Goal: Task Accomplishment & Management: Complete application form

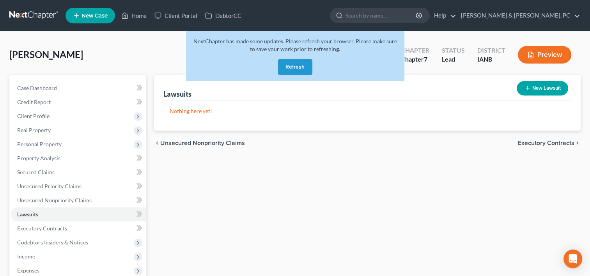
click at [302, 67] on button "Refresh" at bounding box center [295, 67] width 34 height 16
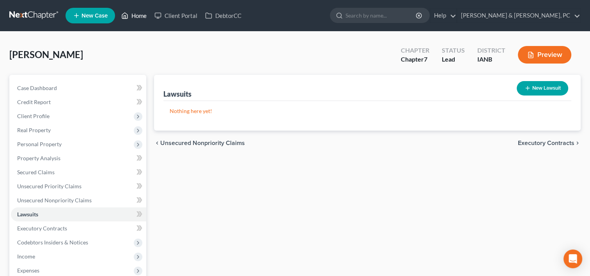
click at [138, 18] on link "Home" at bounding box center [133, 16] width 33 height 14
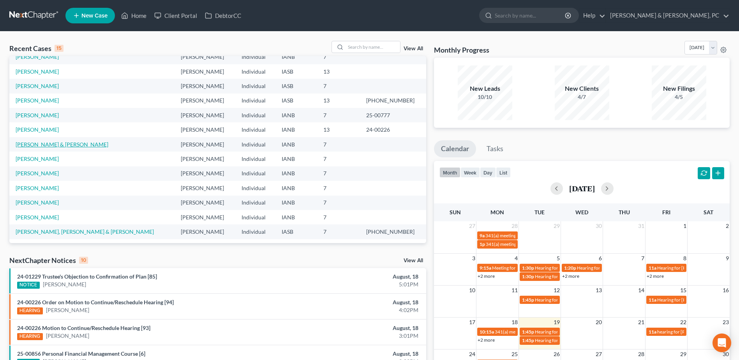
scroll to position [53, 0]
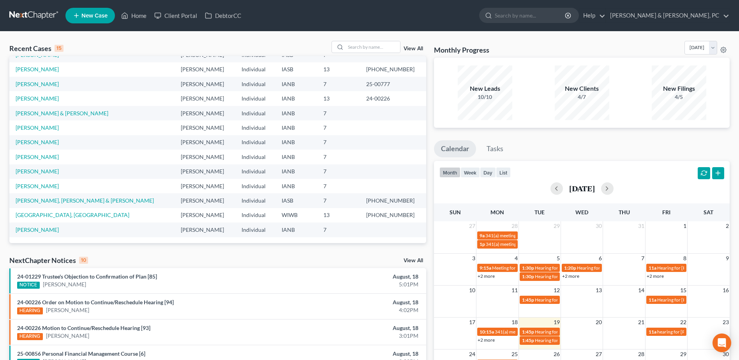
click at [366, 40] on div "Recent Cases 15 View All Name unfold_more expand_more expand_less Attorney unfo…" at bounding box center [369, 289] width 739 height 515
click at [364, 44] on input "search" at bounding box center [373, 46] width 55 height 11
type input "brown"
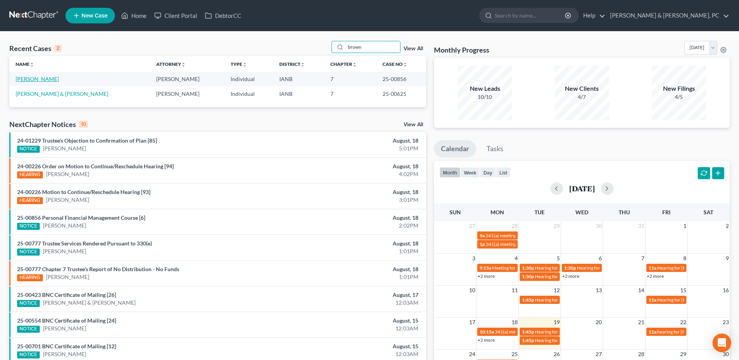
click at [40, 79] on link "[PERSON_NAME]" at bounding box center [37, 79] width 43 height 7
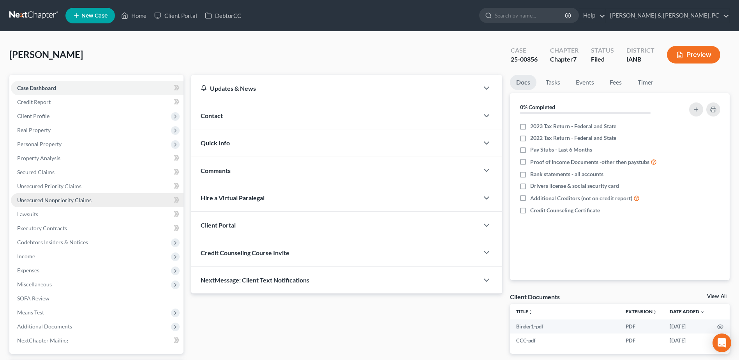
click at [105, 205] on link "Unsecured Nonpriority Claims" at bounding box center [97, 200] width 173 height 14
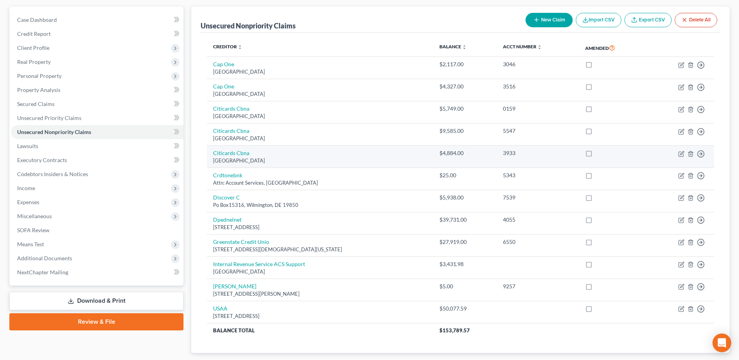
scroll to position [116, 0]
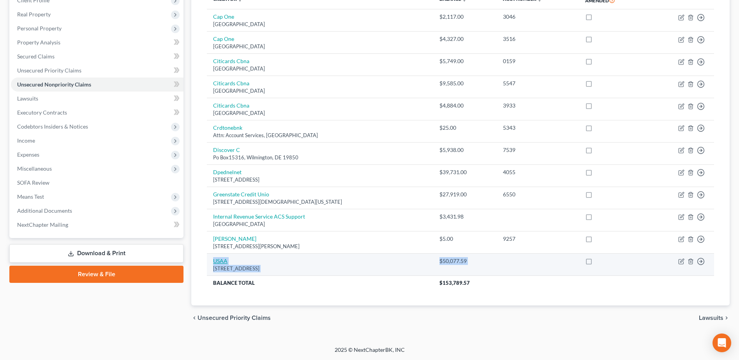
drag, startPoint x: 710, startPoint y: 269, endPoint x: 214, endPoint y: 258, distance: 496.6
click at [214, 258] on tr "USAA 9800 Fredericksburg Road, San Antonio, TX 78288 $50,077.59 Move to D Move …" at bounding box center [460, 265] width 507 height 22
copy tr "USAA 9800 Fredericksburg Road, San Antonio, TX 78288 $50,077.59 Move to D Move …"
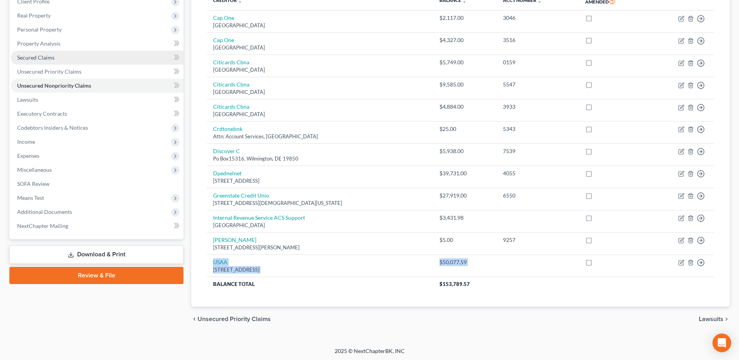
click at [74, 57] on link "Secured Claims" at bounding box center [97, 58] width 173 height 14
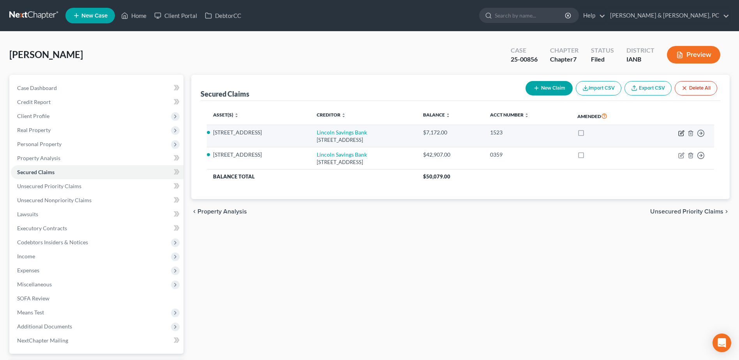
click at [595, 136] on icon "button" at bounding box center [681, 133] width 5 height 5
select select "16"
select select "3"
select select "2"
select select "0"
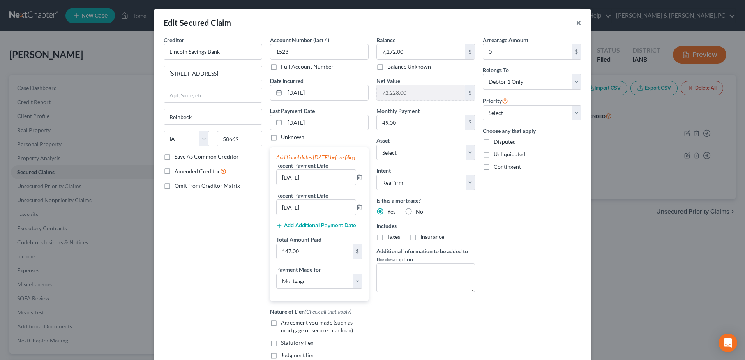
click at [576, 22] on button "×" at bounding box center [578, 22] width 5 height 9
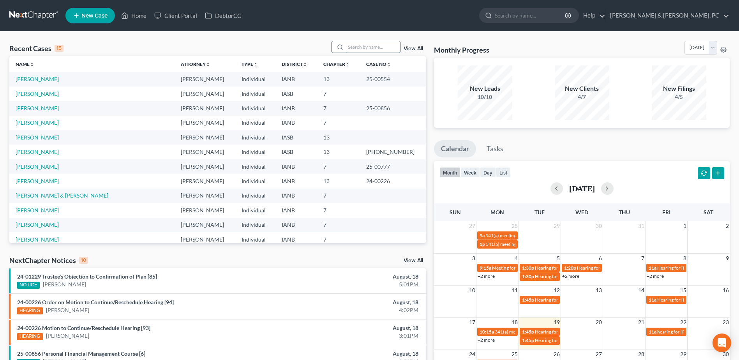
click at [383, 48] on input "search" at bounding box center [373, 46] width 55 height 11
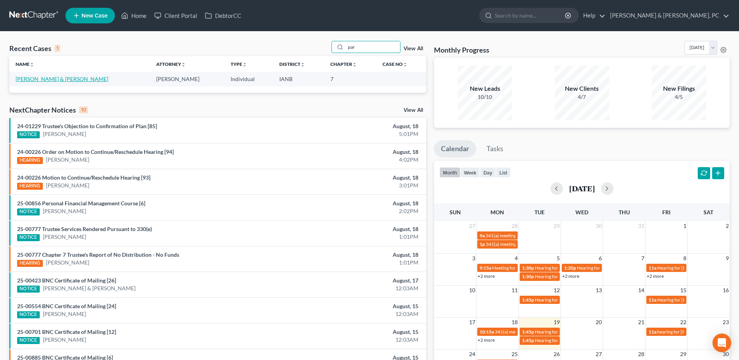
type input "par"
click at [30, 78] on link "[PERSON_NAME] & [PERSON_NAME]" at bounding box center [62, 79] width 93 height 7
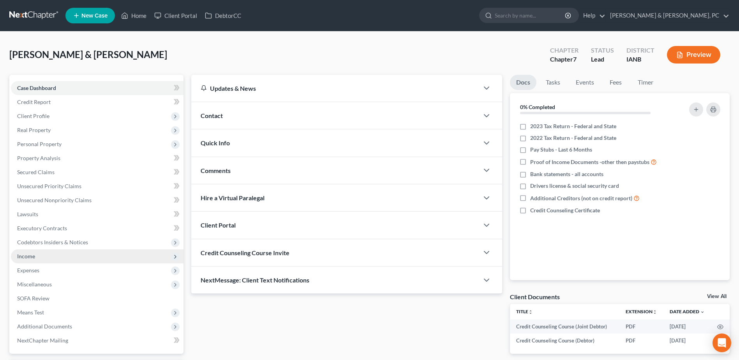
click at [34, 254] on span "Income" at bounding box center [26, 256] width 18 height 7
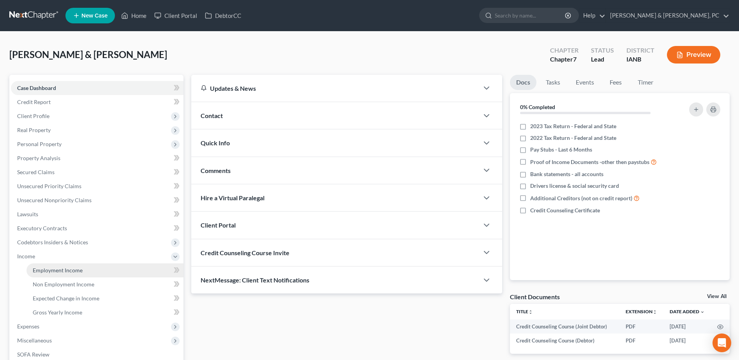
click at [41, 268] on span "Employment Income" at bounding box center [58, 270] width 50 height 7
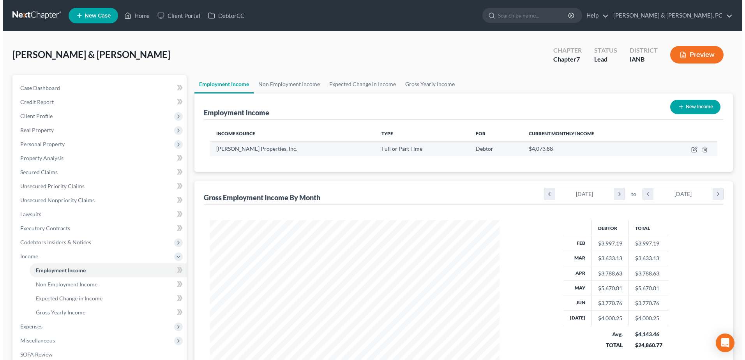
scroll to position [145, 305]
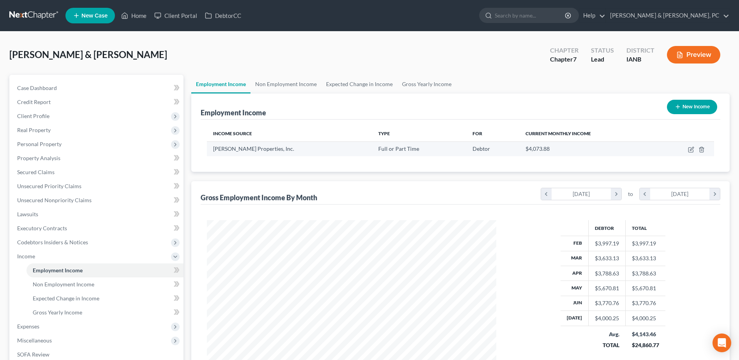
click at [691, 146] on td at bounding box center [685, 148] width 57 height 15
click at [691, 148] on icon "button" at bounding box center [691, 150] width 6 height 6
select select "0"
select select "16"
select select "2"
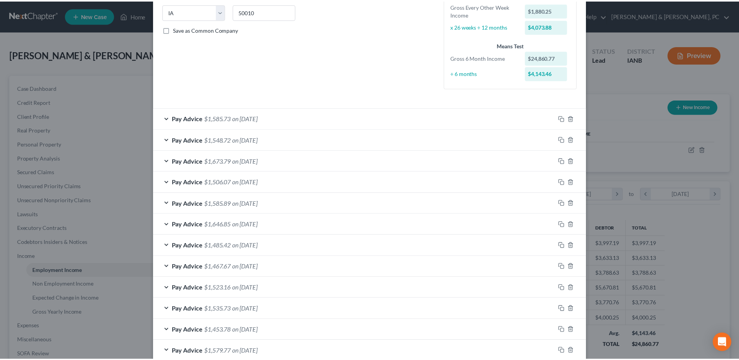
scroll to position [265, 0]
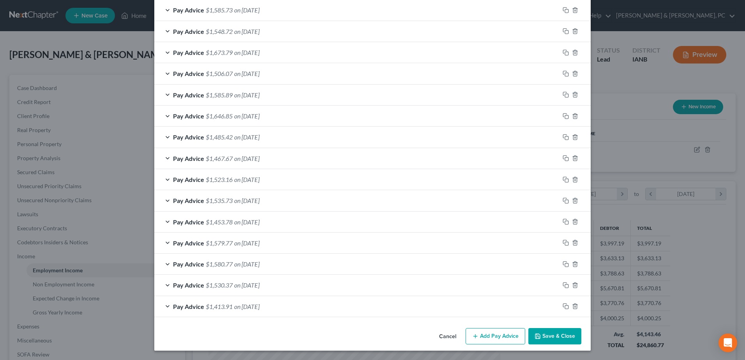
click at [556, 332] on button "Save & Close" at bounding box center [554, 336] width 53 height 16
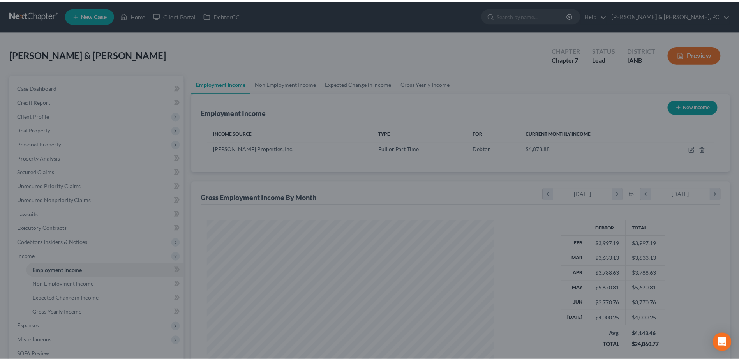
scroll to position [389573, 389413]
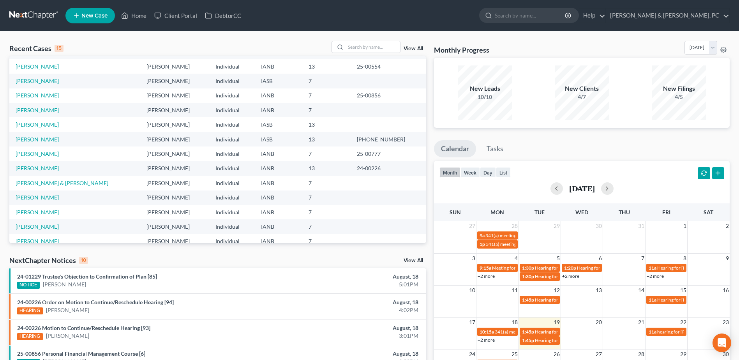
scroll to position [53, 0]
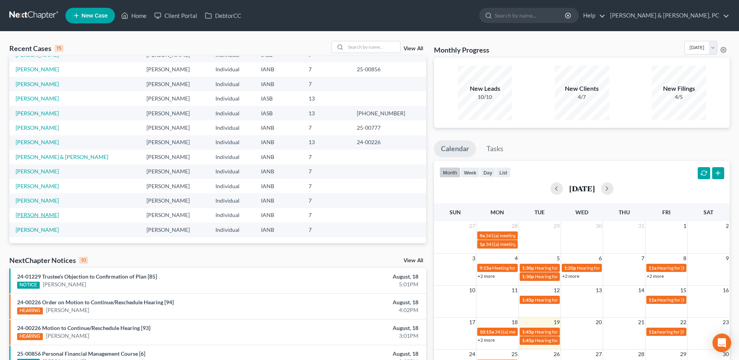
click at [40, 215] on link "[PERSON_NAME]" at bounding box center [37, 215] width 43 height 7
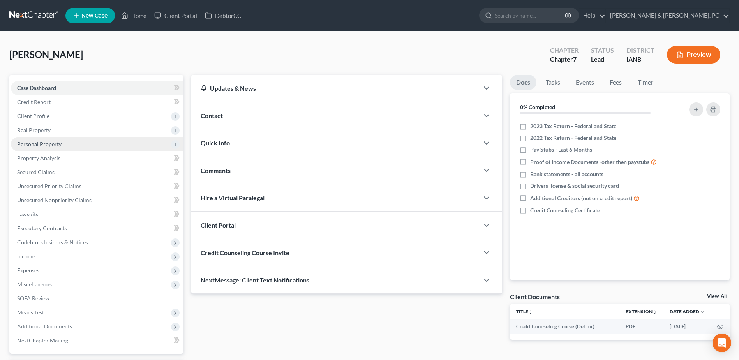
click at [51, 138] on span "Personal Property" at bounding box center [97, 144] width 173 height 14
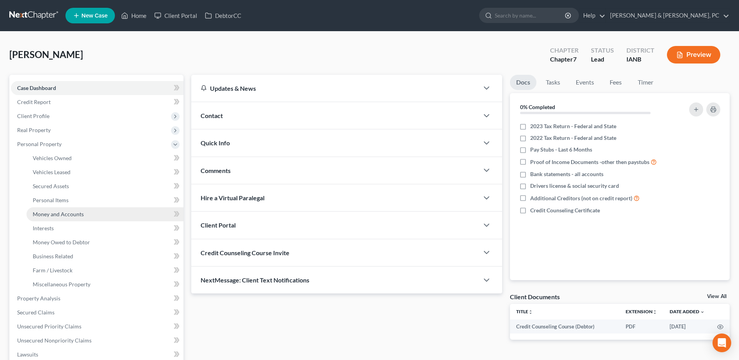
click at [55, 220] on link "Money and Accounts" at bounding box center [105, 214] width 157 height 14
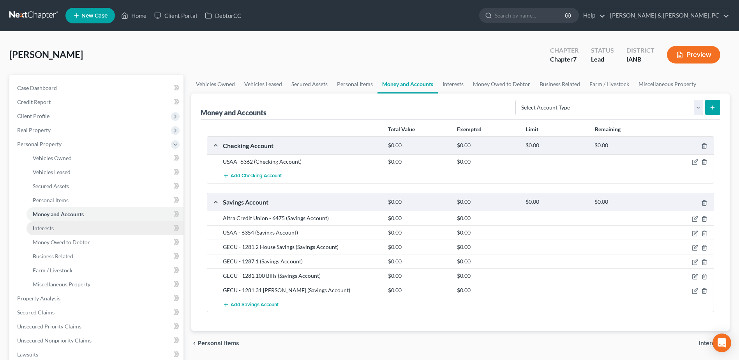
click at [110, 232] on link "Interests" at bounding box center [105, 228] width 157 height 14
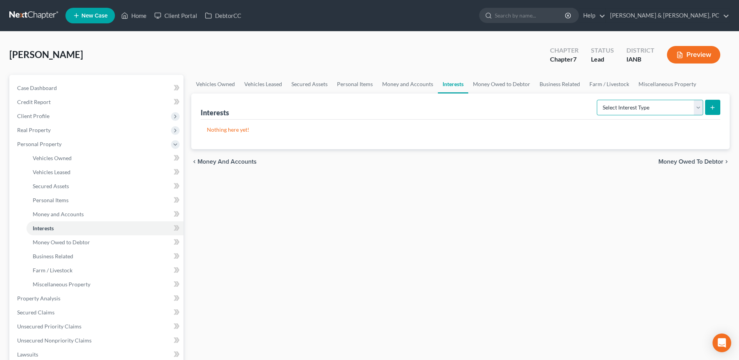
click at [614, 112] on select "Select Interest Type 401K (A/B: 21) Annuity (A/B: 23) Bond (A/B: 18) Education …" at bounding box center [650, 108] width 106 height 16
select select "401k"
click at [598, 100] on select "Select Interest Type 401K (A/B: 21) Annuity (A/B: 23) Bond (A/B: 18) Education …" at bounding box center [650, 108] width 106 height 16
click at [614, 108] on button "submit" at bounding box center [712, 107] width 15 height 15
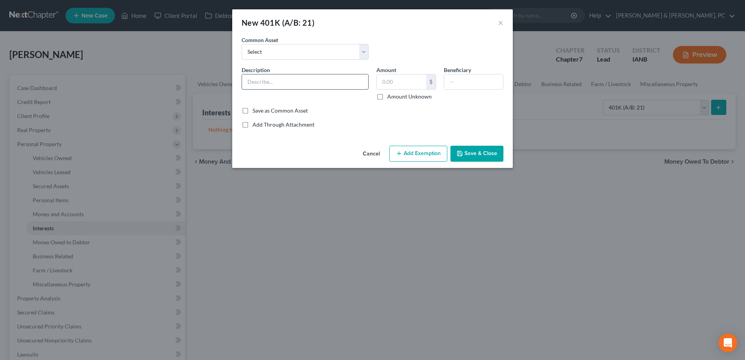
paste input "$7,316.48"
type input "$7,316.48"
drag, startPoint x: 303, startPoint y: 82, endPoint x: 140, endPoint y: 79, distance: 162.9
click at [142, 79] on div "New 401K (A/B: 21) × An exemption set must first be selected from the Filing In…" at bounding box center [372, 180] width 745 height 360
type input "401K"
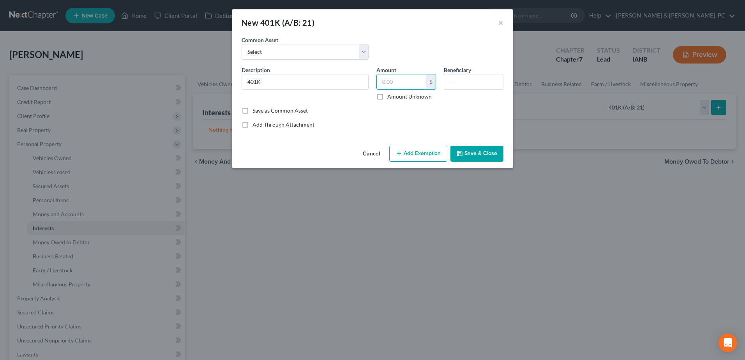
paste input "$7,316.48"
type input "7,316.48"
click at [421, 153] on button "Add Exemption" at bounding box center [418, 154] width 58 height 16
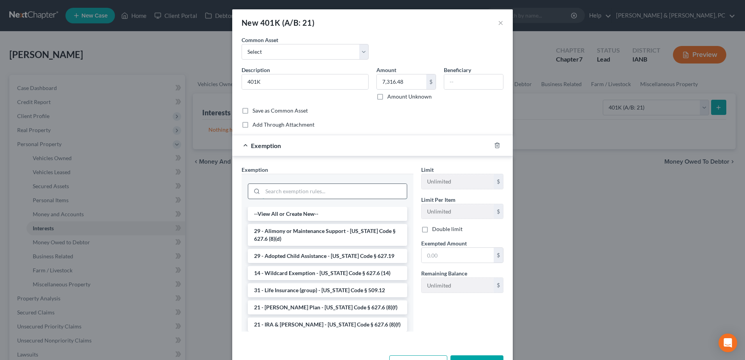
click at [350, 188] on input "search" at bounding box center [335, 191] width 144 height 15
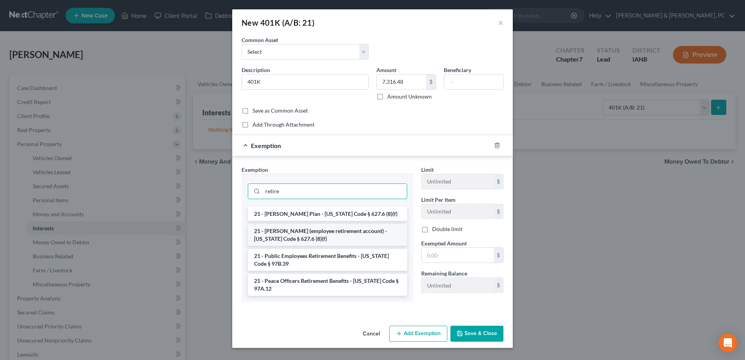
type input "retire"
click at [368, 238] on li "21 - ERISA (employee retirement account) - Iowa Code § 627.6 (8)(f)" at bounding box center [327, 235] width 159 height 22
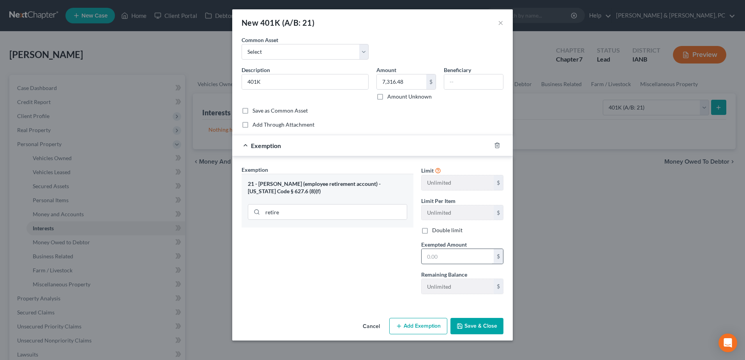
click at [469, 265] on div "Limit Unlimited $ Limit Per Item Unlimited $ Double limit Exempted Amount * $ R…" at bounding box center [462, 233] width 90 height 135
click at [472, 259] on input "text" at bounding box center [458, 256] width 72 height 15
paste input "$7,316.48"
type input "7,316.48"
click at [389, 284] on div "Exemption Set must be selected for CA. Exemption * 21 - ERISA (employee retirem…" at bounding box center [328, 233] width 180 height 135
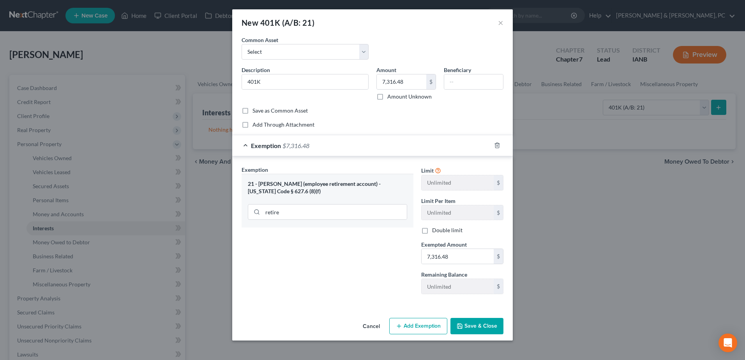
click at [485, 322] on button "Save & Close" at bounding box center [477, 326] width 53 height 16
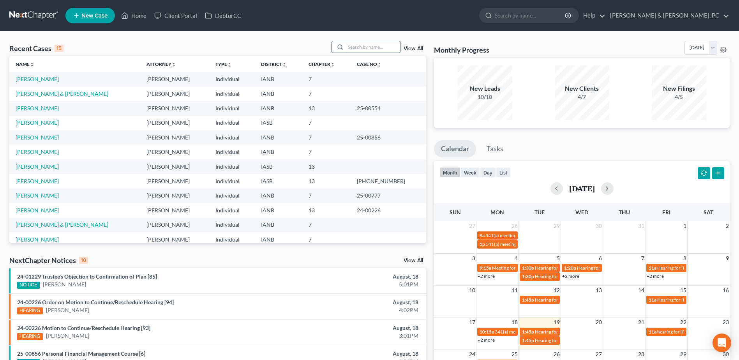
click at [349, 47] on input "search" at bounding box center [373, 46] width 55 height 11
type input "kale"
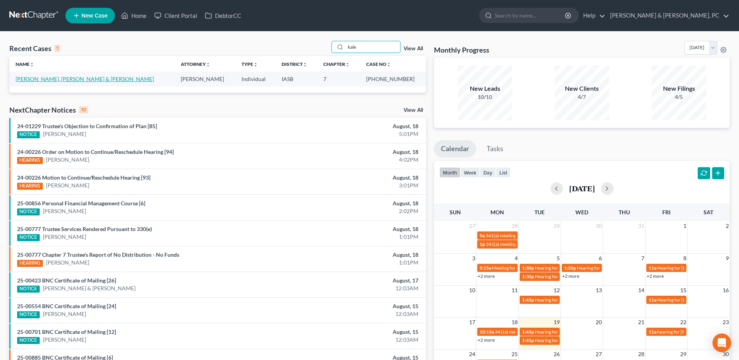
click at [49, 79] on link "[PERSON_NAME], [PERSON_NAME] & [PERSON_NAME]" at bounding box center [85, 79] width 138 height 7
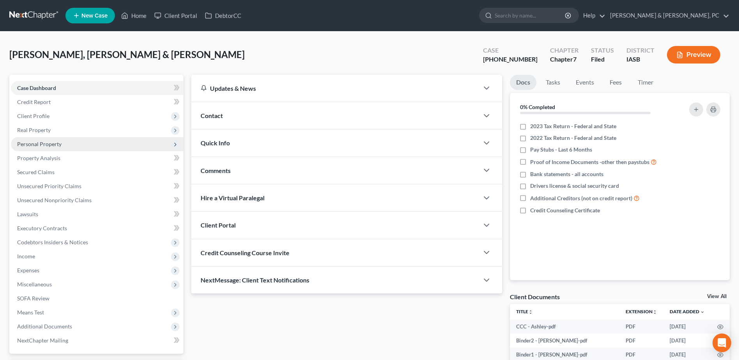
click at [46, 148] on span "Personal Property" at bounding box center [97, 144] width 173 height 14
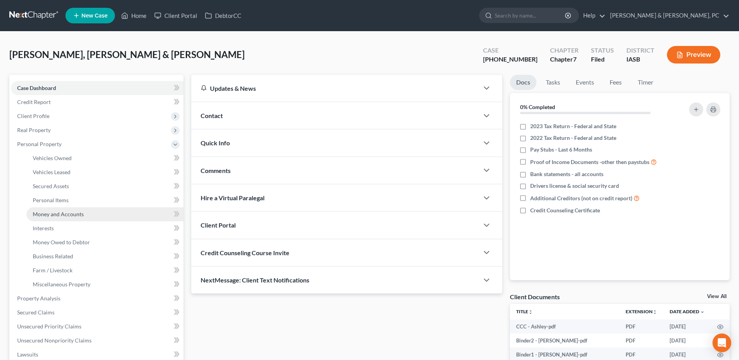
click at [64, 209] on link "Money and Accounts" at bounding box center [105, 214] width 157 height 14
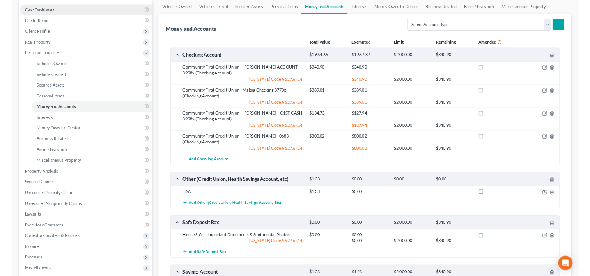
scroll to position [75, 0]
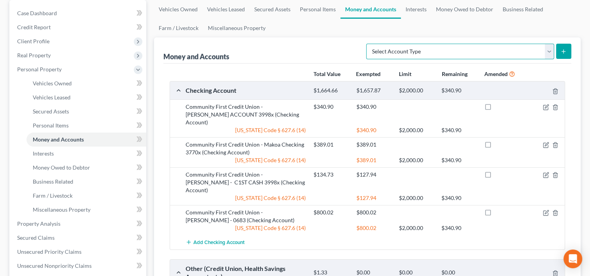
click at [421, 53] on select "Select Account Type Brokerage (A/B: 18, SOFA: 20) Cash on Hand (A/B: 16) Certif…" at bounding box center [460, 52] width 188 height 16
select select "checking"
click at [368, 44] on select "Select Account Type Brokerage (A/B: 18, SOFA: 20) Cash on Hand (A/B: 16) Certif…" at bounding box center [460, 52] width 188 height 16
click at [560, 51] on button "submit" at bounding box center [563, 51] width 15 height 15
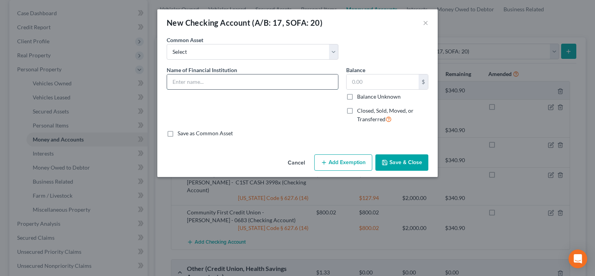
click at [229, 80] on input "text" at bounding box center [252, 81] width 171 height 15
paste input "Joint Bill Account 3998x’"
click at [169, 80] on input "Joint Bill Account 3998x" at bounding box center [252, 81] width 171 height 15
paste input "Community First Credit Union"
type input "Community First Credit Union - Joint Bill Account 3998x"
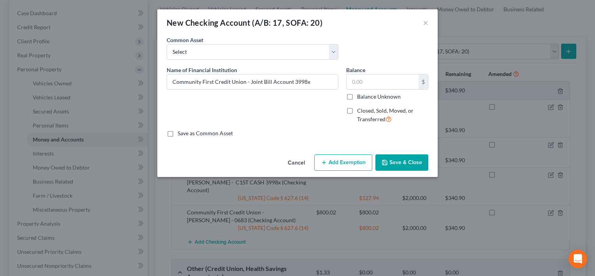
click at [386, 160] on icon "button" at bounding box center [385, 162] width 5 height 5
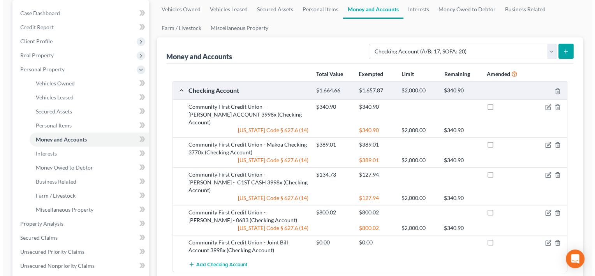
scroll to position [114, 0]
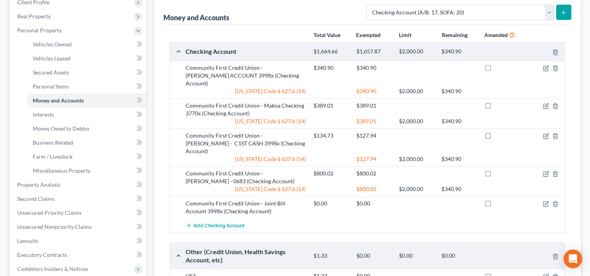
click at [495, 205] on label at bounding box center [495, 205] width 0 height 0
click at [498, 200] on input "checkbox" at bounding box center [500, 202] width 5 height 5
checkbox input "true"
click at [543, 202] on icon "button" at bounding box center [545, 204] width 5 height 5
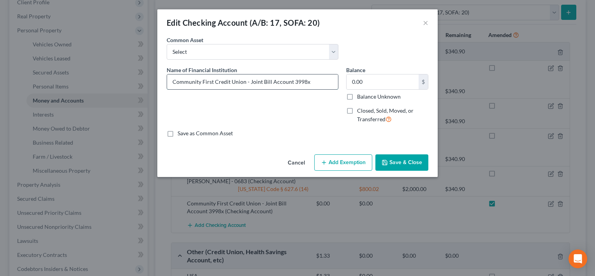
click at [312, 75] on input "Community First Credit Union - Joint Bill Account 3998x" at bounding box center [252, 81] width 171 height 15
drag, startPoint x: 314, startPoint y: 78, endPoint x: 134, endPoint y: 78, distance: 180.0
click at [134, 78] on div "Edit Checking Account (A/B: 17, SOFA: 20) × An exemption set must first be sele…" at bounding box center [297, 138] width 595 height 276
paste input "– Joint Bill Account 3998x (Duplicate entry – removed in amendment)"
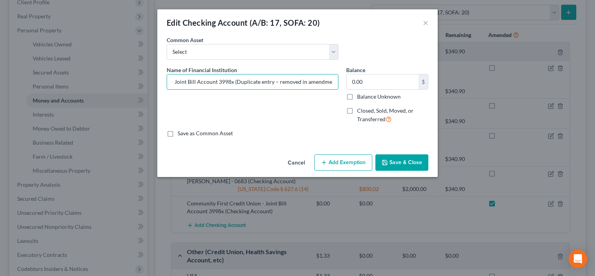
type input "Community First Credit Union – Joint Bill Account 3998x (Duplicate entry – remo…"
click at [246, 106] on div "Name of Financial Institution * Community First Credit Union – Joint Bill Accou…" at bounding box center [253, 98] width 180 height 64
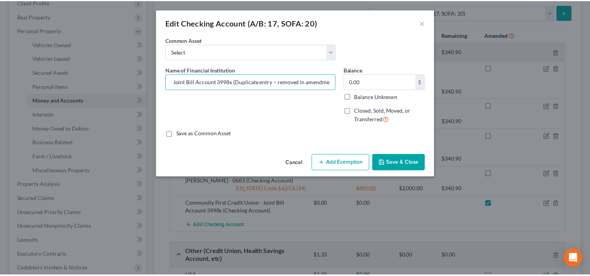
scroll to position [0, 0]
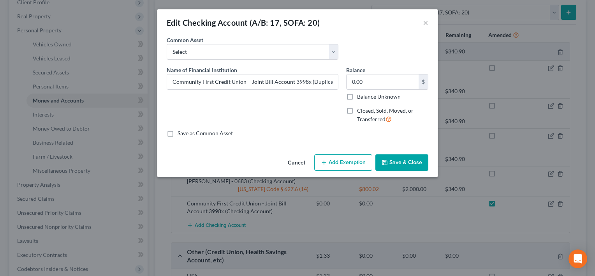
click at [404, 165] on button "Save & Close" at bounding box center [402, 162] width 53 height 16
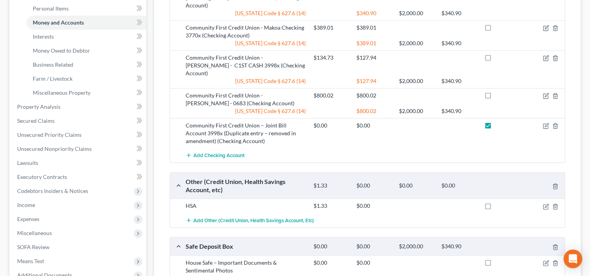
scroll to position [387, 0]
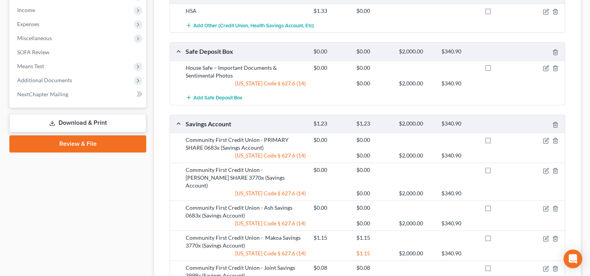
click at [134, 123] on link "Download & Print" at bounding box center [77, 123] width 137 height 18
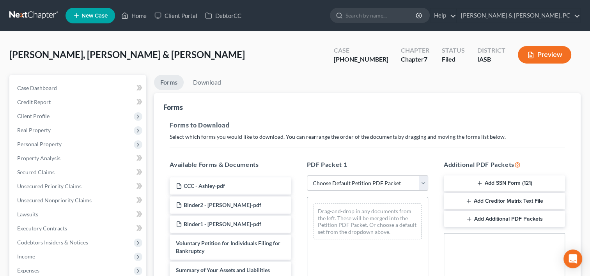
click at [352, 179] on select "Choose Default Petition PDF Packet Complete Bankruptcy Petition (all forms and …" at bounding box center [367, 183] width 121 height 16
click at [307, 175] on select "Choose Default Petition PDF Packet Complete Bankruptcy Petition (all forms and …" at bounding box center [367, 183] width 121 height 16
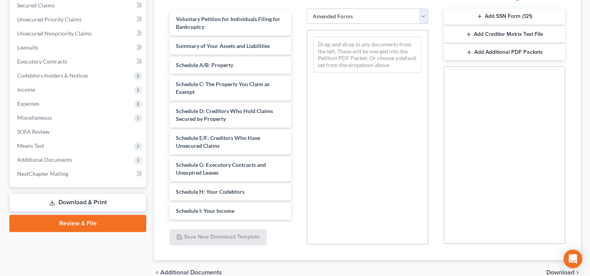
scroll to position [166, 0]
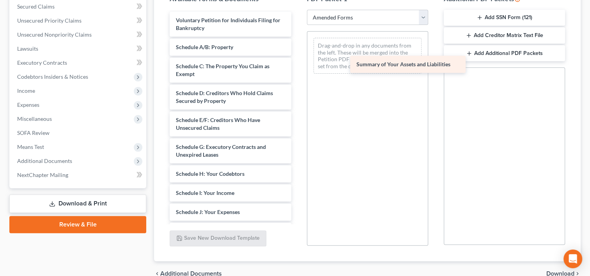
drag, startPoint x: 212, startPoint y: 45, endPoint x: 393, endPoint y: 63, distance: 181.3
click at [297, 63] on div "Summary of Your Assets and Liabilities Voluntary Petition for Individuals Filin…" at bounding box center [230, 212] width 134 height 401
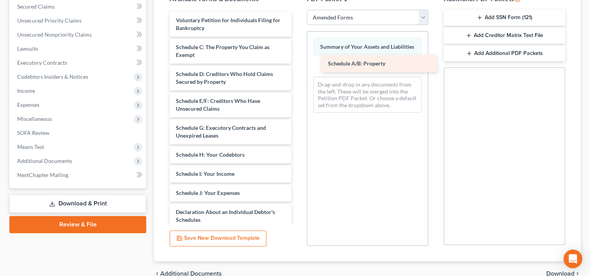
drag, startPoint x: 258, startPoint y: 45, endPoint x: 408, endPoint y: 62, distance: 150.9
click at [297, 62] on div "Schedule A/B: Property Voluntary Petition for Individuals Filing for Bankruptcy…" at bounding box center [230, 203] width 134 height 382
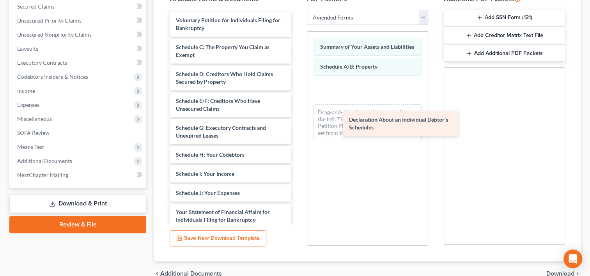
drag, startPoint x: 205, startPoint y: 210, endPoint x: 378, endPoint y: 118, distance: 195.8
click at [297, 118] on div "Declaration About an Individual Debtor's Schedules Voluntary Petition for Indiv…" at bounding box center [230, 189] width 134 height 355
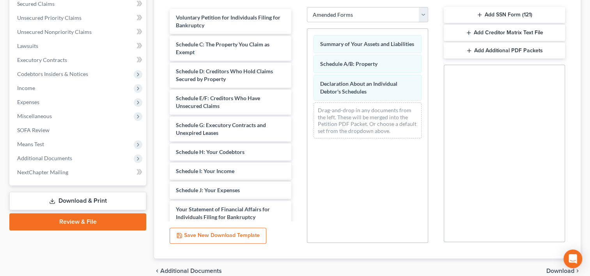
scroll to position [205, 0]
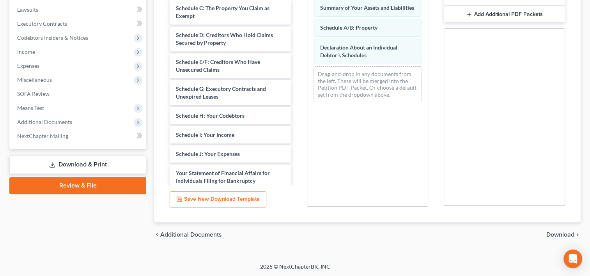
click at [555, 235] on span "Download" at bounding box center [560, 234] width 28 height 6
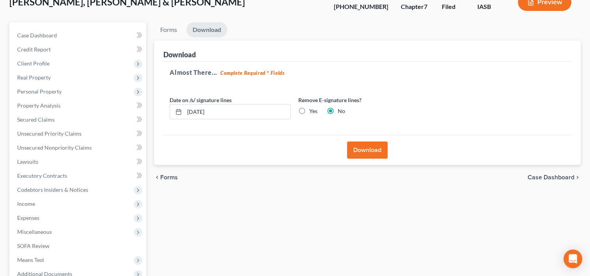
scroll to position [35, 0]
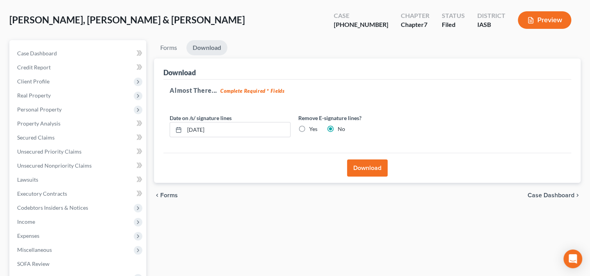
click at [375, 166] on button "Download" at bounding box center [367, 167] width 41 height 17
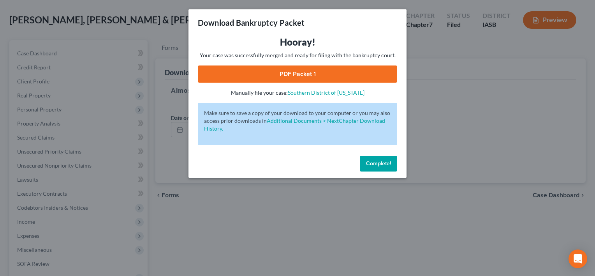
click at [337, 76] on link "PDF Packet 1" at bounding box center [298, 73] width 200 height 17
click at [376, 158] on button "Complete!" at bounding box center [378, 164] width 37 height 16
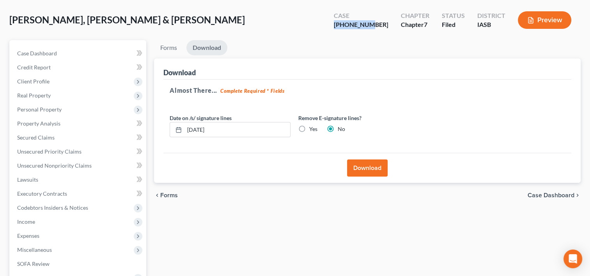
drag, startPoint x: 391, startPoint y: 24, endPoint x: 346, endPoint y: 20, distance: 45.0
click at [346, 20] on div "Case 25-01292-7 Chapter Chapter 7 Status Filed District IASB Preview" at bounding box center [452, 20] width 256 height 28
copy div "[PHONE_NUMBER]"
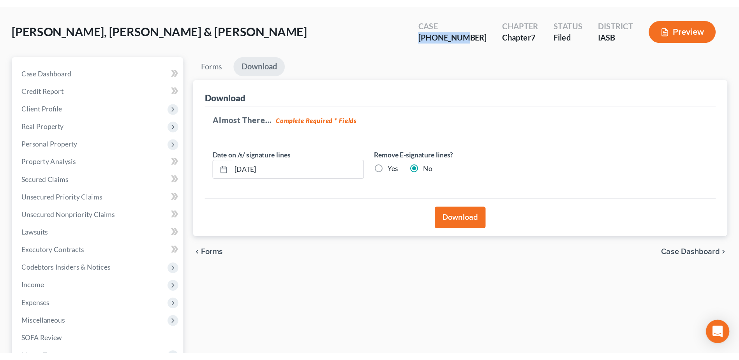
scroll to position [35, 0]
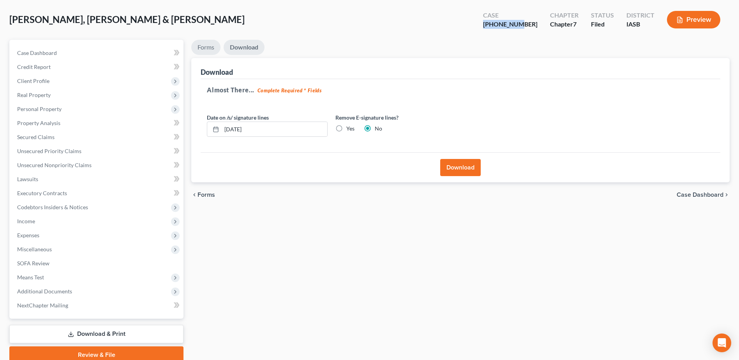
click at [210, 48] on link "Forms" at bounding box center [205, 47] width 29 height 15
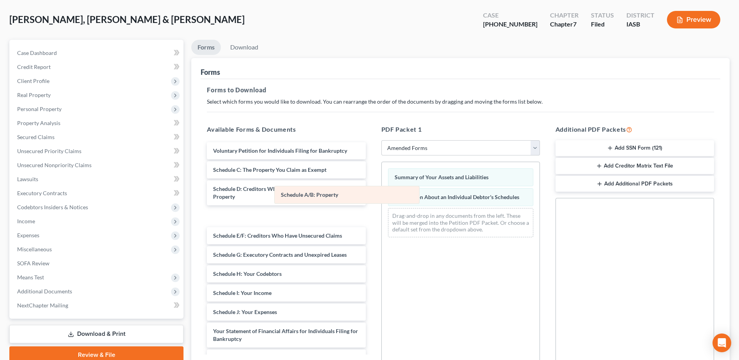
drag, startPoint x: 454, startPoint y: 197, endPoint x: 280, endPoint y: 201, distance: 173.9
click at [382, 200] on div "Schedule A/B: Property Summary of Your Assets and Liabilities Schedule A/B: Pro…" at bounding box center [461, 202] width 158 height 81
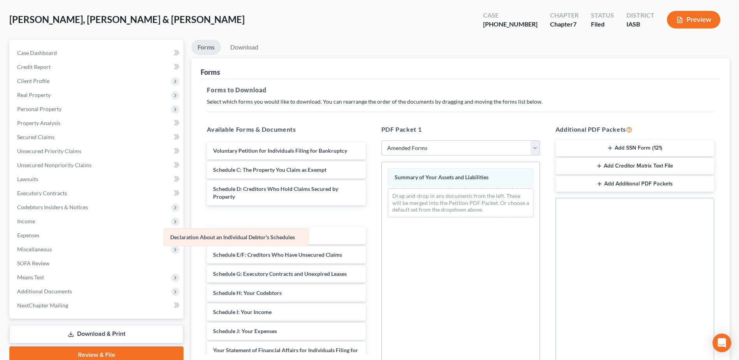
drag, startPoint x: 445, startPoint y: 196, endPoint x: 211, endPoint y: 238, distance: 237.6
click at [382, 224] on div "Declaration About an Individual Debtor's Schedules Summary of Your Assets and L…" at bounding box center [461, 193] width 158 height 62
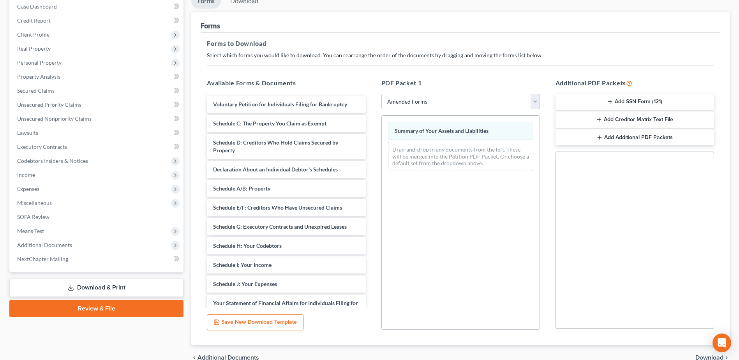
scroll to position [121, 0]
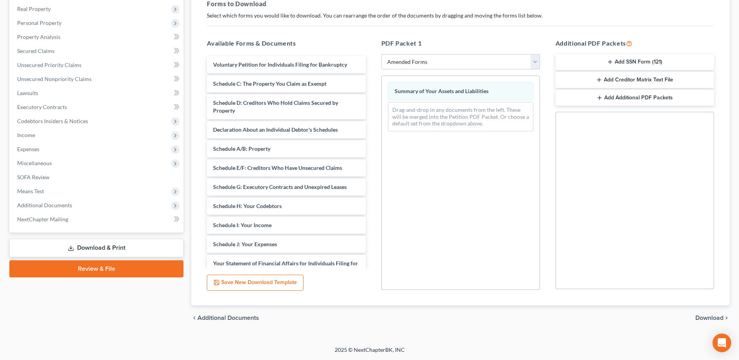
click at [716, 315] on span "Download" at bounding box center [710, 318] width 28 height 6
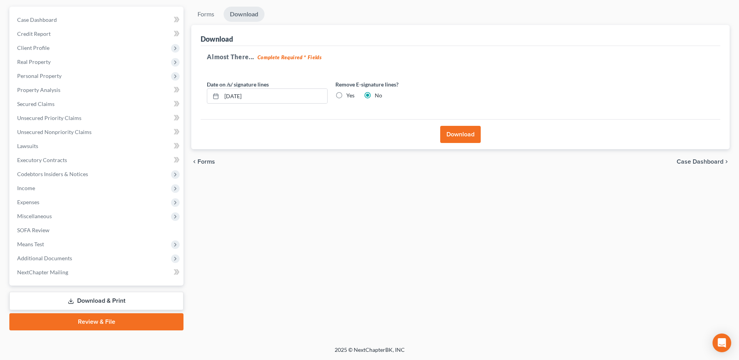
click at [451, 134] on button "Download" at bounding box center [460, 134] width 41 height 17
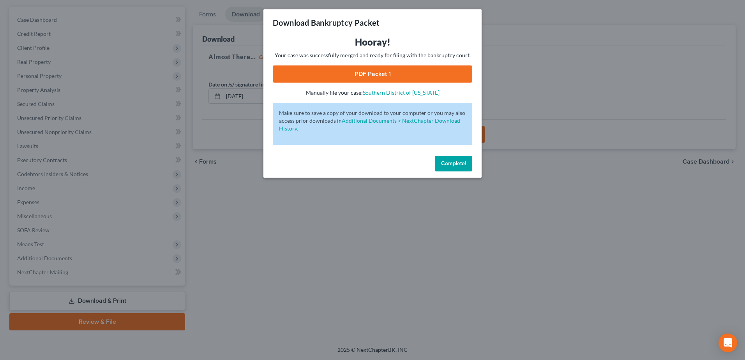
click at [371, 77] on link "PDF Packet 1" at bounding box center [373, 73] width 200 height 17
click at [334, 72] on link "PDF Packet 1" at bounding box center [373, 73] width 200 height 17
click at [443, 161] on span "Complete!" at bounding box center [453, 163] width 25 height 7
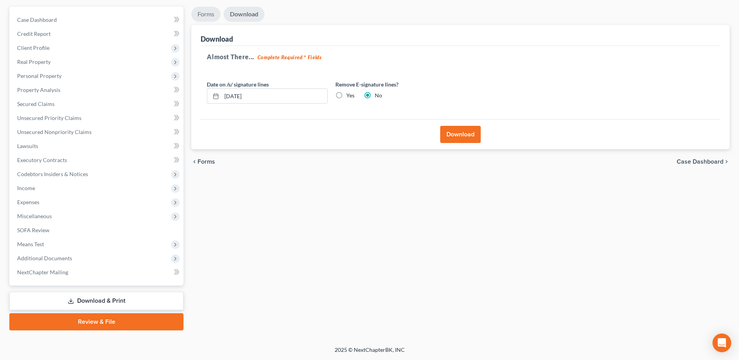
click at [210, 8] on link "Forms" at bounding box center [205, 14] width 29 height 15
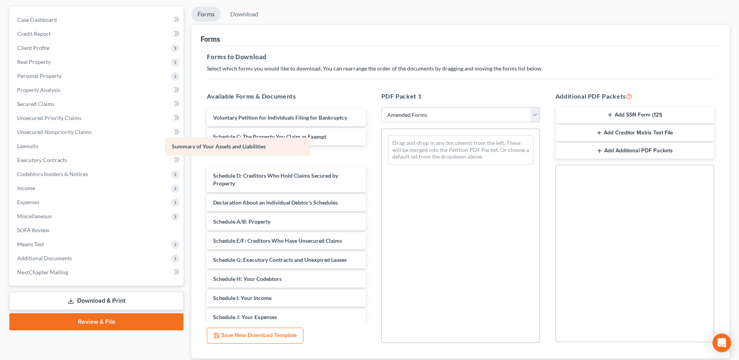
drag, startPoint x: 468, startPoint y: 144, endPoint x: 246, endPoint y: 146, distance: 222.9
click at [382, 146] on div "Summary of Your Assets and Liabilities Summary of Your Assets and Liabilities D…" at bounding box center [461, 150] width 158 height 42
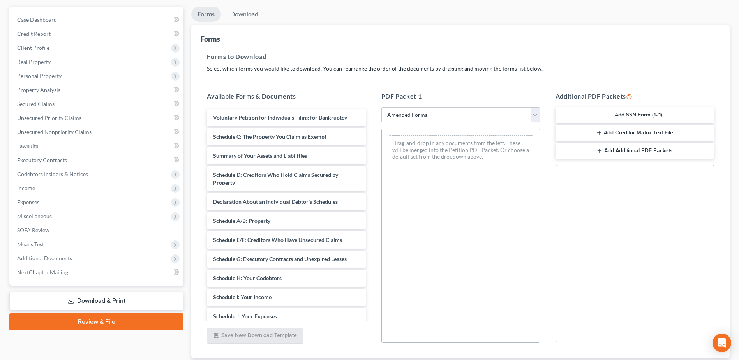
click at [429, 114] on select "Choose Default Petition PDF Packet Complete Bankruptcy Petition (all forms and …" at bounding box center [461, 115] width 159 height 16
click at [382, 107] on select "Choose Default Petition PDF Packet Complete Bankruptcy Petition (all forms and …" at bounding box center [461, 115] width 159 height 16
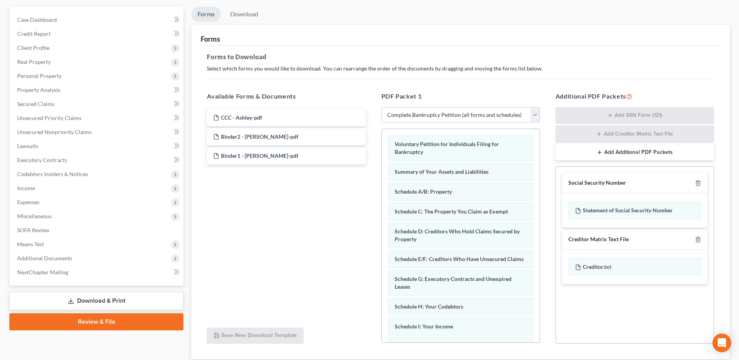
click at [412, 110] on select "Choose Default Petition PDF Packet Complete Bankruptcy Petition (all forms and …" at bounding box center [461, 115] width 159 height 16
select select "2"
click at [382, 107] on select "Choose Default Petition PDF Packet Complete Bankruptcy Petition (all forms and …" at bounding box center [461, 115] width 159 height 16
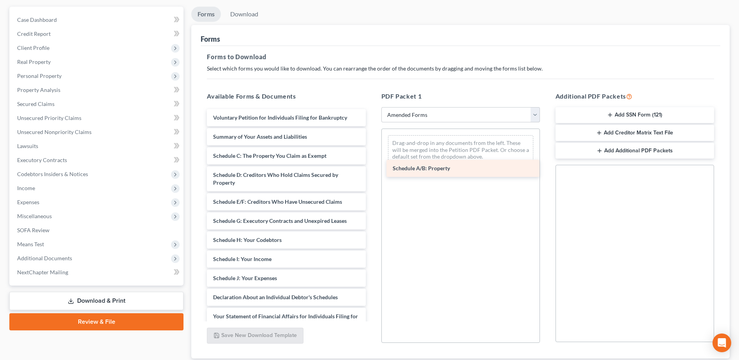
drag, startPoint x: 245, startPoint y: 159, endPoint x: 450, endPoint y: 166, distance: 205.1
click at [372, 166] on div "Schedule A/B: Property Voluntary Petition for Individuals Filing for Bankruptcy…" at bounding box center [286, 290] width 171 height 362
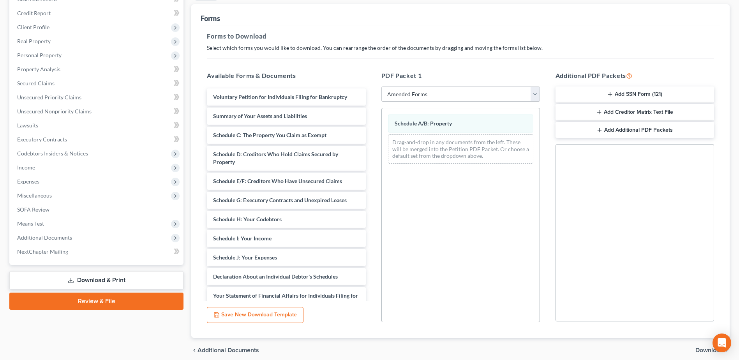
scroll to position [121, 0]
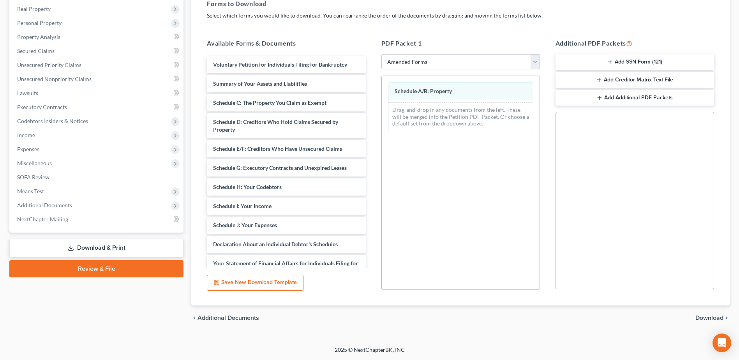
click at [714, 315] on span "Download" at bounding box center [710, 318] width 28 height 6
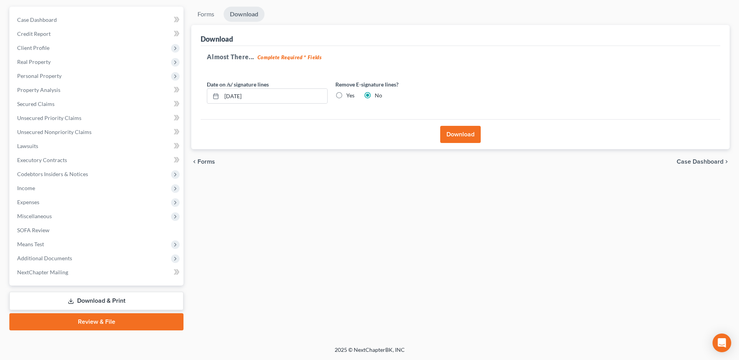
scroll to position [68, 0]
click at [465, 134] on button "Download" at bounding box center [460, 134] width 41 height 17
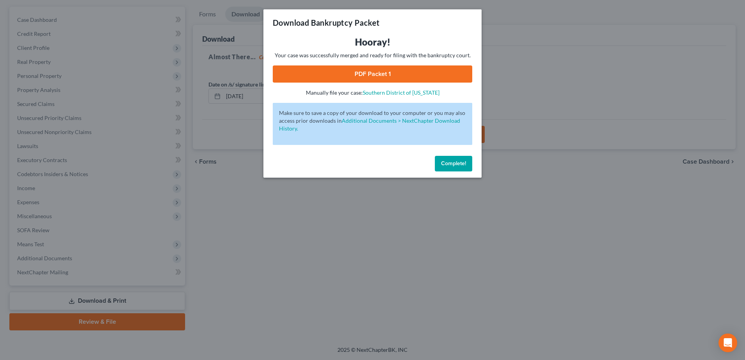
click at [455, 79] on link "PDF Packet 1" at bounding box center [373, 73] width 200 height 17
click at [448, 163] on span "Complete!" at bounding box center [453, 163] width 25 height 7
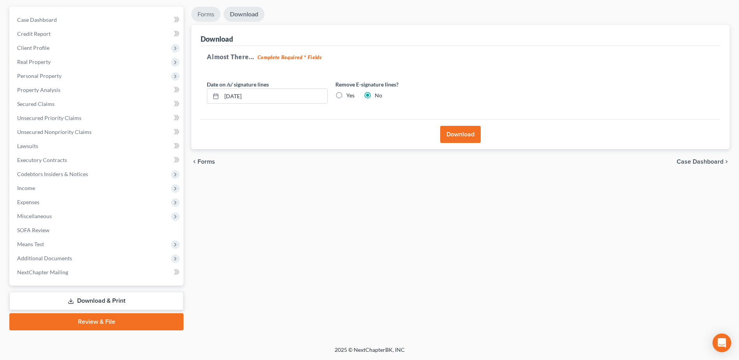
click at [213, 18] on link "Forms" at bounding box center [205, 14] width 29 height 15
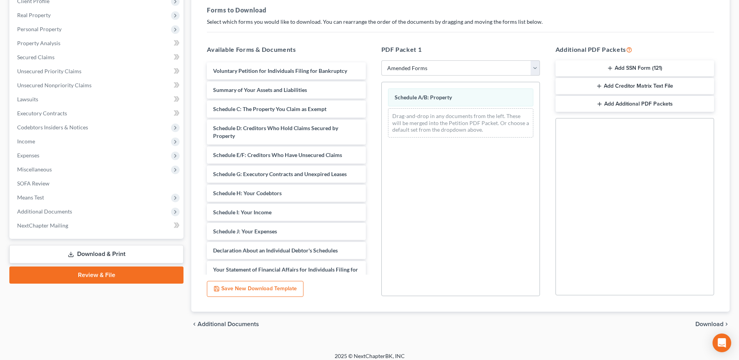
scroll to position [121, 0]
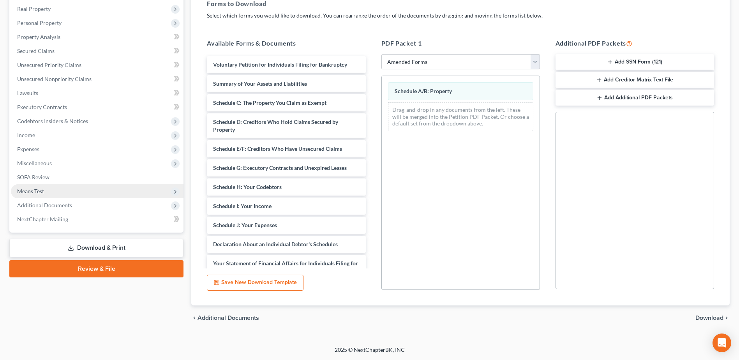
click at [55, 189] on span "Means Test" at bounding box center [97, 191] width 173 height 14
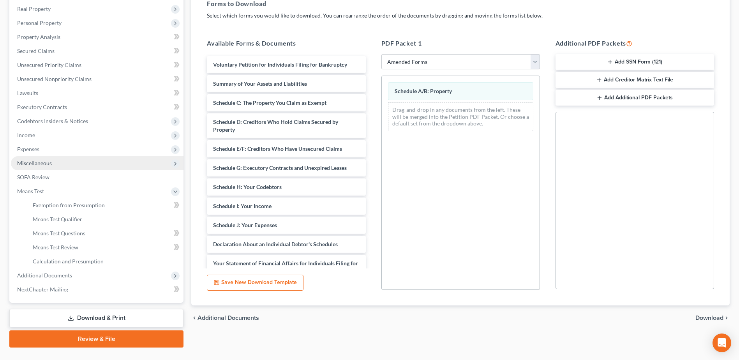
click at [59, 168] on span "Miscellaneous" at bounding box center [97, 163] width 173 height 14
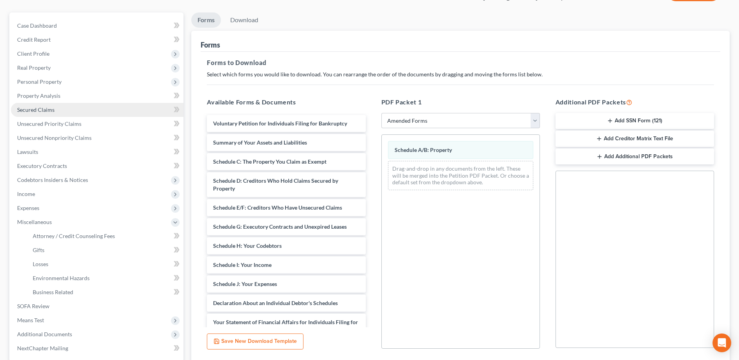
scroll to position [43, 0]
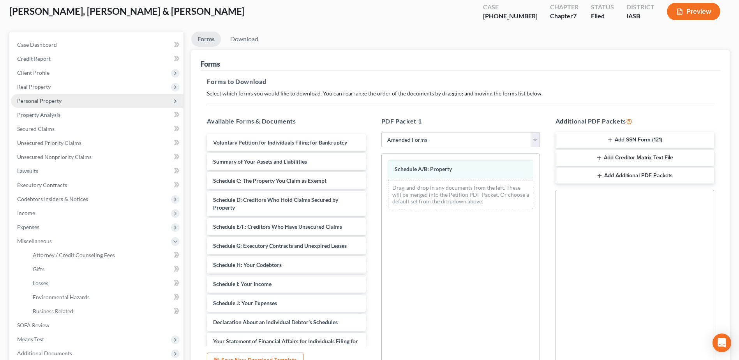
click at [57, 96] on span "Personal Property" at bounding box center [97, 101] width 173 height 14
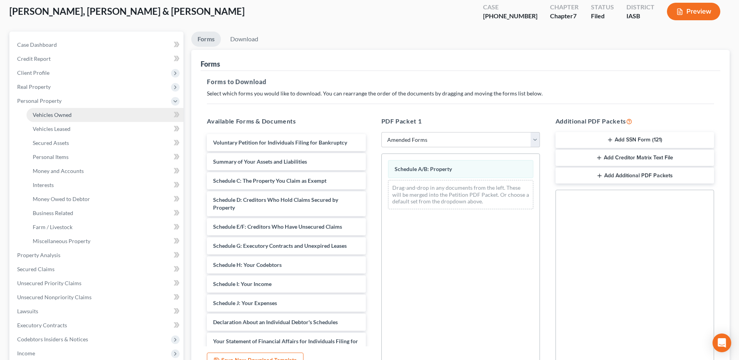
click at [63, 119] on link "Vehicles Owned" at bounding box center [105, 115] width 157 height 14
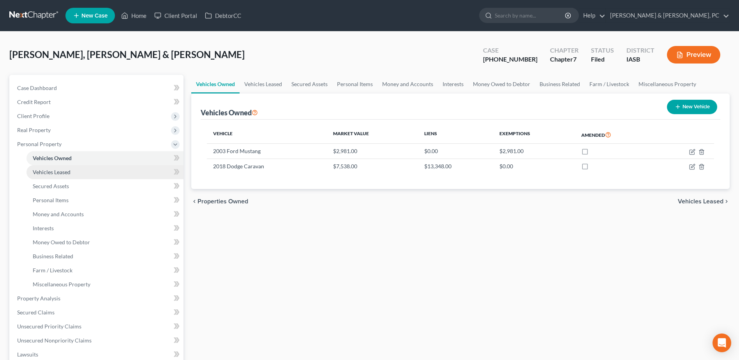
click at [67, 177] on link "Vehicles Leased" at bounding box center [105, 172] width 157 height 14
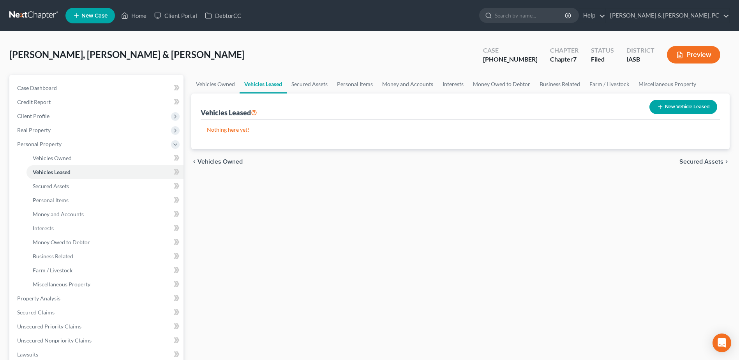
click at [686, 58] on button "Preview" at bounding box center [693, 55] width 53 height 18
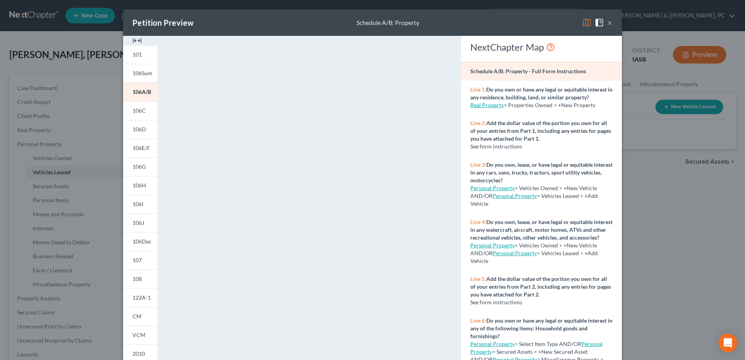
click at [608, 21] on button "×" at bounding box center [609, 22] width 5 height 9
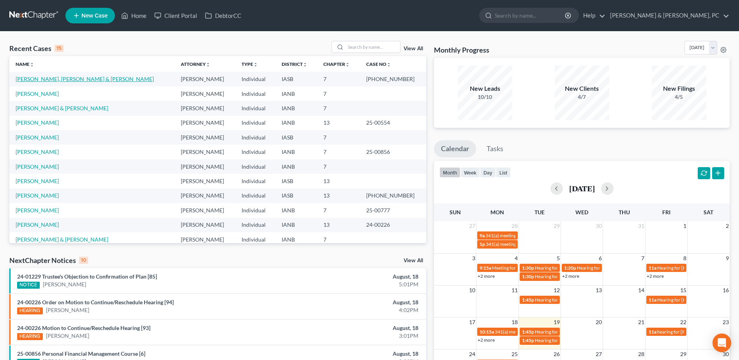
click at [42, 78] on link "[PERSON_NAME], [PERSON_NAME] & [PERSON_NAME]" at bounding box center [85, 79] width 138 height 7
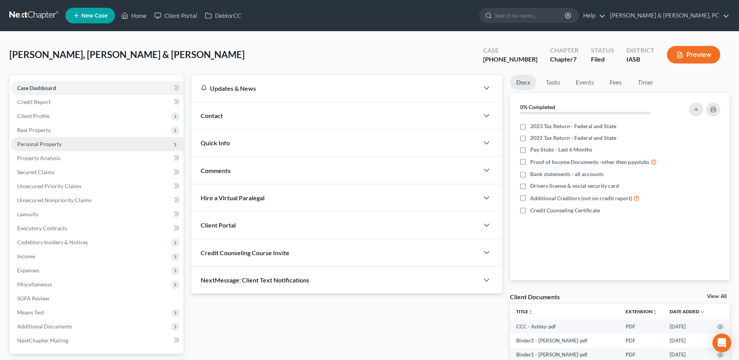
click at [52, 141] on span "Personal Property" at bounding box center [39, 144] width 44 height 7
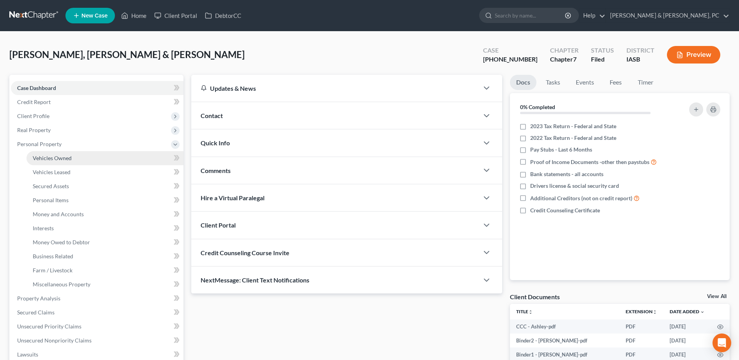
click at [53, 153] on link "Vehicles Owned" at bounding box center [105, 158] width 157 height 14
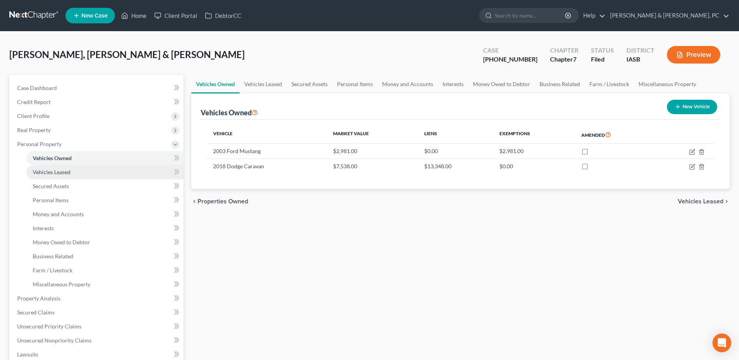
click at [53, 169] on span "Vehicles Leased" at bounding box center [52, 172] width 38 height 7
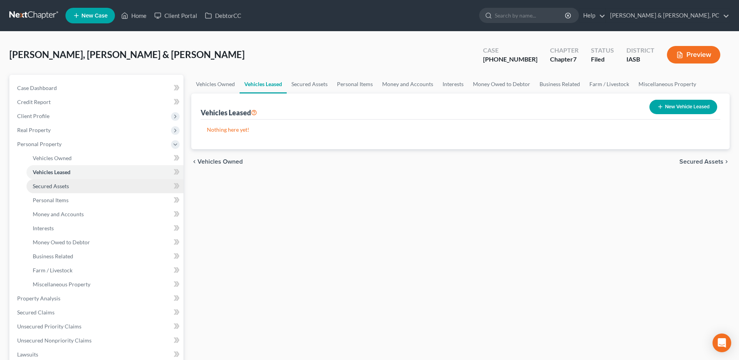
click at [55, 186] on span "Secured Assets" at bounding box center [51, 186] width 36 height 7
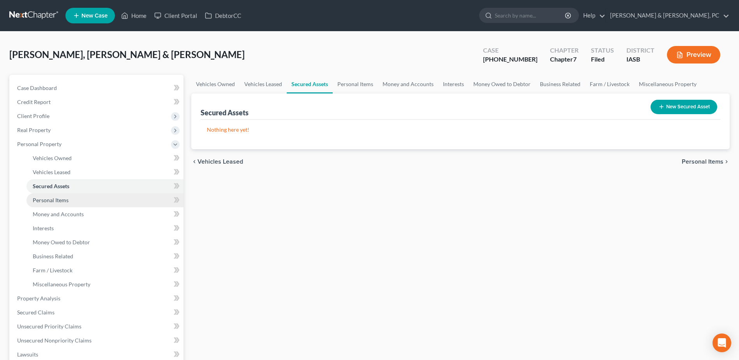
click at [55, 199] on span "Personal Items" at bounding box center [51, 200] width 36 height 7
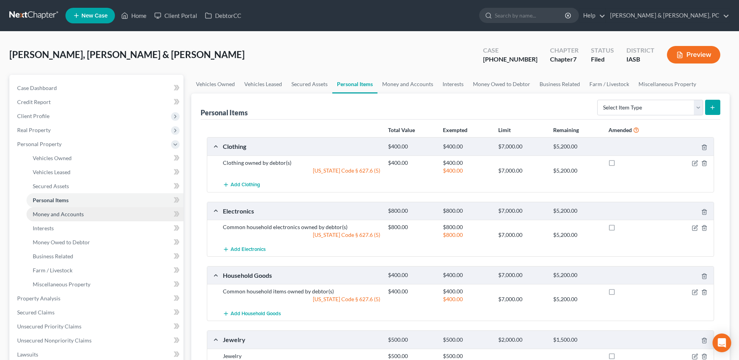
click at [56, 211] on span "Money and Accounts" at bounding box center [58, 214] width 51 height 7
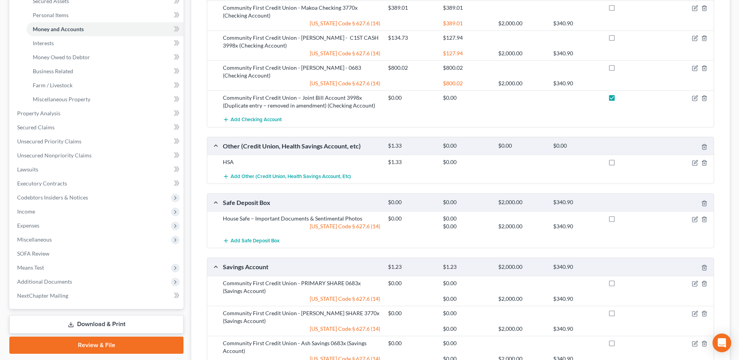
scroll to position [312, 0]
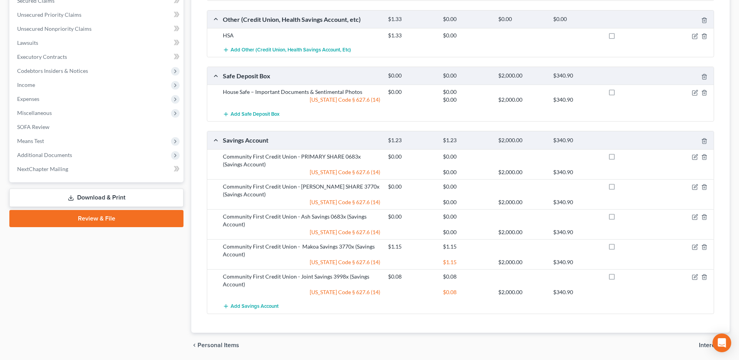
click at [142, 198] on link "Download & Print" at bounding box center [96, 198] width 174 height 18
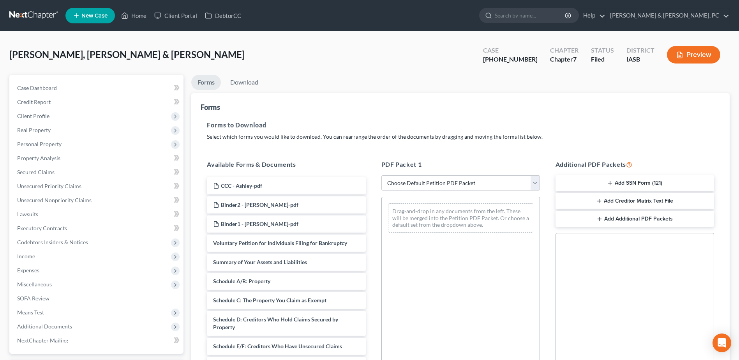
click at [438, 187] on select "Choose Default Petition PDF Packet Complete Bankruptcy Petition (all forms and …" at bounding box center [461, 183] width 159 height 16
select select "2"
click at [382, 175] on select "Choose Default Petition PDF Packet Complete Bankruptcy Petition (all forms and …" at bounding box center [461, 183] width 159 height 16
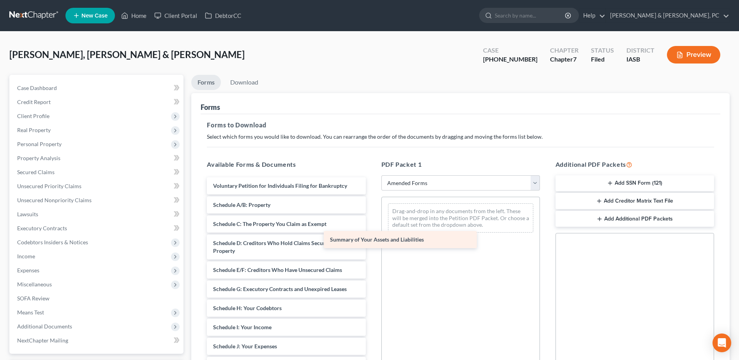
drag, startPoint x: 270, startPoint y: 203, endPoint x: 499, endPoint y: 247, distance: 232.6
click at [372, 247] on div "Summary of Your Assets and Liabilities Voluntary Petition for Individuals Filin…" at bounding box center [286, 358] width 171 height 362
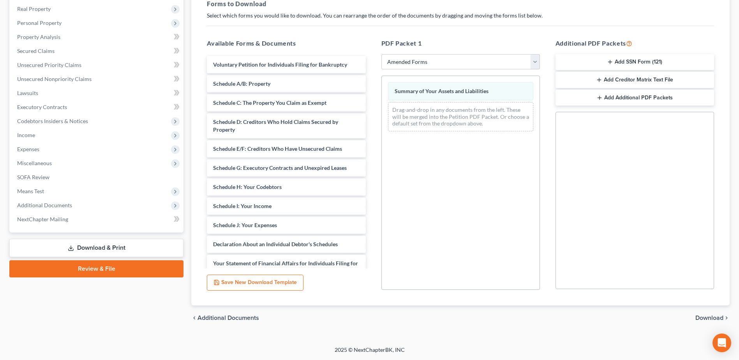
click at [697, 318] on span "Download" at bounding box center [710, 318] width 28 height 6
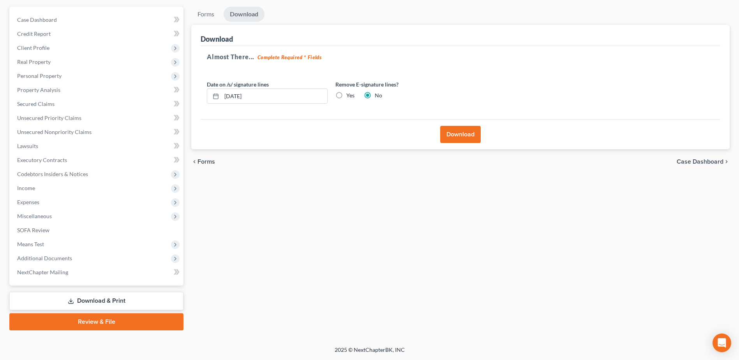
scroll to position [68, 0]
click at [447, 134] on button "Download" at bounding box center [460, 134] width 41 height 17
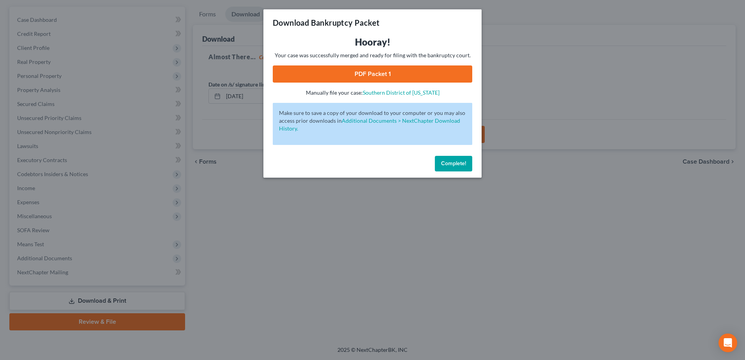
click at [389, 84] on div "Hooray! Your case was successfully merged and ready for filing with the bankrup…" at bounding box center [373, 66] width 200 height 61
click at [394, 75] on link "PDF Packet 1" at bounding box center [373, 73] width 200 height 17
click at [460, 161] on span "Complete!" at bounding box center [453, 163] width 25 height 7
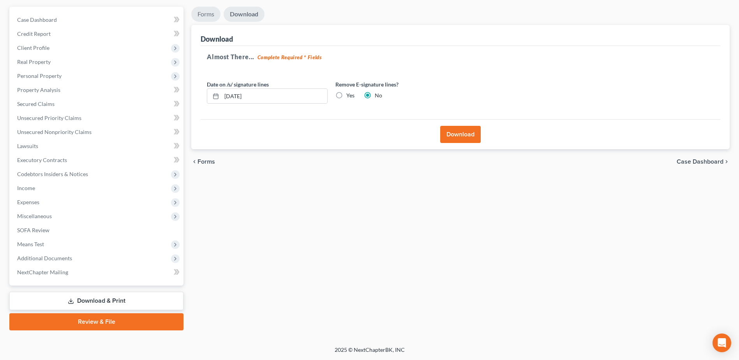
click at [210, 17] on link "Forms" at bounding box center [205, 14] width 29 height 15
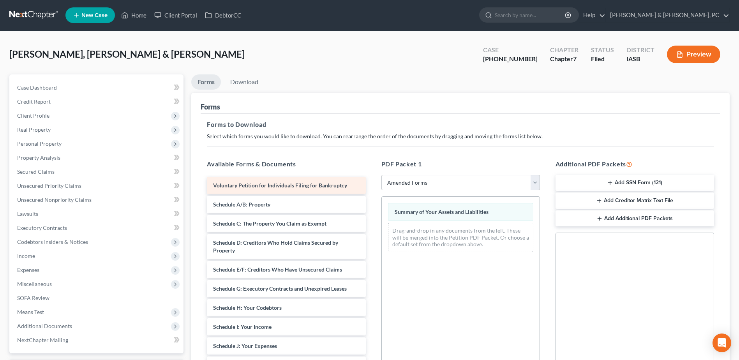
scroll to position [0, 0]
click at [246, 84] on link "Download" at bounding box center [244, 82] width 41 height 15
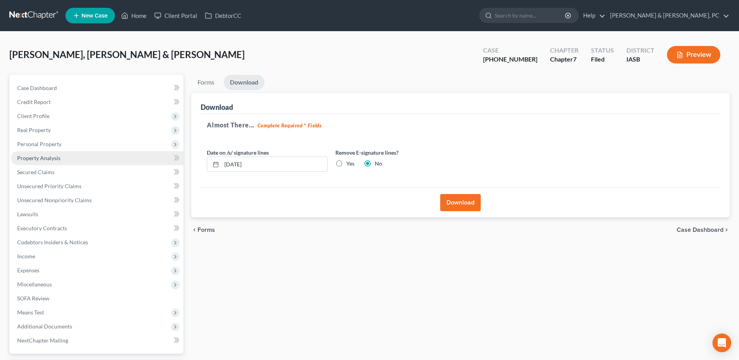
click at [51, 154] on link "Property Analysis" at bounding box center [97, 158] width 173 height 14
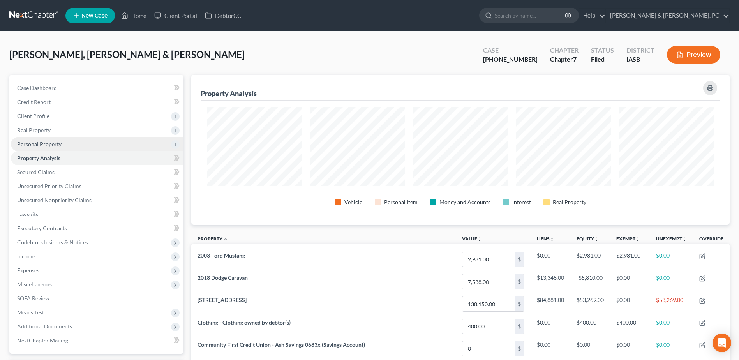
click at [51, 142] on span "Personal Property" at bounding box center [39, 144] width 44 height 7
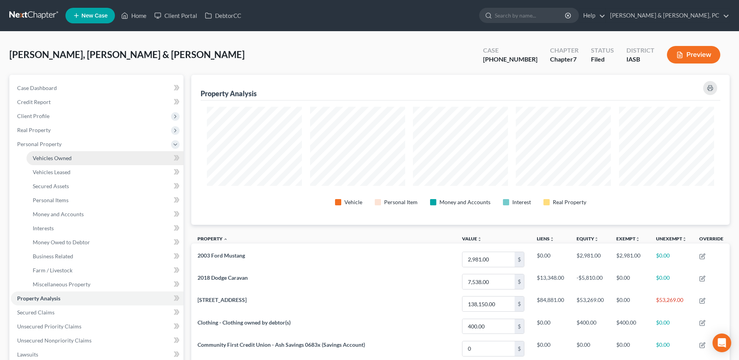
click at [95, 152] on link "Vehicles Owned" at bounding box center [105, 158] width 157 height 14
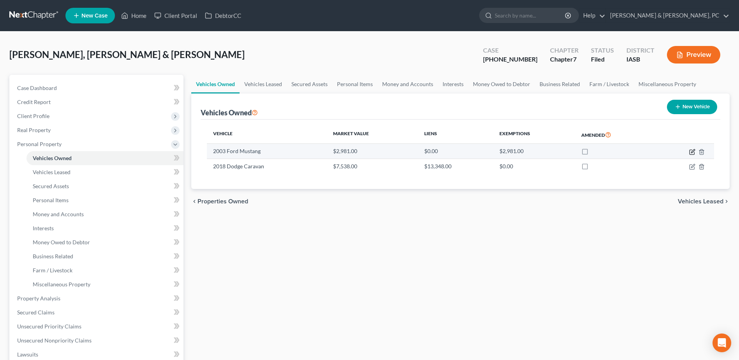
click at [692, 154] on icon "button" at bounding box center [692, 152] width 6 height 6
select select "0"
select select "23"
select select "4"
select select "0"
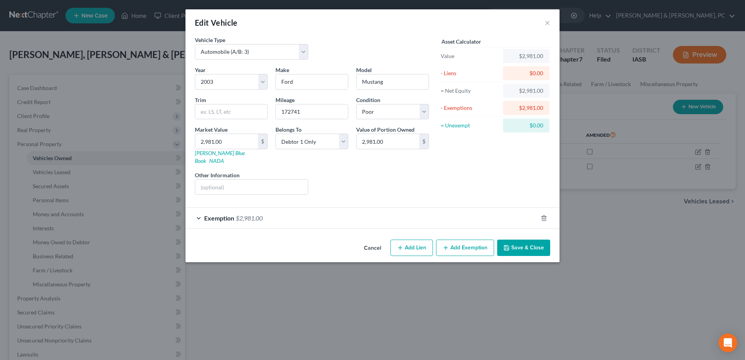
click at [530, 244] on button "Save & Close" at bounding box center [523, 248] width 53 height 16
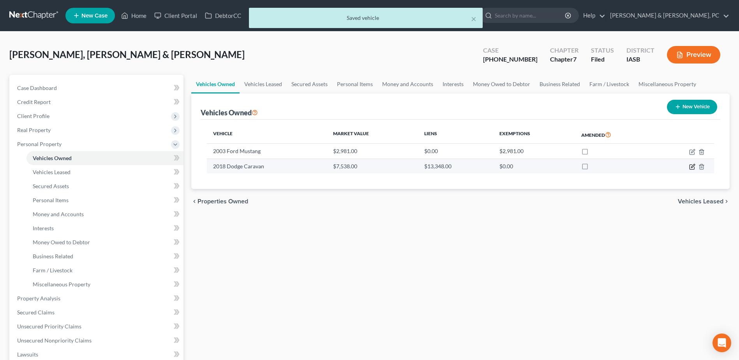
click at [691, 168] on icon "button" at bounding box center [693, 166] width 4 height 4
select select "0"
select select "8"
select select "2"
select select "1"
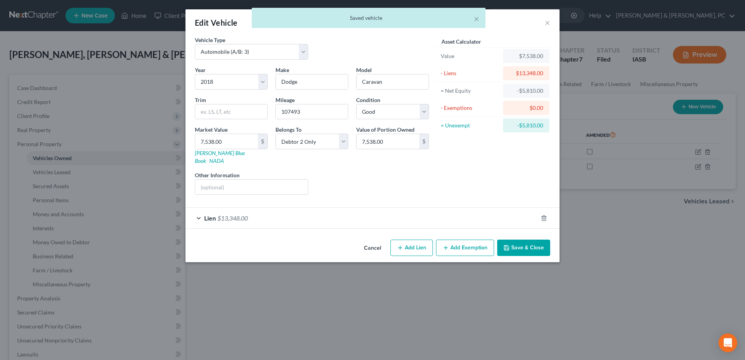
click at [509, 246] on icon "button" at bounding box center [506, 248] width 5 height 5
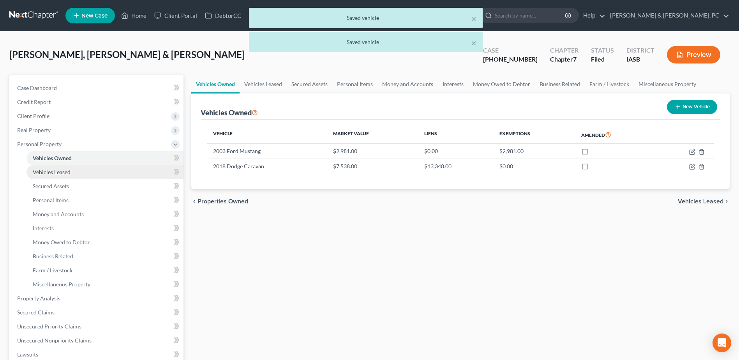
click at [58, 170] on span "Vehicles Leased" at bounding box center [52, 172] width 38 height 7
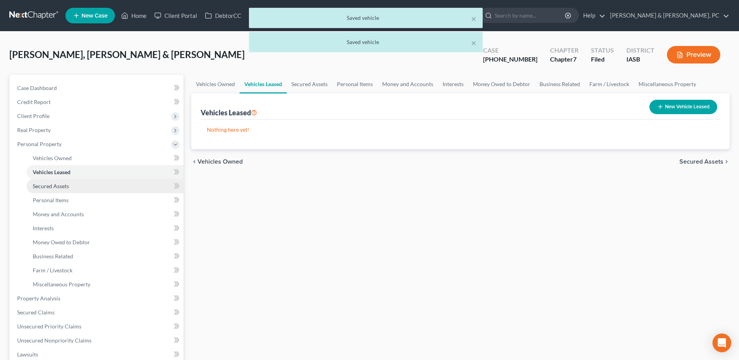
click at [65, 189] on span "Secured Assets" at bounding box center [51, 186] width 36 height 7
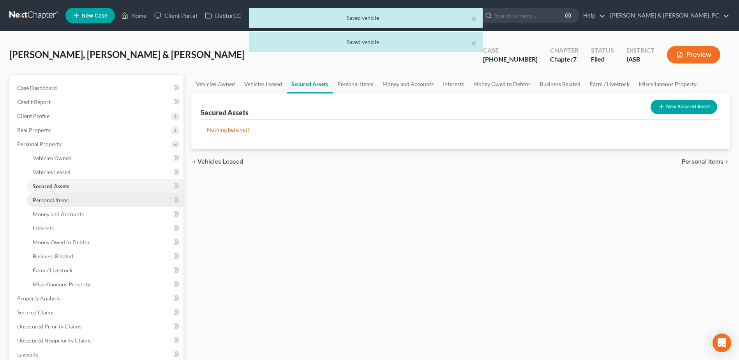
click at [84, 194] on link "Personal Items" at bounding box center [105, 200] width 157 height 14
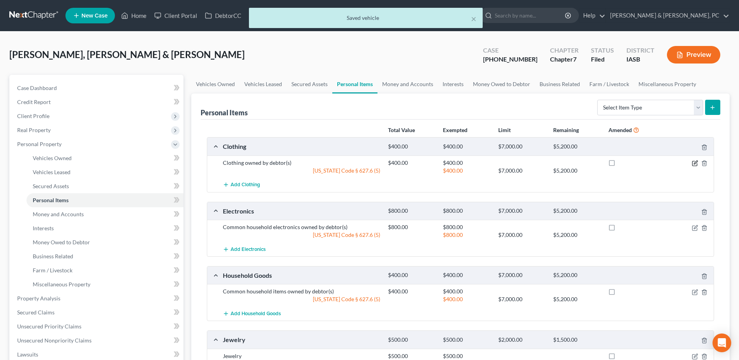
click at [695, 160] on icon "button" at bounding box center [695, 163] width 6 height 6
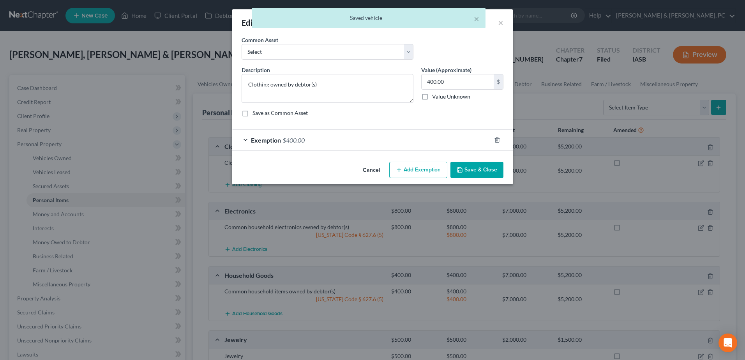
click at [477, 168] on button "Save & Close" at bounding box center [477, 170] width 53 height 16
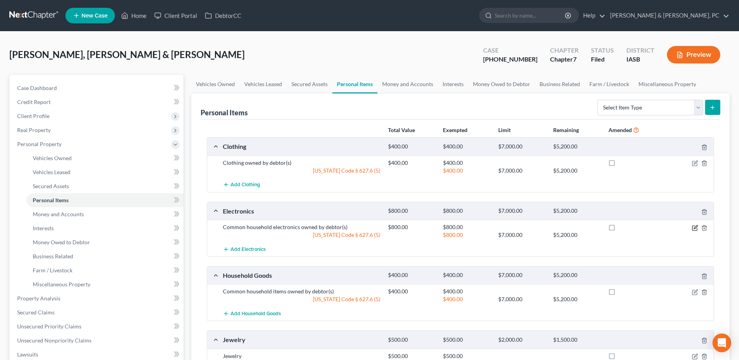
click at [692, 224] on div "Common household electronics owned by debtor(s) $800.00 $800.00 Iowa Code § 627…" at bounding box center [460, 231] width 507 height 22
click at [692, 225] on icon "button" at bounding box center [695, 228] width 6 height 6
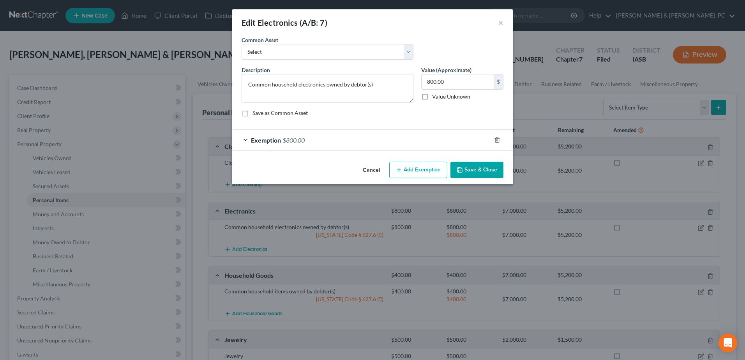
click at [490, 166] on button "Save & Close" at bounding box center [477, 170] width 53 height 16
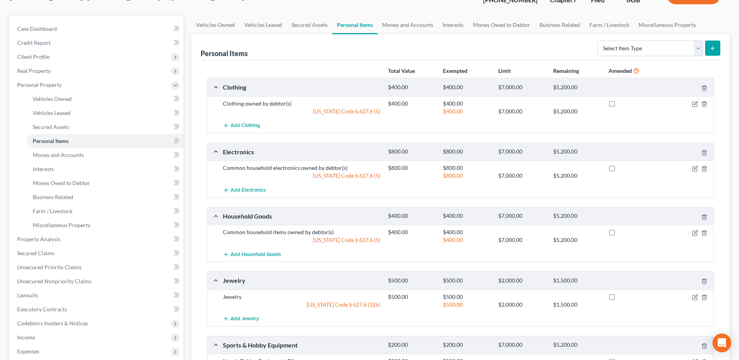
scroll to position [117, 0]
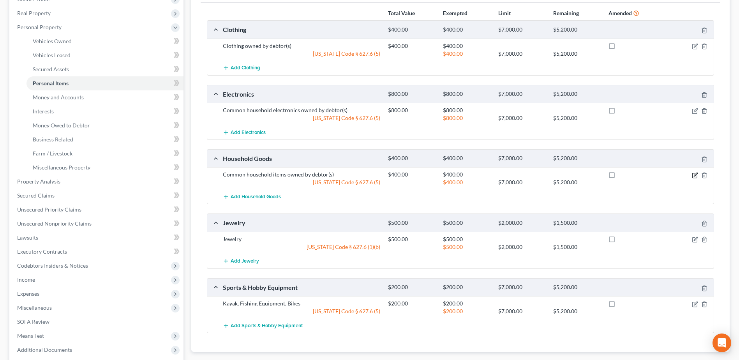
click at [694, 176] on icon "button" at bounding box center [696, 175] width 4 height 4
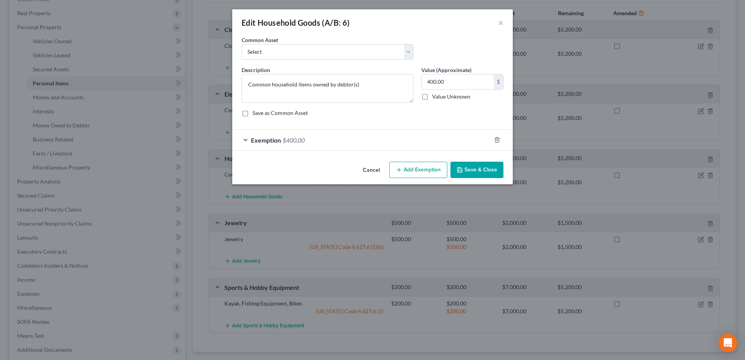
click at [490, 168] on button "Save & Close" at bounding box center [477, 170] width 53 height 16
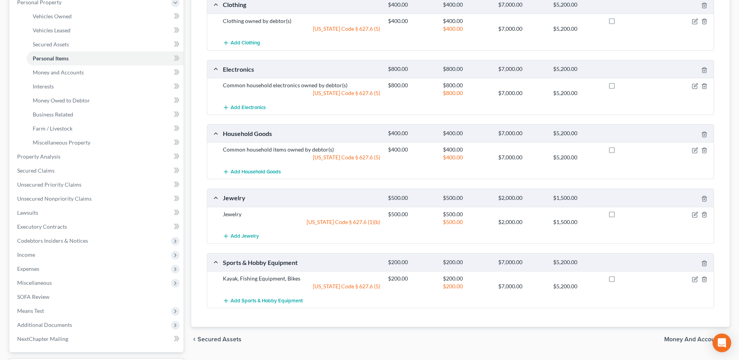
scroll to position [156, 0]
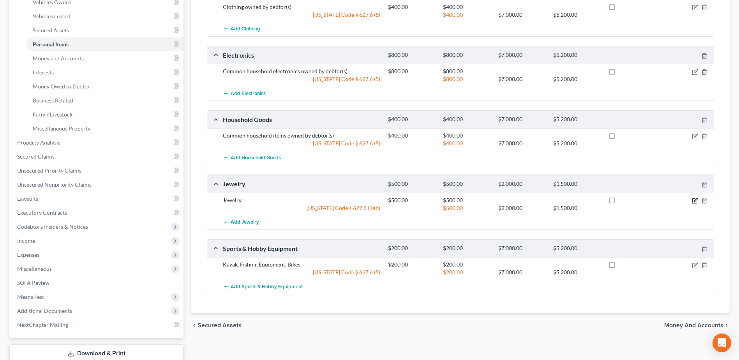
click at [694, 198] on icon "button" at bounding box center [695, 201] width 6 height 6
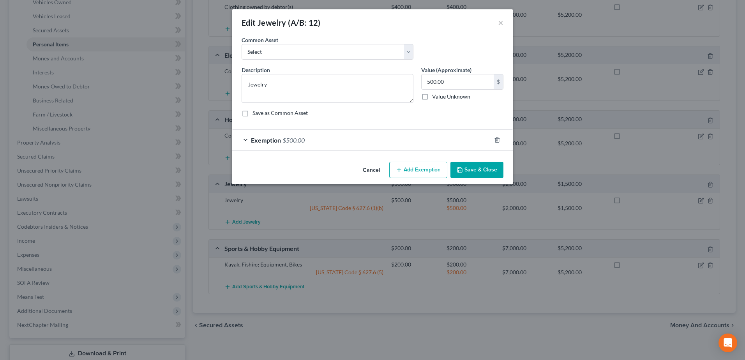
click at [478, 166] on button "Save & Close" at bounding box center [477, 170] width 53 height 16
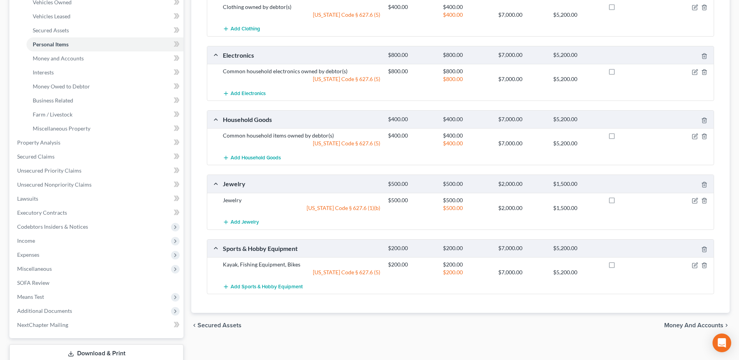
click at [693, 259] on div "Kayak, Fishing Equipment, Bikes $200.00 $200.00 Iowa Code § 627.6 (5) $200.00 $…" at bounding box center [460, 268] width 507 height 22
click at [694, 262] on icon "button" at bounding box center [695, 265] width 6 height 6
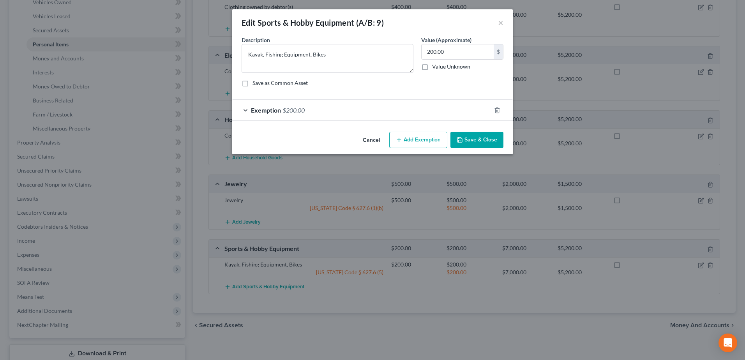
click at [468, 145] on button "Save & Close" at bounding box center [477, 140] width 53 height 16
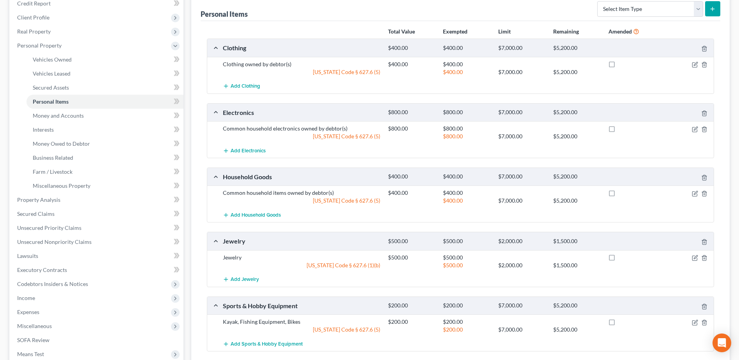
scroll to position [0, 0]
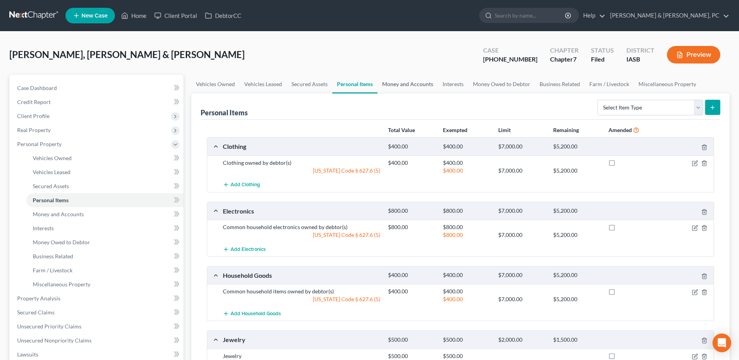
click at [417, 84] on link "Money and Accounts" at bounding box center [408, 84] width 60 height 19
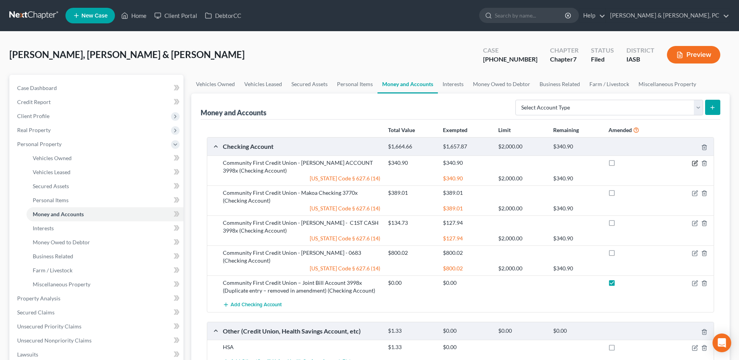
click at [694, 164] on icon "button" at bounding box center [695, 163] width 6 height 6
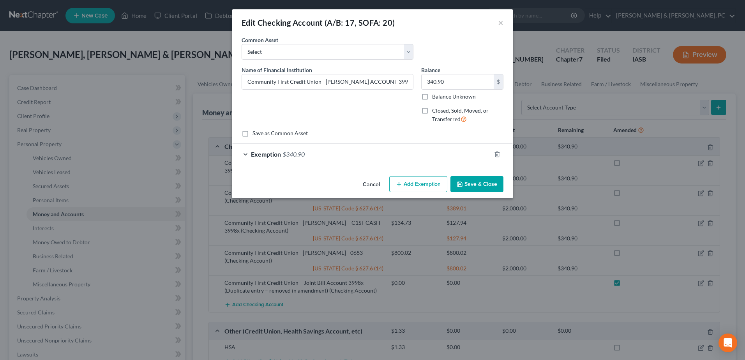
click at [494, 182] on button "Save & Close" at bounding box center [477, 184] width 53 height 16
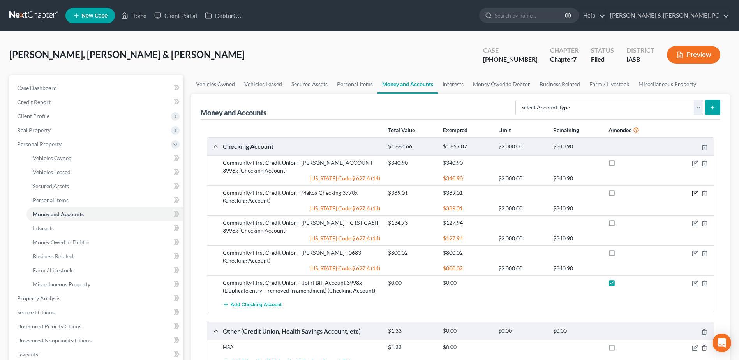
click at [694, 194] on icon "button" at bounding box center [696, 193] width 4 height 4
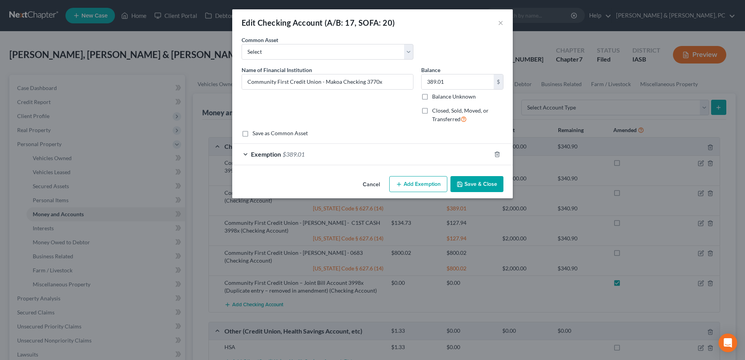
click at [494, 184] on button "Save & Close" at bounding box center [477, 184] width 53 height 16
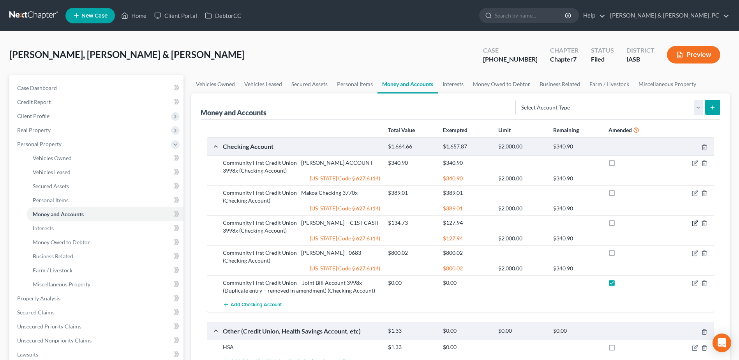
click at [693, 223] on icon "button" at bounding box center [695, 223] width 6 height 6
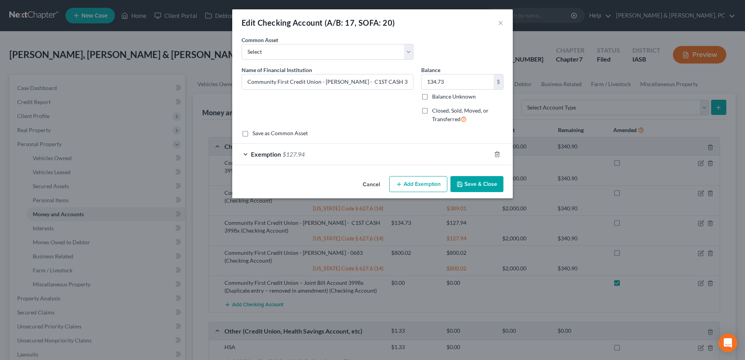
click at [501, 181] on button "Save & Close" at bounding box center [477, 184] width 53 height 16
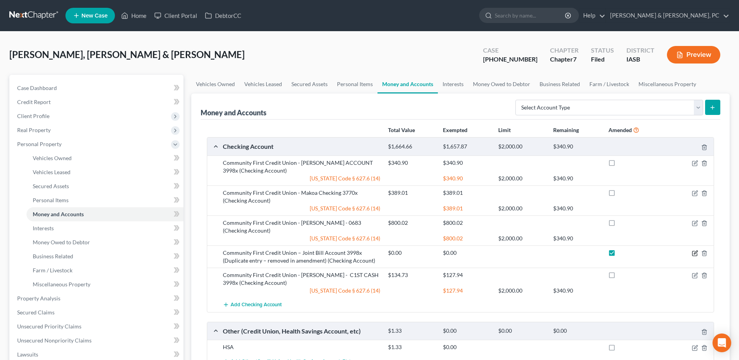
click at [695, 250] on icon "button" at bounding box center [695, 253] width 6 height 6
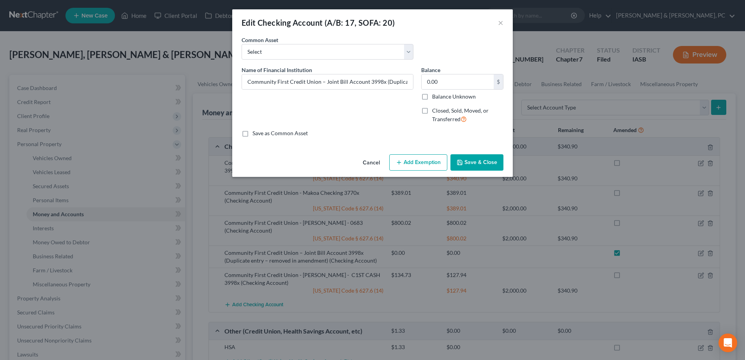
click at [484, 159] on button "Save & Close" at bounding box center [477, 162] width 53 height 16
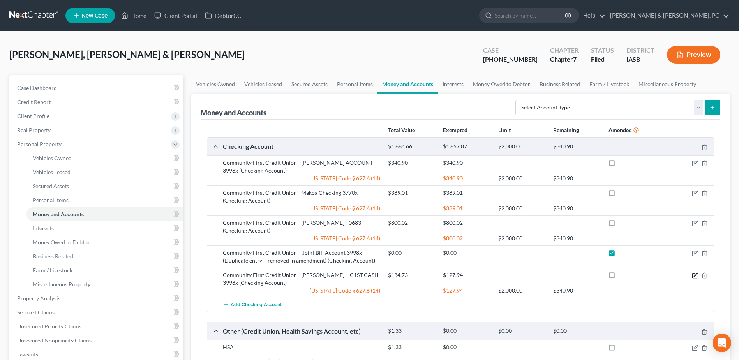
click at [693, 272] on icon "button" at bounding box center [695, 275] width 6 height 6
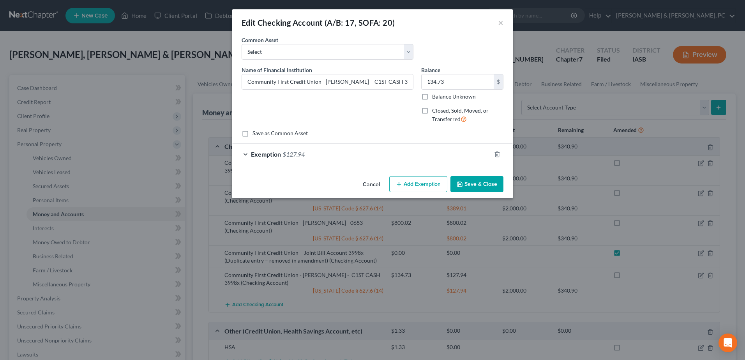
click at [455, 166] on div "An exemption set must first be selected from the Filing Information section. Co…" at bounding box center [372, 104] width 281 height 137
click at [468, 177] on button "Save & Close" at bounding box center [477, 184] width 53 height 16
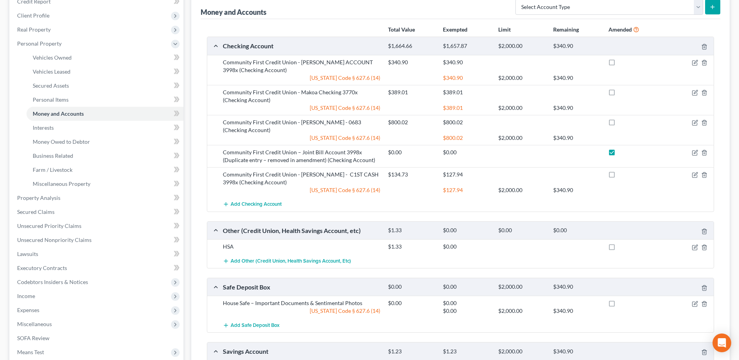
scroll to position [117, 0]
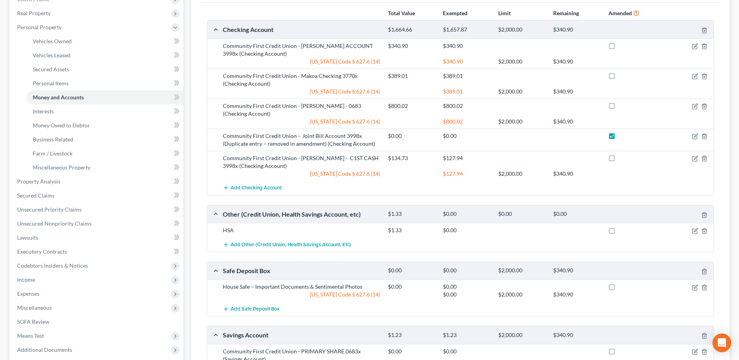
click at [619, 232] on label at bounding box center [619, 232] width 0 height 0
click at [622, 226] on input "checkbox" at bounding box center [624, 228] width 5 height 5
click at [619, 232] on label at bounding box center [619, 232] width 0 height 0
click at [622, 226] on input "checkbox" at bounding box center [624, 228] width 5 height 5
checkbox input "false"
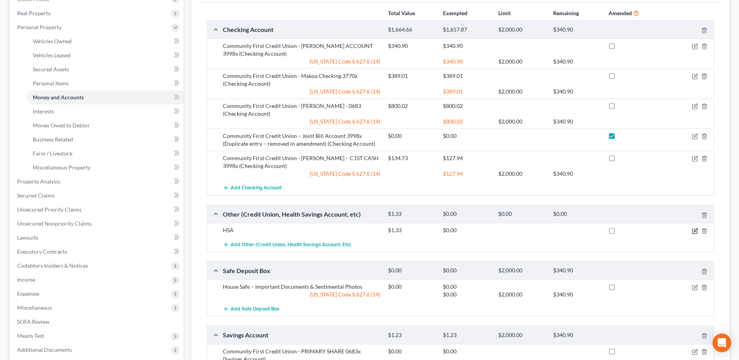
click at [694, 228] on icon "button" at bounding box center [695, 231] width 6 height 6
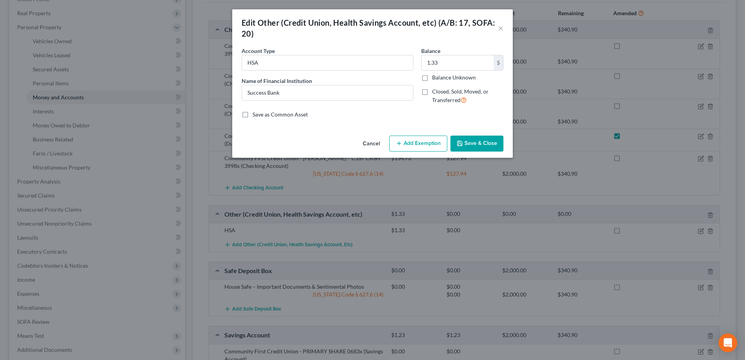
click at [479, 140] on button "Save & Close" at bounding box center [477, 144] width 53 height 16
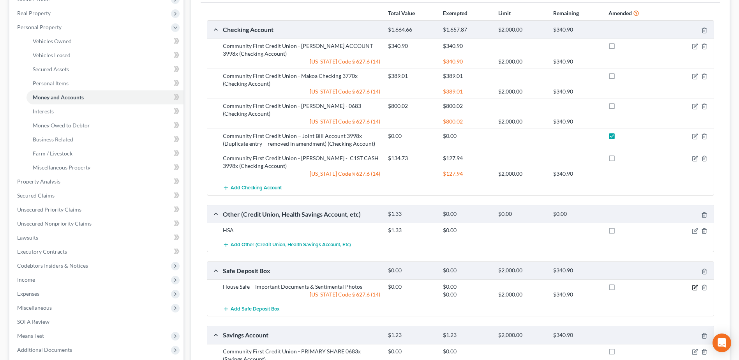
click at [695, 286] on icon "button" at bounding box center [695, 288] width 5 height 5
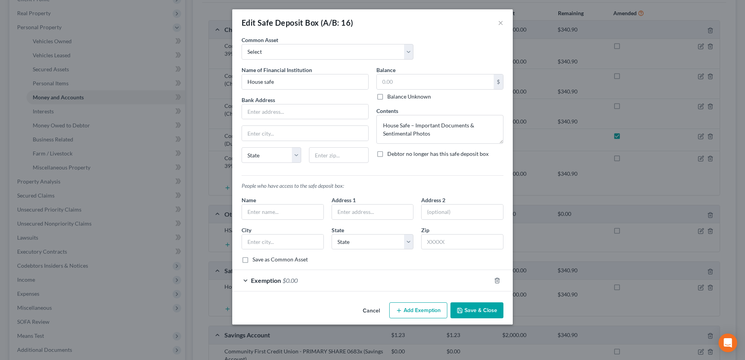
click at [497, 311] on button "Save & Close" at bounding box center [477, 310] width 53 height 16
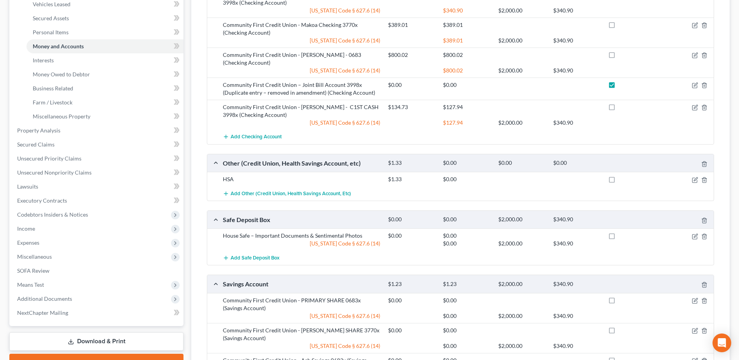
scroll to position [312, 0]
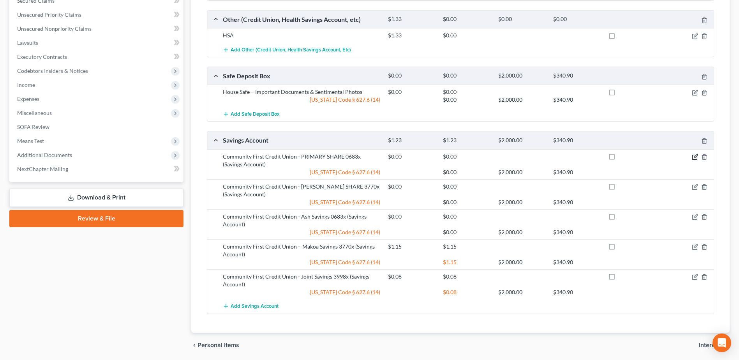
click at [694, 154] on icon "button" at bounding box center [696, 156] width 4 height 4
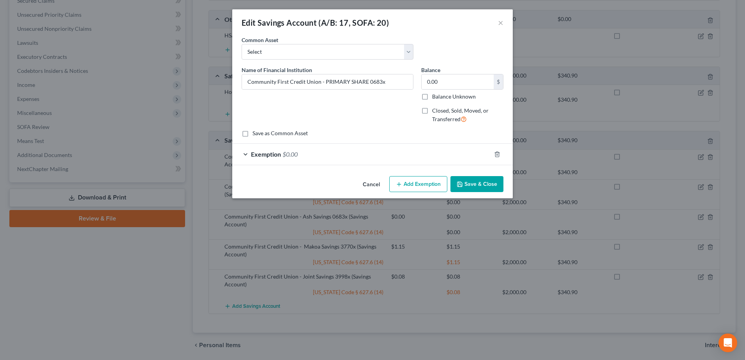
click at [480, 180] on button "Save & Close" at bounding box center [477, 184] width 53 height 16
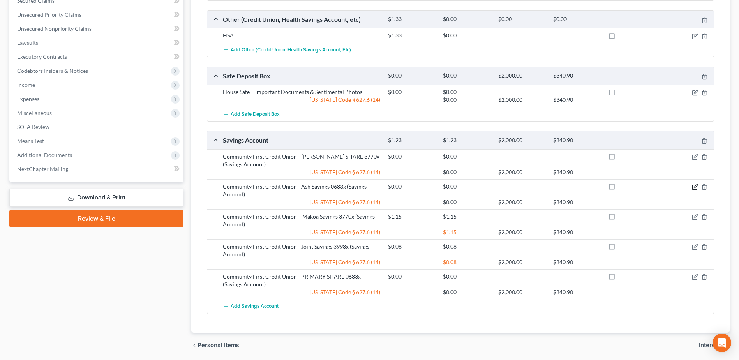
click at [696, 184] on icon "button" at bounding box center [695, 187] width 6 height 6
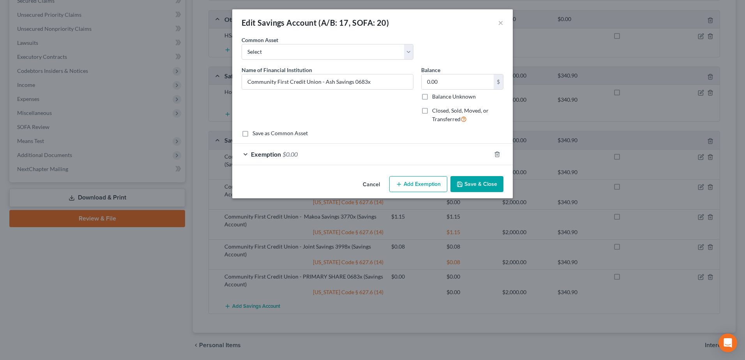
click at [484, 182] on button "Save & Close" at bounding box center [477, 184] width 53 height 16
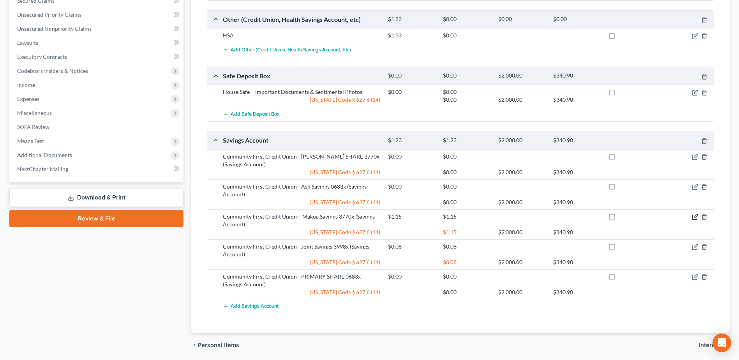
click at [695, 214] on icon "button" at bounding box center [695, 217] width 6 height 6
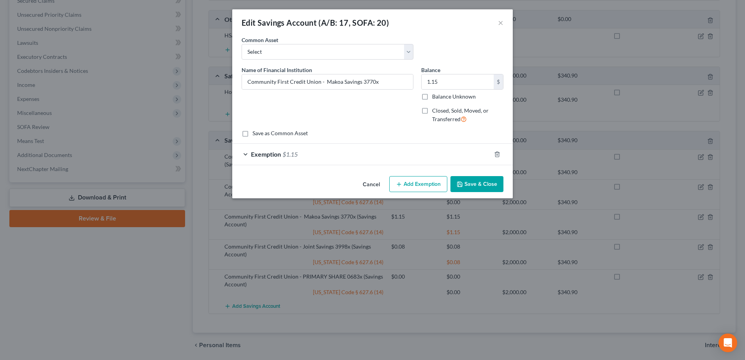
click at [495, 176] on button "Save & Close" at bounding box center [477, 184] width 53 height 16
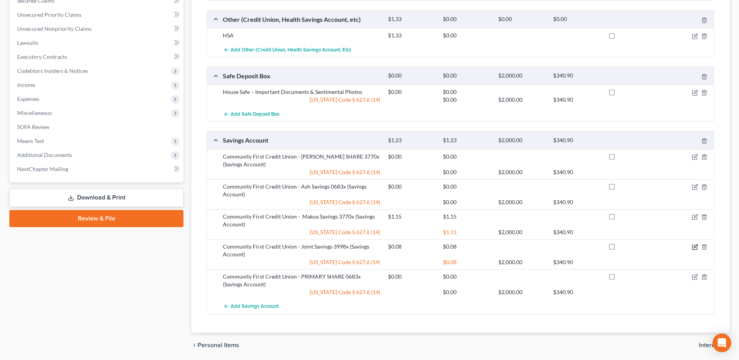
click at [693, 244] on icon "button" at bounding box center [695, 247] width 6 height 6
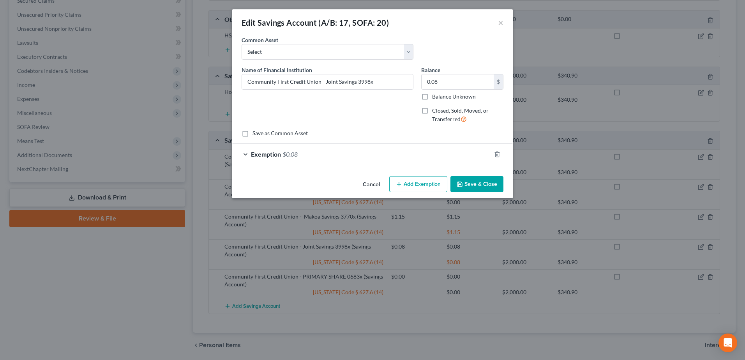
click at [496, 187] on button "Save & Close" at bounding box center [477, 184] width 53 height 16
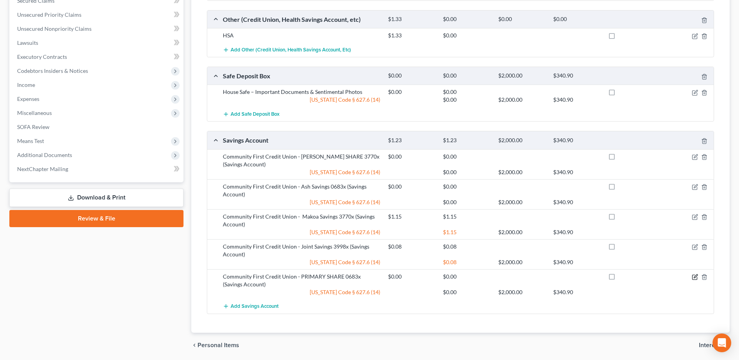
click at [693, 274] on icon "button" at bounding box center [695, 277] width 6 height 6
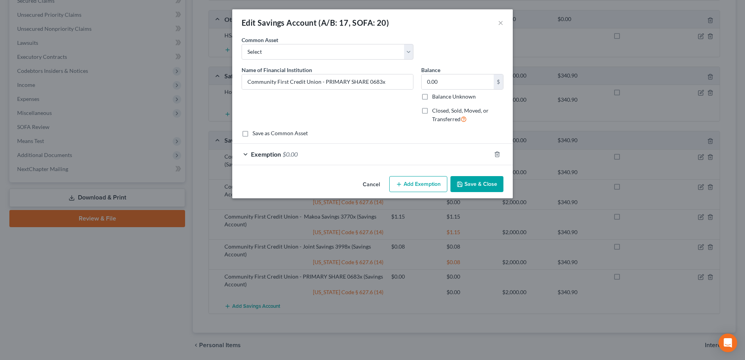
click at [486, 183] on button "Save & Close" at bounding box center [477, 184] width 53 height 16
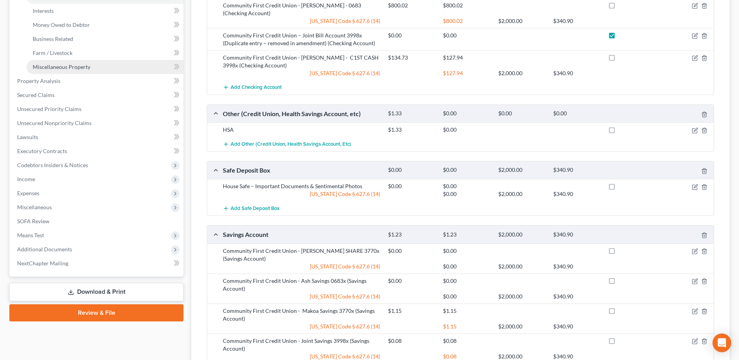
scroll to position [156, 0]
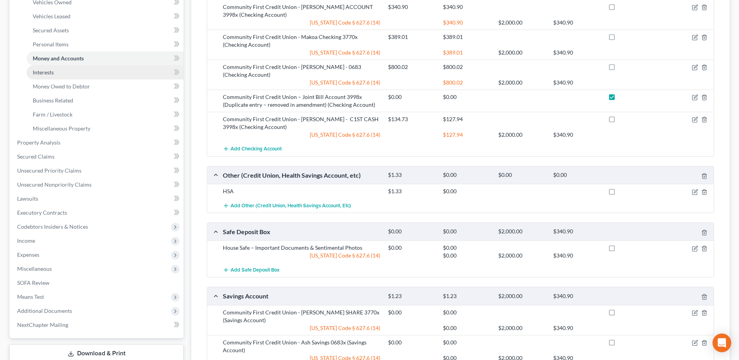
click at [102, 71] on link "Interests" at bounding box center [105, 72] width 157 height 14
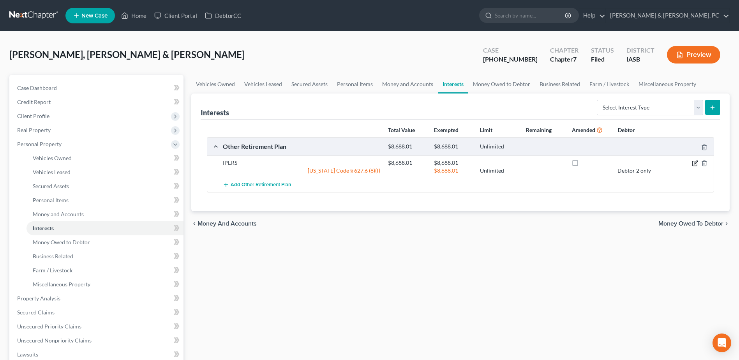
click at [693, 162] on icon "button" at bounding box center [695, 163] width 5 height 5
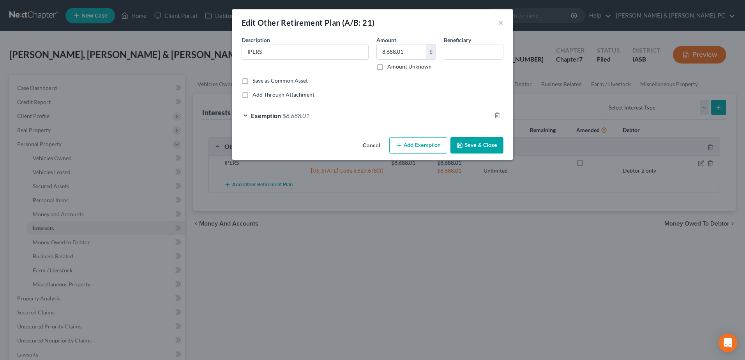
click at [485, 143] on button "Save & Close" at bounding box center [477, 145] width 53 height 16
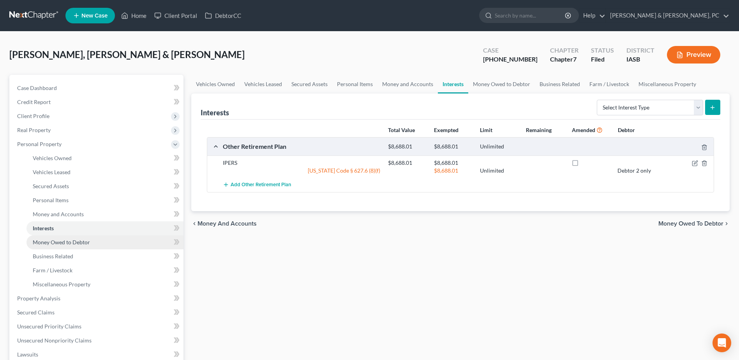
click at [121, 239] on link "Money Owed to Debtor" at bounding box center [105, 242] width 157 height 14
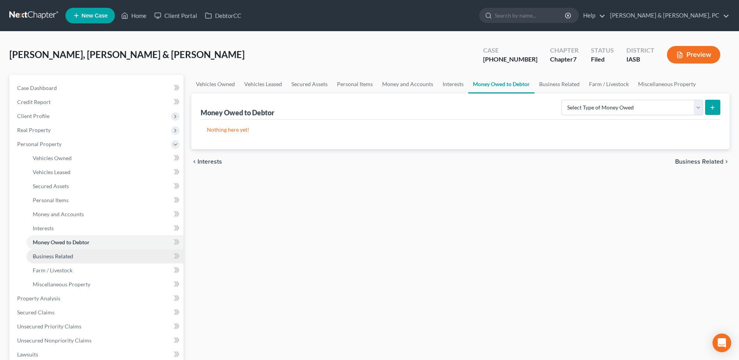
click at [56, 253] on span "Business Related" at bounding box center [53, 256] width 41 height 7
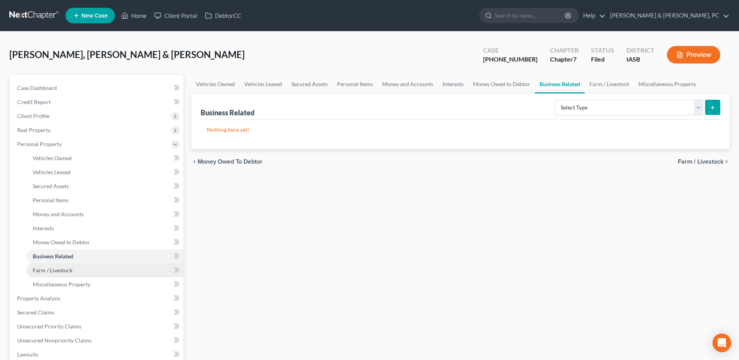
click at [91, 268] on link "Farm / Livestock" at bounding box center [105, 270] width 157 height 14
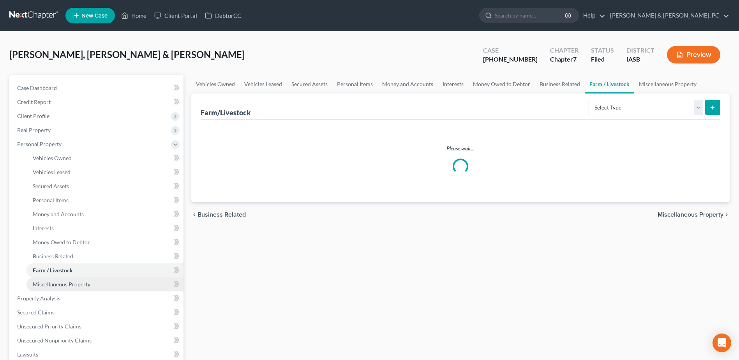
click at [92, 282] on link "Miscellaneous Property" at bounding box center [105, 284] width 157 height 14
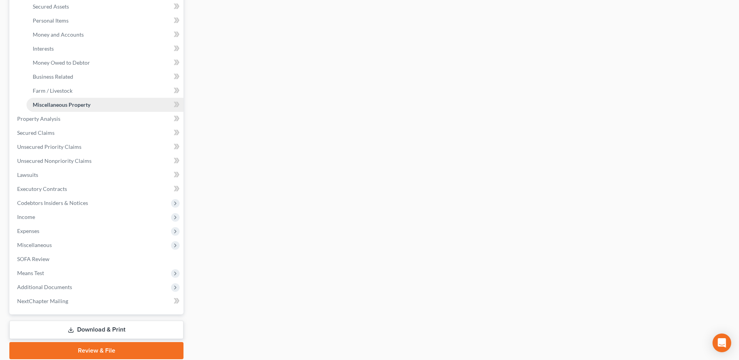
scroll to position [208, 0]
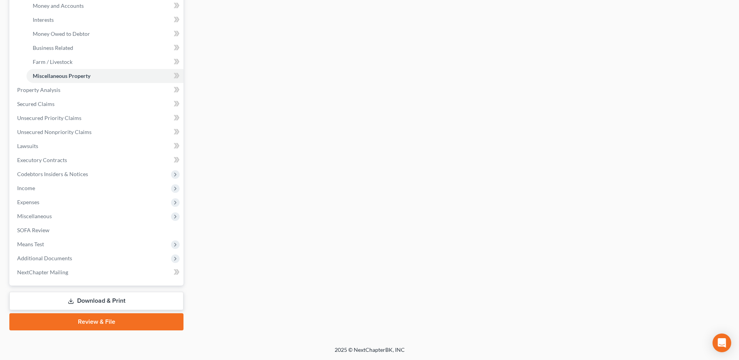
click at [102, 297] on link "Download & Print" at bounding box center [96, 301] width 174 height 18
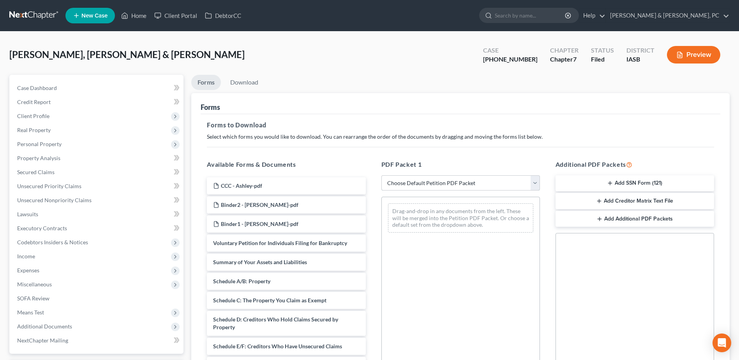
click at [449, 177] on select "Choose Default Petition PDF Packet Complete Bankruptcy Petition (all forms and …" at bounding box center [461, 183] width 159 height 16
select select "2"
click at [382, 175] on select "Choose Default Petition PDF Packet Complete Bankruptcy Petition (all forms and …" at bounding box center [461, 183] width 159 height 16
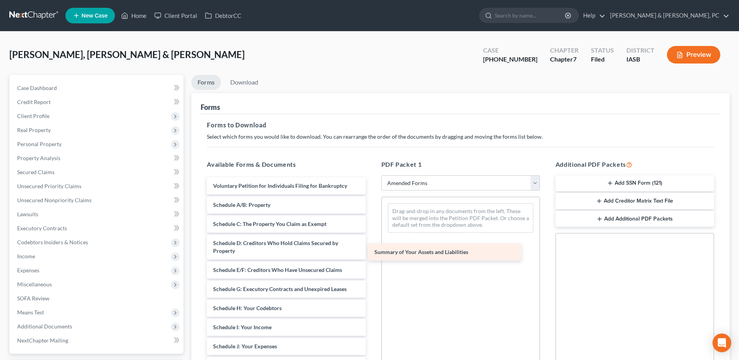
drag, startPoint x: 281, startPoint y: 203, endPoint x: 448, endPoint y: 250, distance: 173.8
click at [372, 250] on div "Summary of Your Assets and Liabilities Voluntary Petition for Individuals Filin…" at bounding box center [286, 358] width 171 height 362
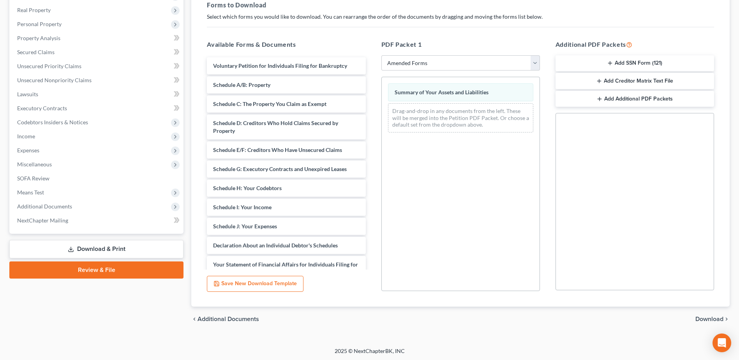
scroll to position [121, 0]
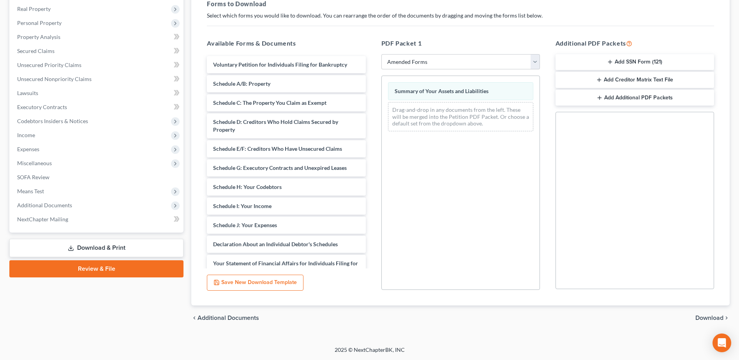
click at [704, 311] on div "chevron_left Additional Documents Download chevron_right" at bounding box center [460, 318] width 539 height 25
click at [705, 313] on div "chevron_left Additional Documents Download chevron_right" at bounding box center [460, 318] width 539 height 25
click at [705, 315] on span "Download" at bounding box center [710, 318] width 28 height 6
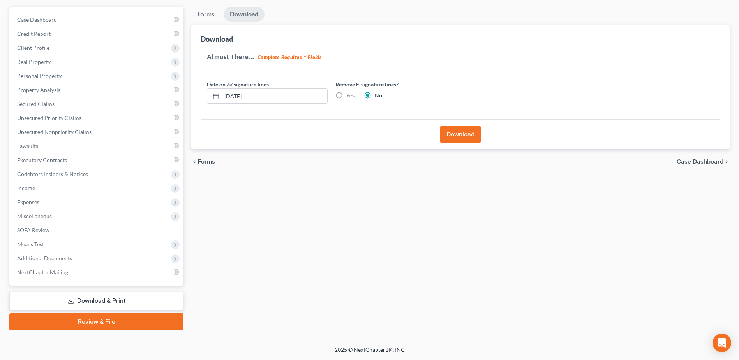
scroll to position [68, 0]
click at [706, 318] on div "Forms Download Forms Forms to Download Select which forms you would like to dow…" at bounding box center [460, 169] width 546 height 324
click at [463, 133] on button "Download" at bounding box center [460, 134] width 41 height 17
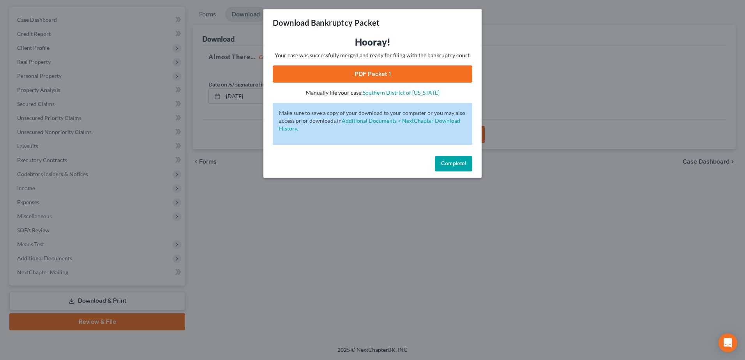
click at [383, 70] on link "PDF Packet 1" at bounding box center [373, 73] width 200 height 17
click at [462, 160] on span "Complete!" at bounding box center [453, 163] width 25 height 7
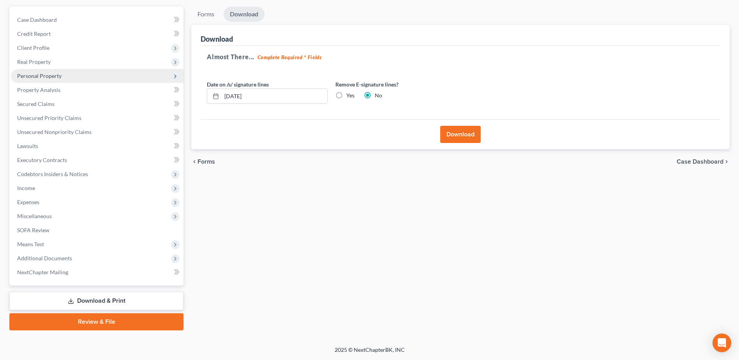
click at [54, 74] on span "Personal Property" at bounding box center [39, 75] width 44 height 7
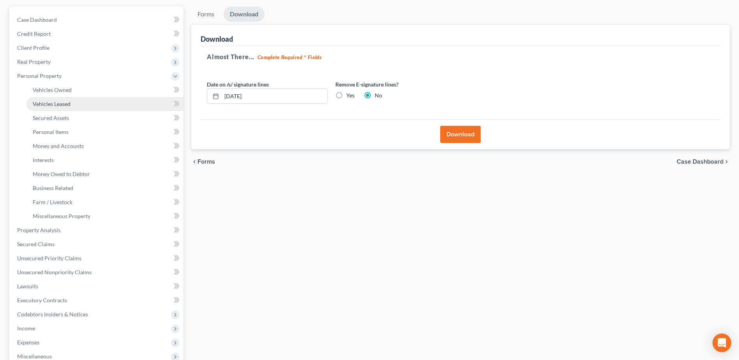
click at [53, 101] on span "Vehicles Leased" at bounding box center [52, 104] width 38 height 7
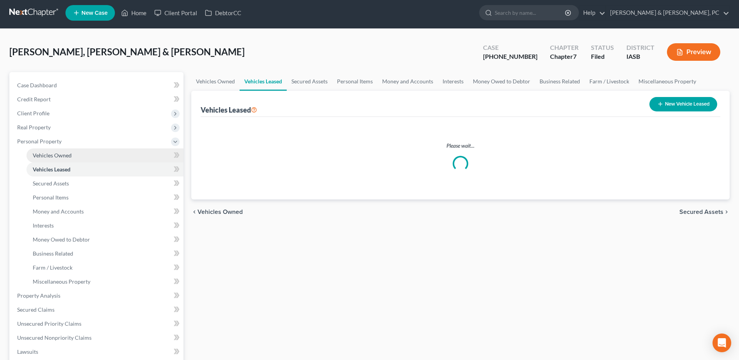
click at [59, 91] on ul "Case Dashboard Payments Invoices Payments Payments Credit Report Client Profile" at bounding box center [97, 281] width 173 height 407
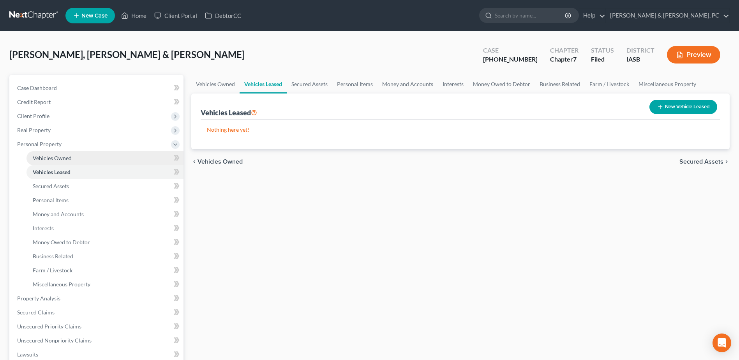
click at [77, 159] on link "Vehicles Owned" at bounding box center [105, 158] width 157 height 14
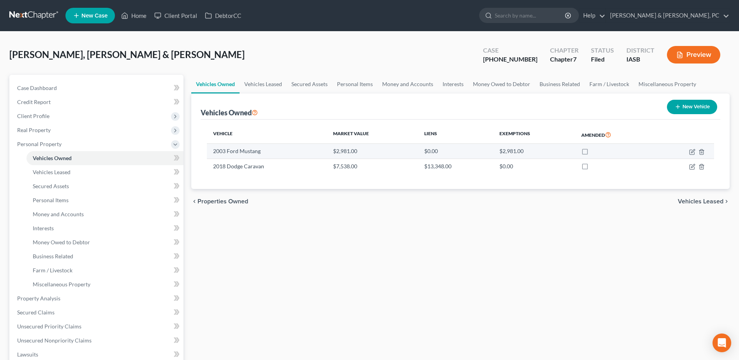
click at [592, 153] on label at bounding box center [592, 153] width 0 height 0
click at [595, 150] on input "checkbox" at bounding box center [597, 149] width 5 height 5
checkbox input "true"
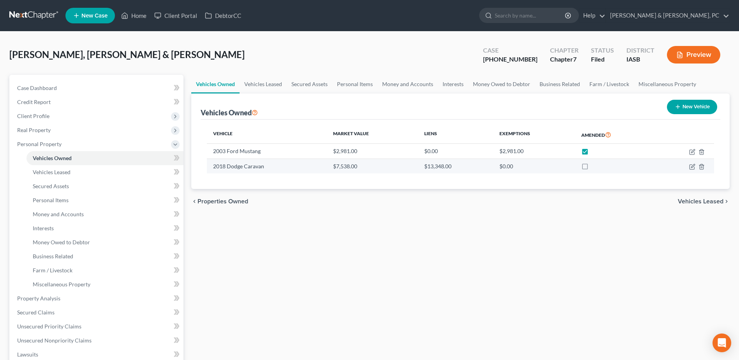
click at [592, 168] on label at bounding box center [592, 168] width 0 height 0
click at [595, 165] on input "checkbox" at bounding box center [597, 165] width 5 height 5
checkbox input "true"
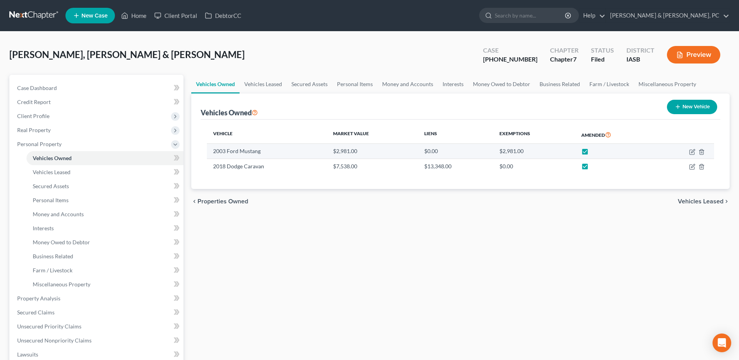
click at [592, 153] on label at bounding box center [592, 153] width 0 height 0
click at [595, 152] on input "checkbox" at bounding box center [597, 149] width 5 height 5
checkbox input "false"
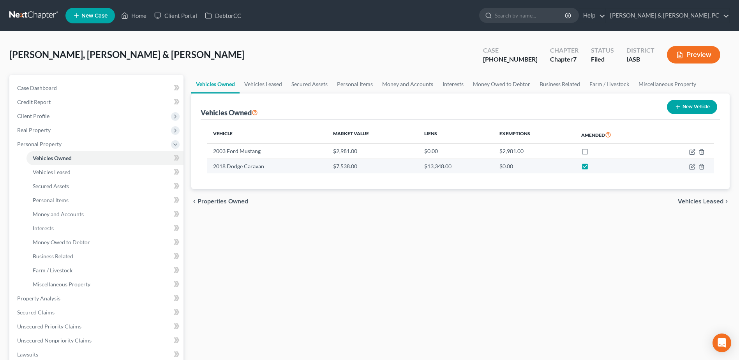
click at [592, 168] on label at bounding box center [592, 168] width 0 height 0
click at [595, 164] on input "checkbox" at bounding box center [597, 165] width 5 height 5
checkbox input "false"
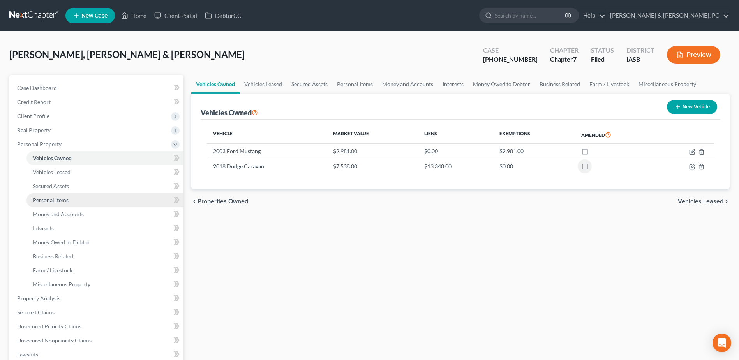
scroll to position [208, 0]
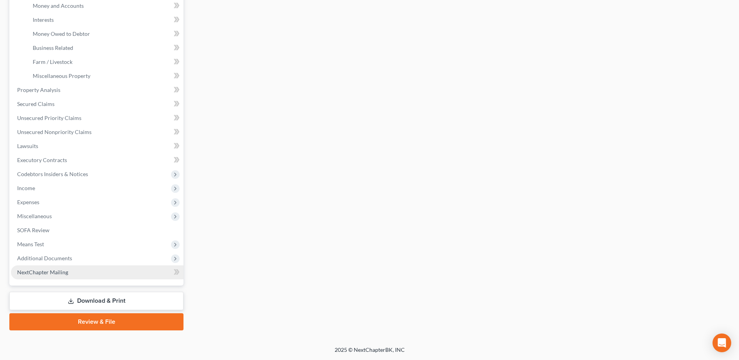
click at [39, 272] on span "NextChapter Mailing" at bounding box center [42, 272] width 51 height 7
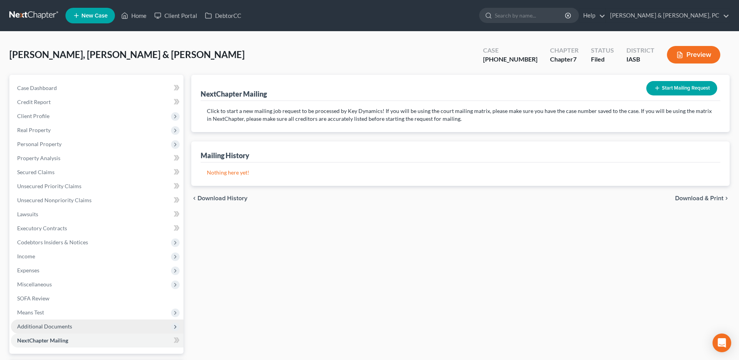
click at [54, 324] on span "Additional Documents" at bounding box center [44, 326] width 55 height 7
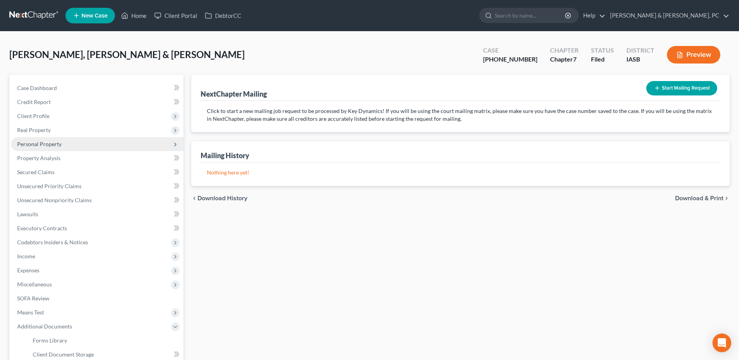
click at [50, 139] on span "Personal Property" at bounding box center [97, 144] width 173 height 14
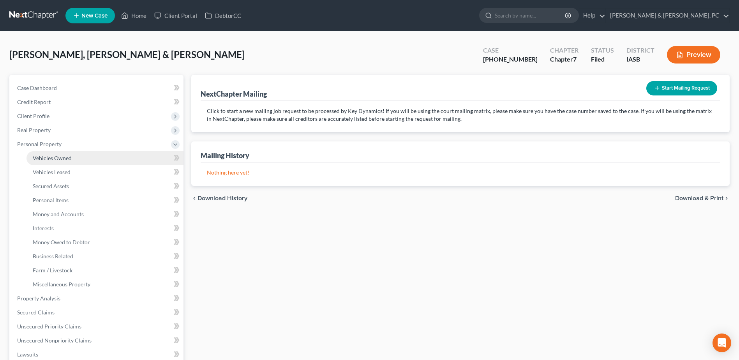
click at [49, 153] on link "Vehicles Owned" at bounding box center [105, 158] width 157 height 14
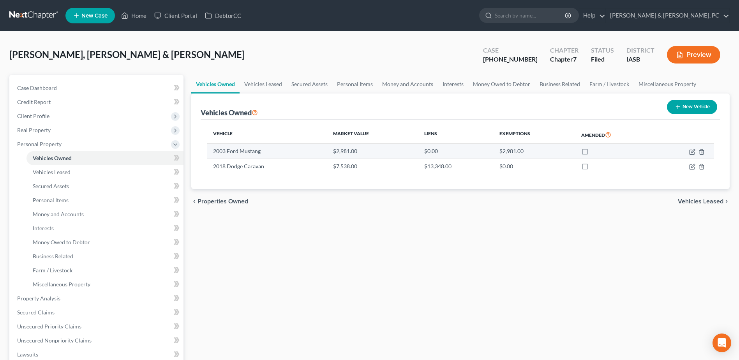
click at [592, 153] on label at bounding box center [592, 153] width 0 height 0
click at [595, 150] on input "checkbox" at bounding box center [597, 149] width 5 height 5
checkbox input "true"
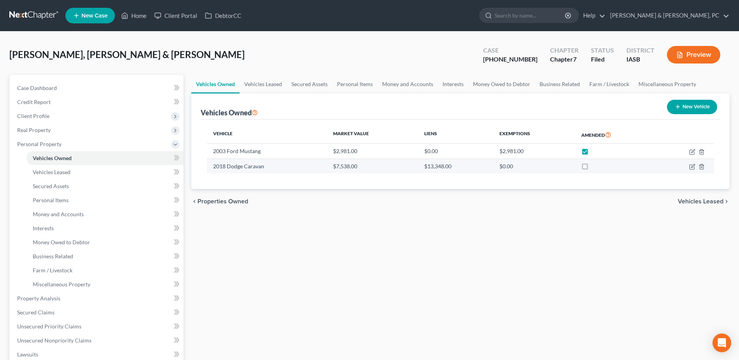
click at [592, 168] on label at bounding box center [592, 168] width 0 height 0
click at [595, 165] on input "checkbox" at bounding box center [597, 165] width 5 height 5
checkbox input "true"
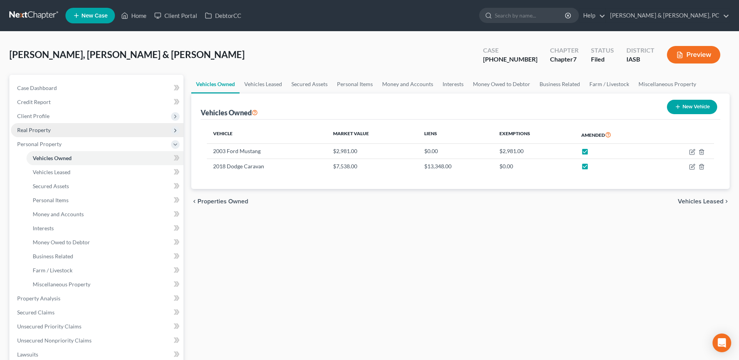
click at [96, 136] on span "Real Property" at bounding box center [97, 130] width 173 height 14
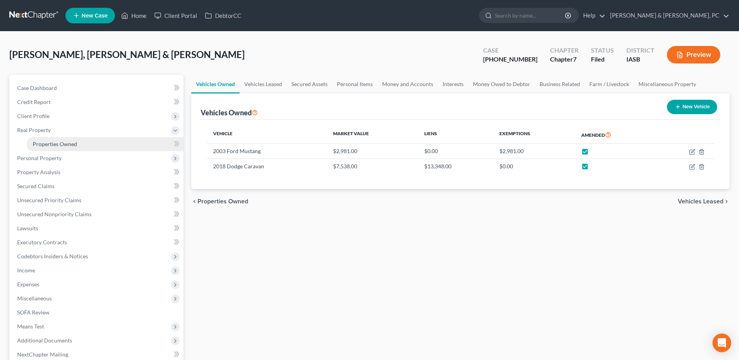
click at [71, 143] on span "Properties Owned" at bounding box center [55, 144] width 44 height 7
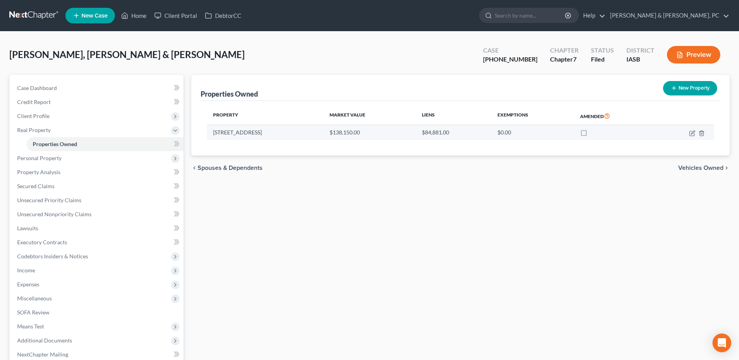
click at [591, 134] on label at bounding box center [591, 134] width 0 height 0
click at [594, 131] on input "checkbox" at bounding box center [596, 131] width 5 height 5
checkbox input "true"
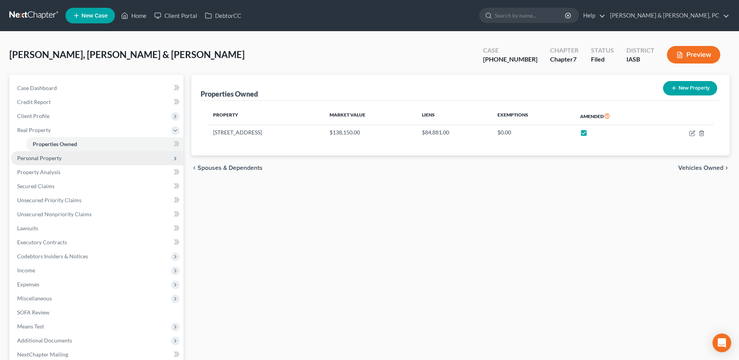
click at [53, 156] on span "Personal Property" at bounding box center [39, 158] width 44 height 7
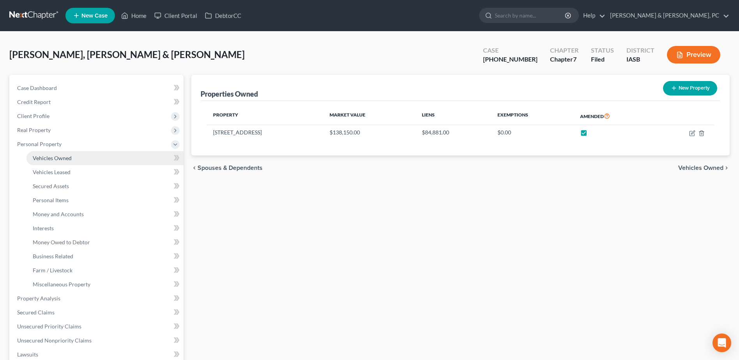
click at [64, 155] on span "Vehicles Owned" at bounding box center [52, 158] width 39 height 7
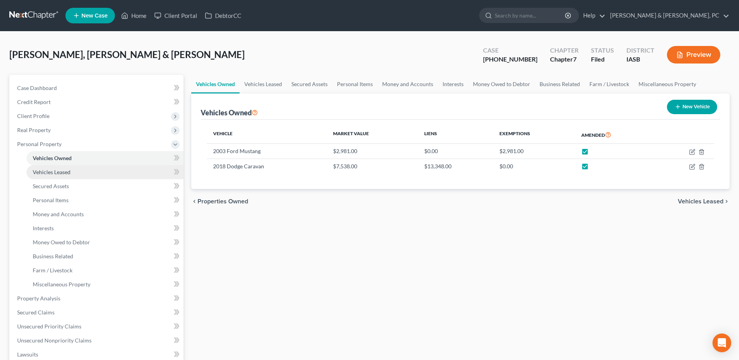
click at [63, 169] on span "Vehicles Leased" at bounding box center [52, 172] width 38 height 7
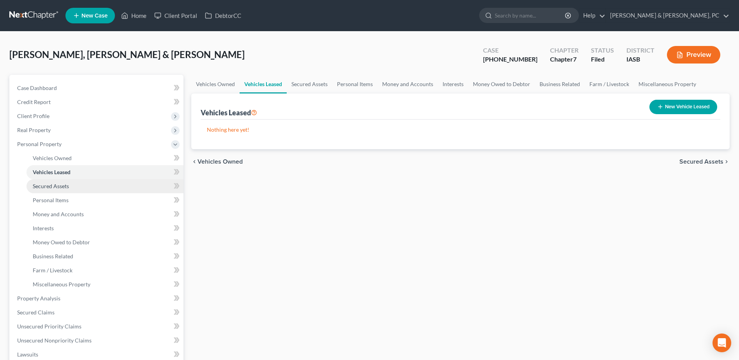
click at [111, 189] on link "Secured Assets" at bounding box center [105, 186] width 157 height 14
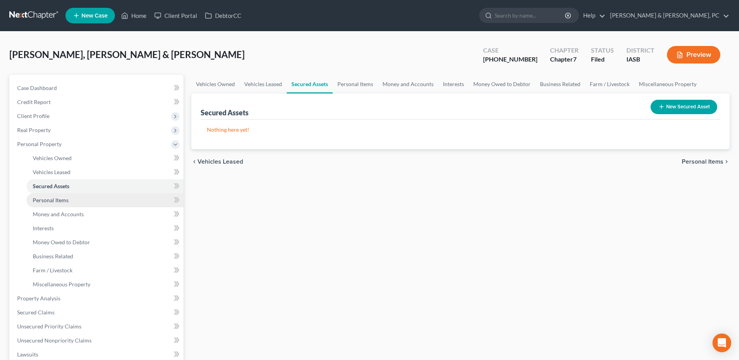
click at [107, 198] on link "Personal Items" at bounding box center [105, 200] width 157 height 14
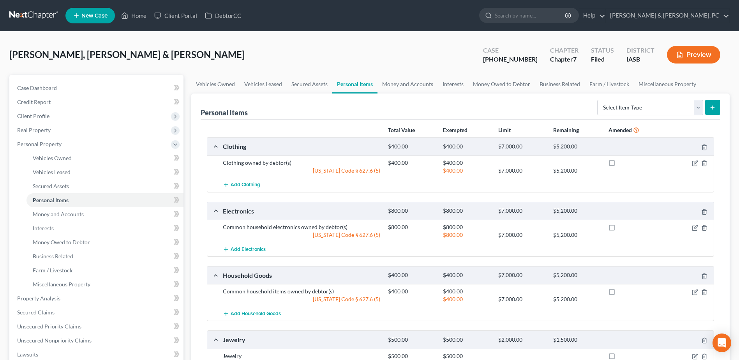
click at [619, 165] on label at bounding box center [619, 165] width 0 height 0
click at [622, 163] on input "checkbox" at bounding box center [624, 161] width 5 height 5
checkbox input "true"
click at [619, 229] on label at bounding box center [619, 229] width 0 height 0
click at [622, 227] on input "checkbox" at bounding box center [624, 225] width 5 height 5
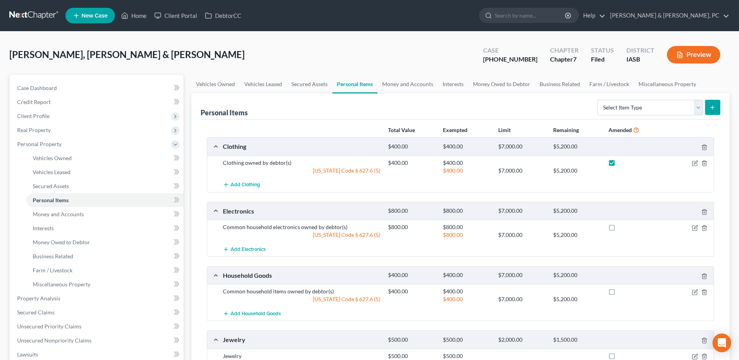
checkbox input "true"
click at [619, 293] on label at bounding box center [619, 293] width 0 height 0
click at [622, 293] on input "checkbox" at bounding box center [624, 290] width 5 height 5
checkbox input "true"
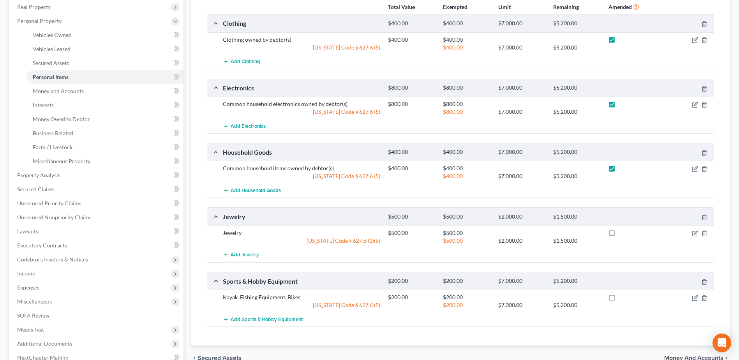
scroll to position [156, 0]
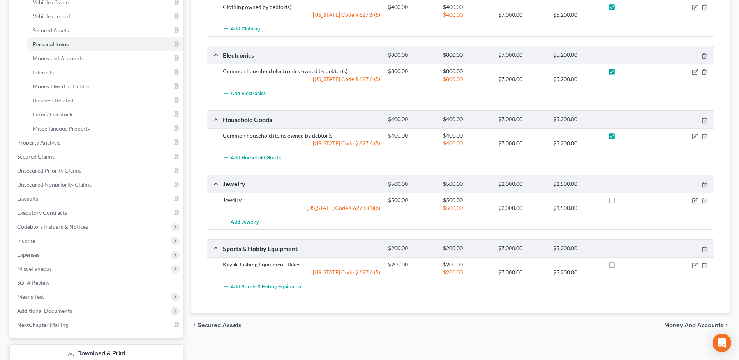
click at [619, 202] on label at bounding box center [619, 202] width 0 height 0
click at [622, 200] on input "checkbox" at bounding box center [624, 198] width 5 height 5
checkbox input "true"
drag, startPoint x: 612, startPoint y: 263, endPoint x: 576, endPoint y: 251, distance: 38.0
click at [619, 267] on label at bounding box center [619, 267] width 0 height 0
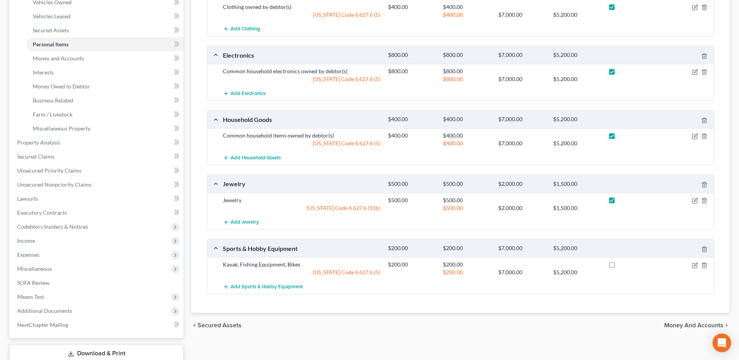
click at [622, 263] on input "checkbox" at bounding box center [624, 263] width 5 height 5
checkbox input "true"
click at [109, 61] on link "Money and Accounts" at bounding box center [105, 58] width 157 height 14
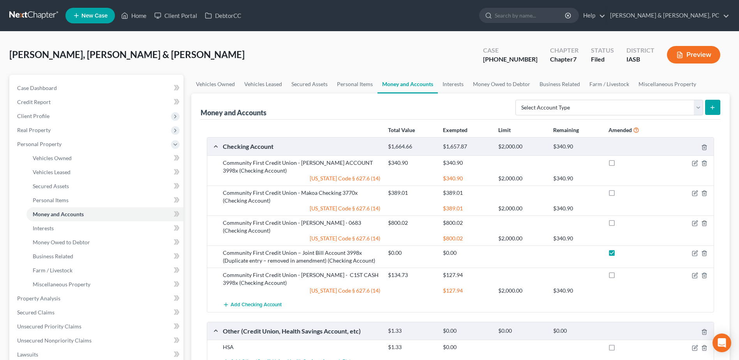
click at [619, 165] on label at bounding box center [619, 165] width 0 height 0
click at [622, 163] on input "checkbox" at bounding box center [624, 161] width 5 height 5
checkbox input "true"
click at [619, 195] on label at bounding box center [619, 195] width 0 height 0
click at [622, 193] on input "checkbox" at bounding box center [624, 191] width 5 height 5
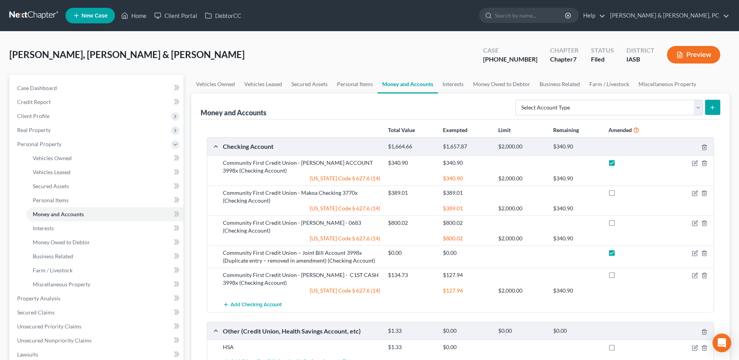
checkbox input "true"
click at [619, 225] on label at bounding box center [619, 225] width 0 height 0
click at [622, 220] on input "checkbox" at bounding box center [624, 221] width 5 height 5
checkbox input "true"
click at [619, 277] on label at bounding box center [619, 277] width 0 height 0
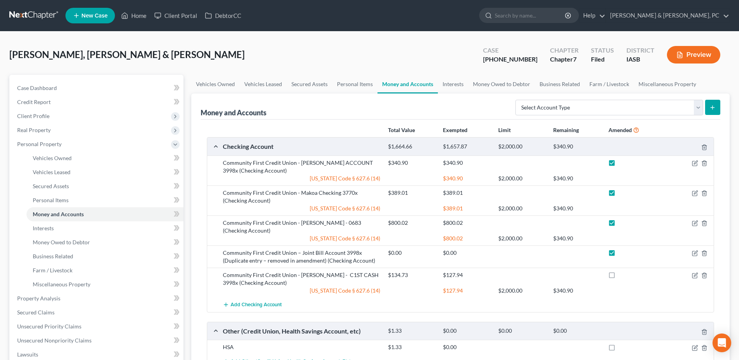
click at [622, 271] on input "checkbox" at bounding box center [624, 273] width 5 height 5
checkbox input "true"
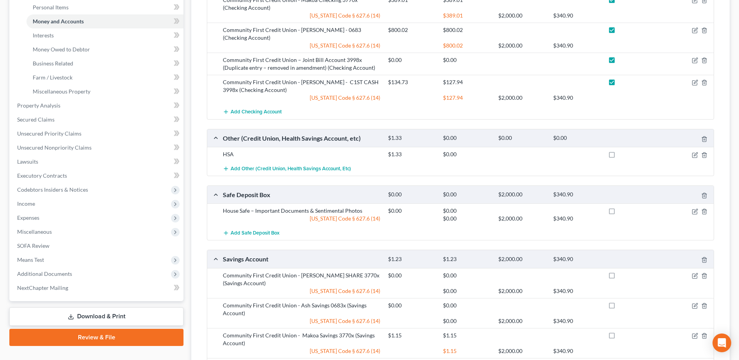
scroll to position [195, 0]
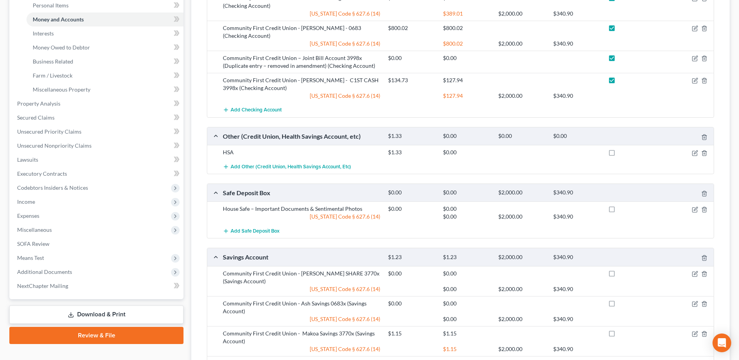
click at [619, 154] on label at bounding box center [619, 154] width 0 height 0
click at [622, 148] on input "checkbox" at bounding box center [624, 150] width 5 height 5
checkbox input "true"
click at [619, 211] on label at bounding box center [619, 211] width 0 height 0
click at [622, 205] on input "checkbox" at bounding box center [624, 207] width 5 height 5
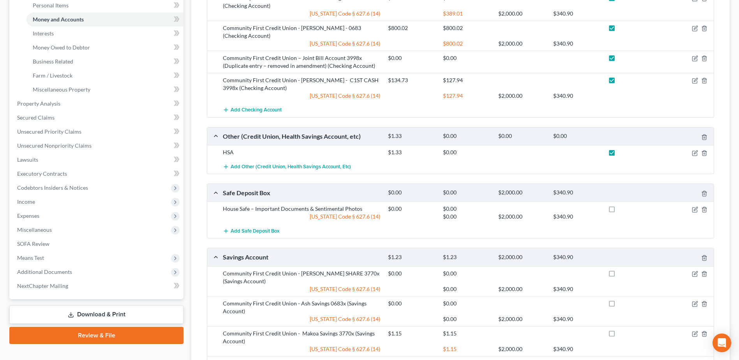
checkbox input "true"
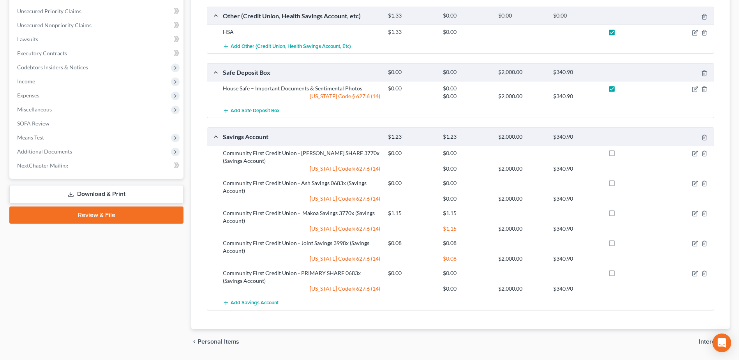
scroll to position [331, 0]
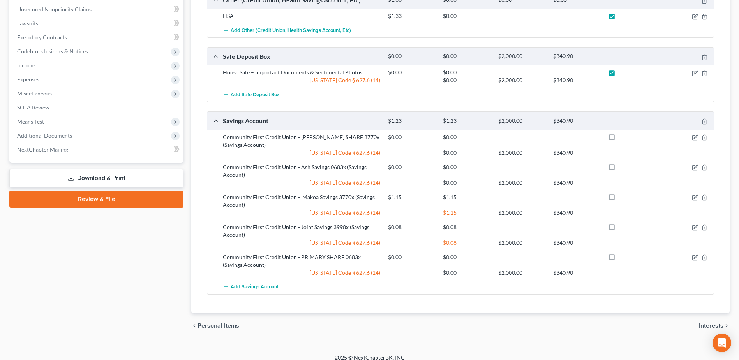
click at [619, 139] on label at bounding box center [619, 139] width 0 height 0
click at [622, 133] on input "checkbox" at bounding box center [624, 135] width 5 height 5
checkbox input "true"
click at [619, 169] on label at bounding box center [619, 169] width 0 height 0
click at [622, 163] on input "checkbox" at bounding box center [624, 165] width 5 height 5
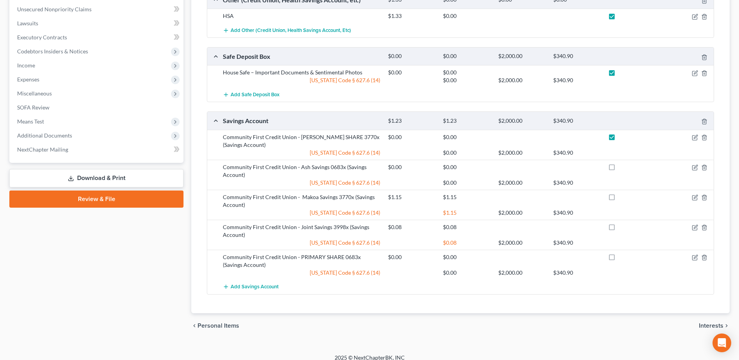
checkbox input "true"
click at [619, 199] on label at bounding box center [619, 199] width 0 height 0
click at [622, 193] on input "checkbox" at bounding box center [624, 195] width 5 height 5
checkbox input "true"
click at [619, 229] on label at bounding box center [619, 229] width 0 height 0
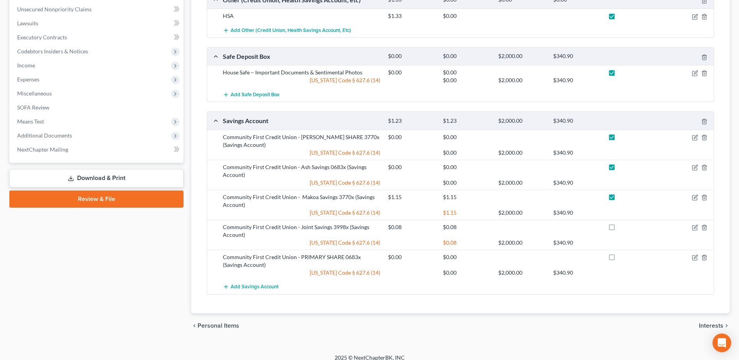
click at [622, 223] on input "checkbox" at bounding box center [624, 225] width 5 height 5
checkbox input "true"
drag, startPoint x: 613, startPoint y: 251, endPoint x: 595, endPoint y: 246, distance: 18.7
click at [619, 259] on label at bounding box center [619, 259] width 0 height 0
click at [622, 253] on input "checkbox" at bounding box center [624, 255] width 5 height 5
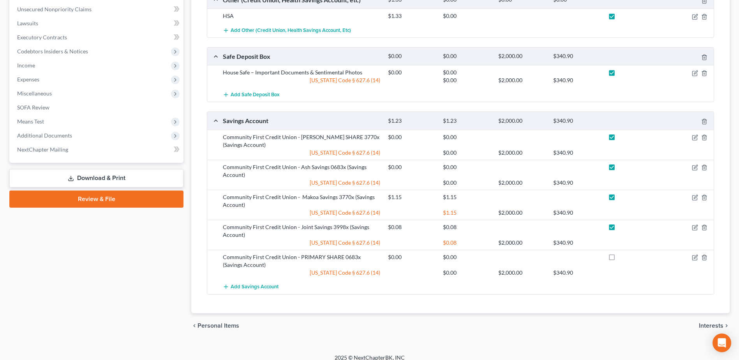
checkbox input "true"
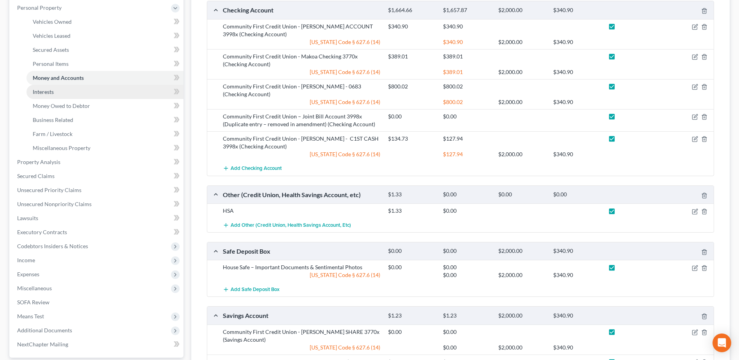
click at [67, 94] on link "Interests" at bounding box center [105, 92] width 157 height 14
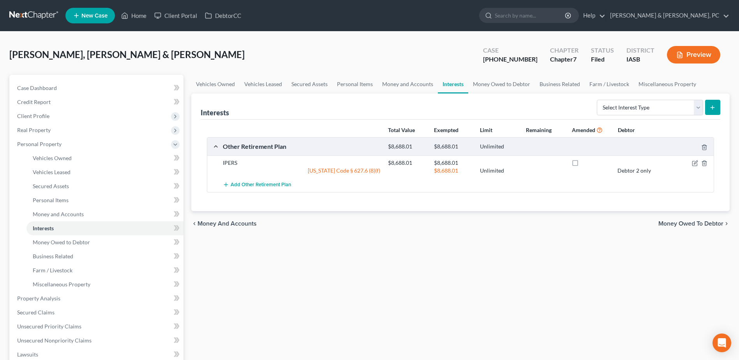
click at [583, 165] on label at bounding box center [583, 165] width 0 height 0
click at [586, 161] on input "checkbox" at bounding box center [588, 161] width 5 height 5
checkbox input "true"
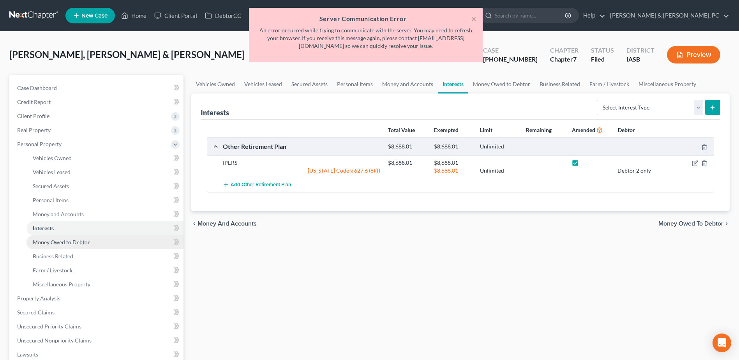
click at [67, 244] on span "Money Owed to Debtor" at bounding box center [61, 242] width 57 height 7
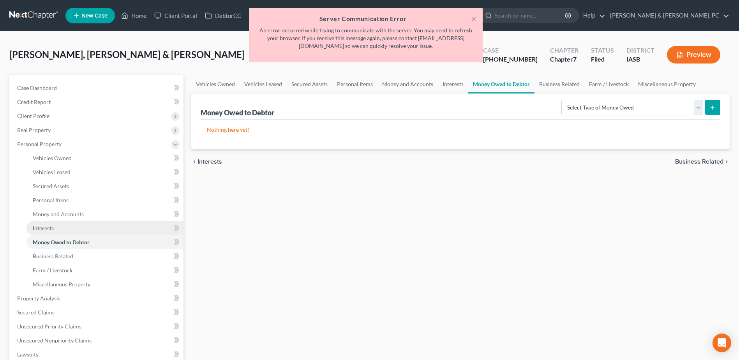
click at [71, 223] on link "Interests" at bounding box center [105, 228] width 157 height 14
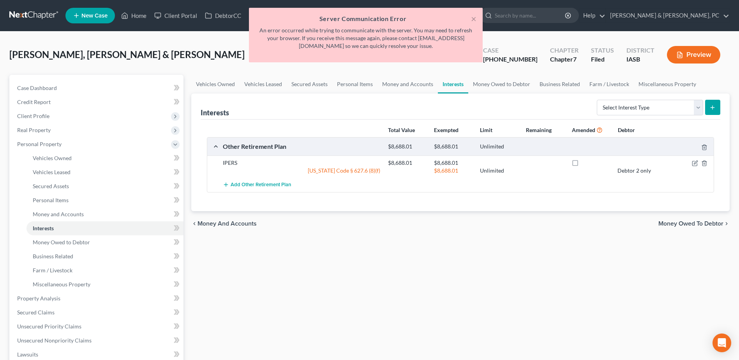
click at [583, 165] on label at bounding box center [583, 165] width 0 height 0
click at [586, 162] on input "checkbox" at bounding box center [588, 161] width 5 height 5
checkbox input "true"
click at [101, 238] on link "Money Owed to Debtor" at bounding box center [105, 242] width 157 height 14
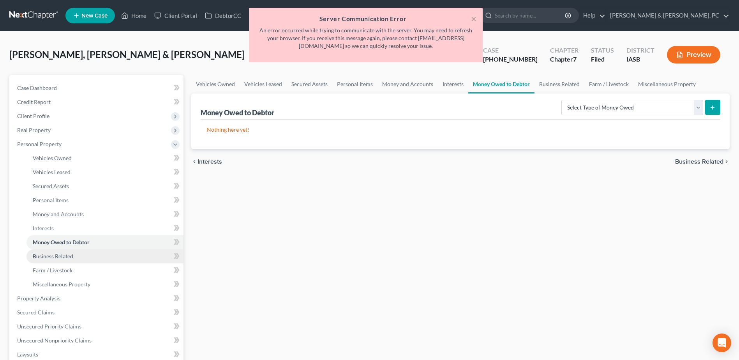
click at [71, 249] on link "Business Related" at bounding box center [105, 256] width 157 height 14
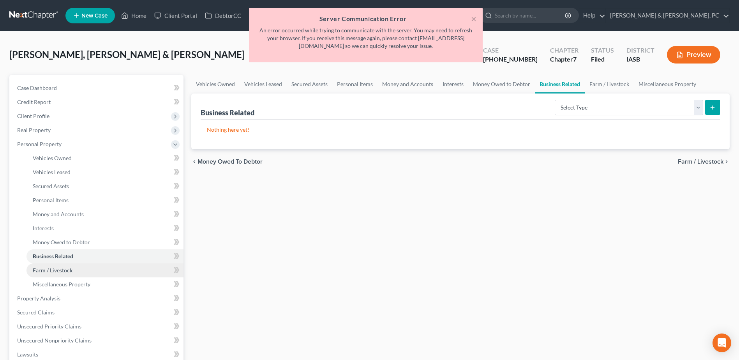
click at [90, 276] on link "Farm / Livestock" at bounding box center [105, 270] width 157 height 14
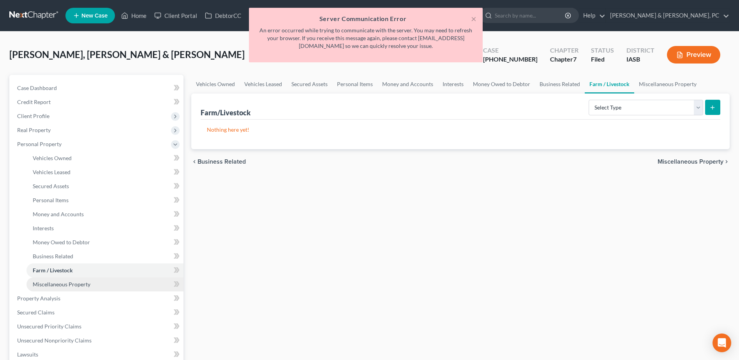
click at [90, 283] on link "Miscellaneous Property" at bounding box center [105, 284] width 157 height 14
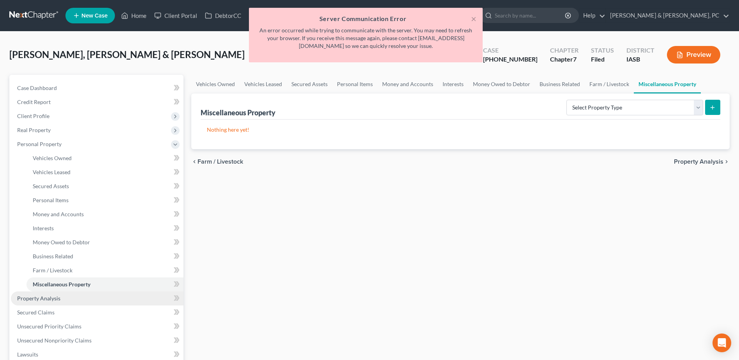
click at [51, 297] on span "Property Analysis" at bounding box center [38, 298] width 43 height 7
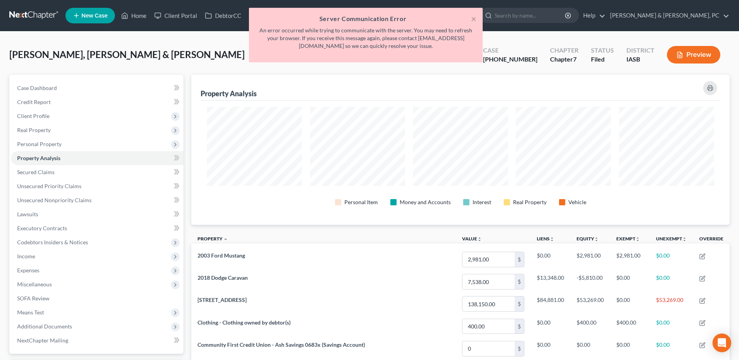
scroll to position [150, 539]
click at [475, 18] on button "×" at bounding box center [473, 18] width 5 height 9
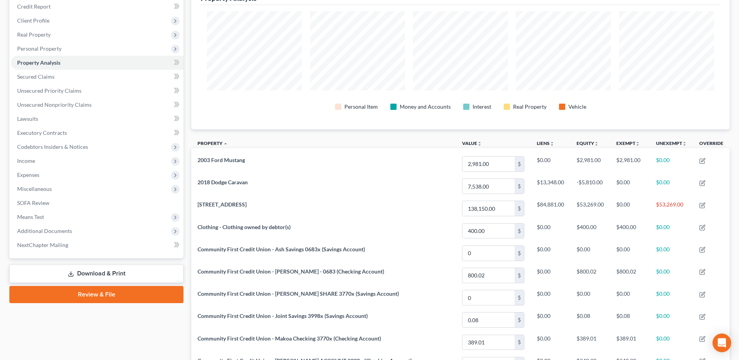
scroll to position [195, 0]
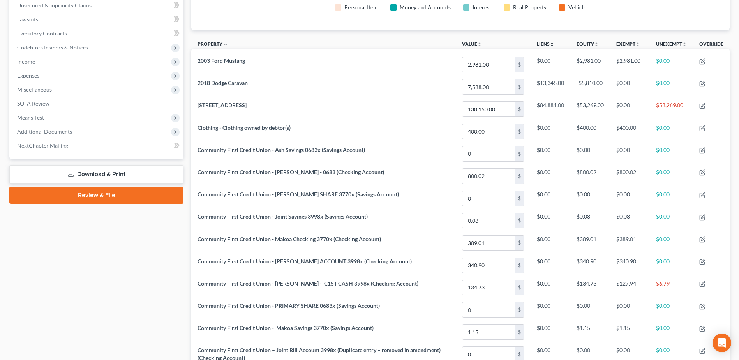
click at [111, 169] on link "Download & Print" at bounding box center [96, 174] width 174 height 18
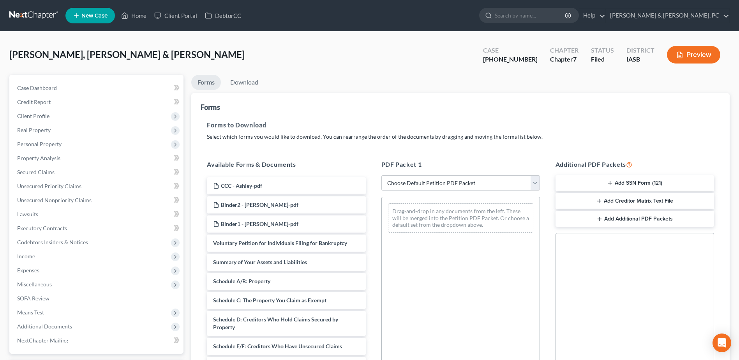
click at [429, 188] on select "Choose Default Petition PDF Packet Complete Bankruptcy Petition (all forms and …" at bounding box center [461, 183] width 159 height 16
select select "2"
click at [382, 175] on select "Choose Default Petition PDF Packet Complete Bankruptcy Petition (all forms and …" at bounding box center [461, 183] width 159 height 16
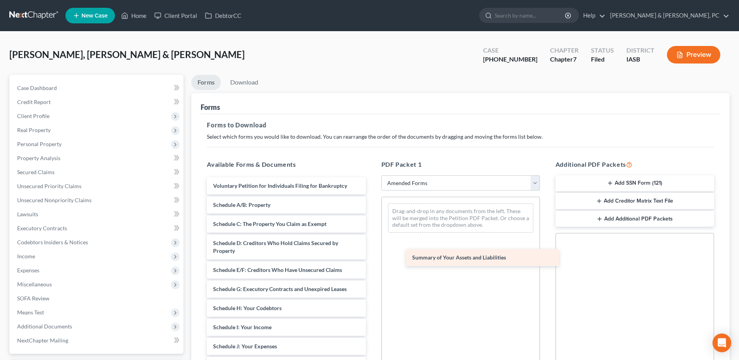
drag, startPoint x: 285, startPoint y: 206, endPoint x: 501, endPoint y: 261, distance: 222.7
click at [372, 261] on div "Summary of Your Assets and Liabilities Voluntary Petition for Individuals Filin…" at bounding box center [286, 358] width 171 height 362
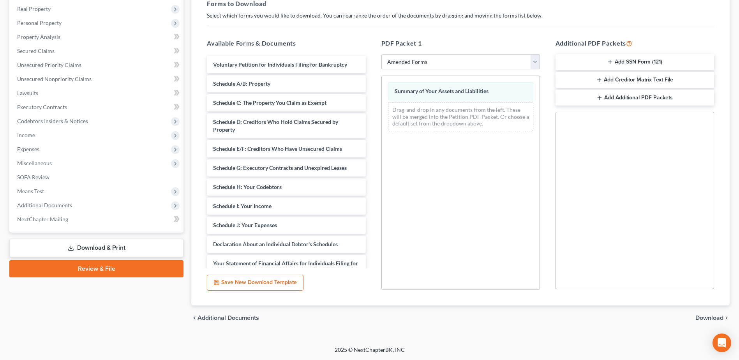
click at [713, 319] on span "Download" at bounding box center [710, 318] width 28 height 6
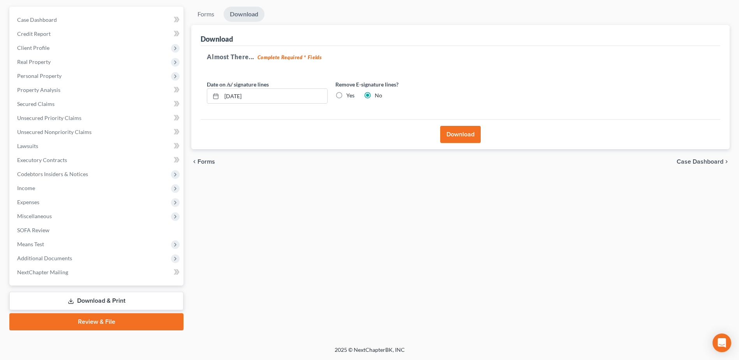
click at [452, 132] on button "Download" at bounding box center [460, 134] width 41 height 17
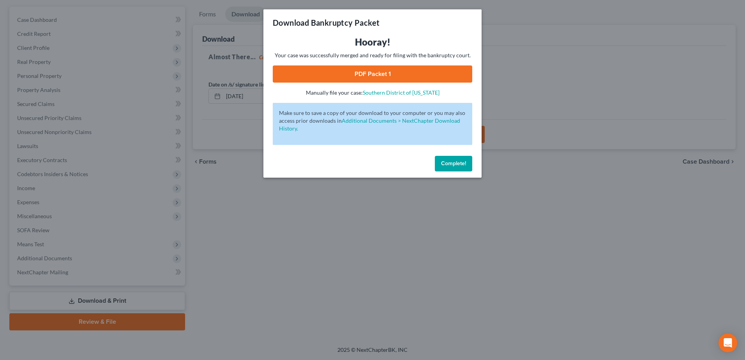
click at [389, 74] on link "PDF Packet 1" at bounding box center [373, 73] width 200 height 17
click at [454, 158] on button "Complete!" at bounding box center [453, 164] width 37 height 16
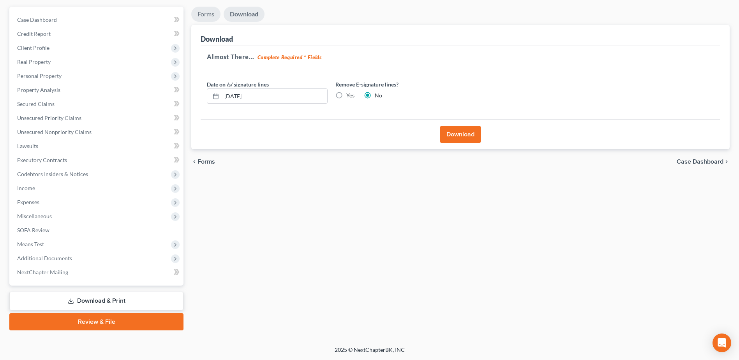
click at [213, 15] on link "Forms" at bounding box center [205, 14] width 29 height 15
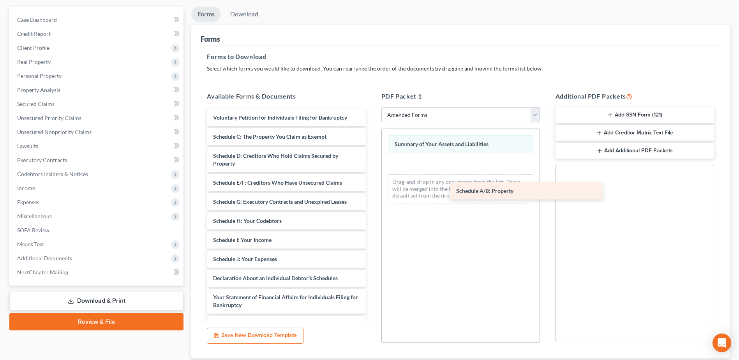
drag, startPoint x: 271, startPoint y: 136, endPoint x: 514, endPoint y: 190, distance: 248.8
click at [372, 190] on div "Schedule A/B: Property Voluntary Petition for Individuals Filing for Bankruptcy…" at bounding box center [286, 280] width 171 height 343
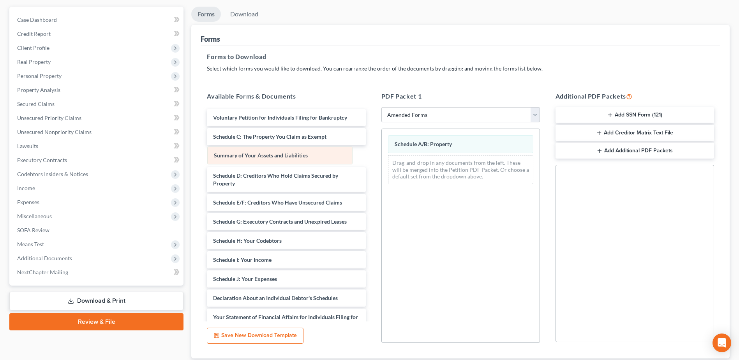
drag, startPoint x: 452, startPoint y: 149, endPoint x: 281, endPoint y: 162, distance: 170.8
click at [382, 162] on div "Summary of Your Assets and Liabilities Summary of Your Assets and Liabilities S…" at bounding box center [461, 160] width 158 height 62
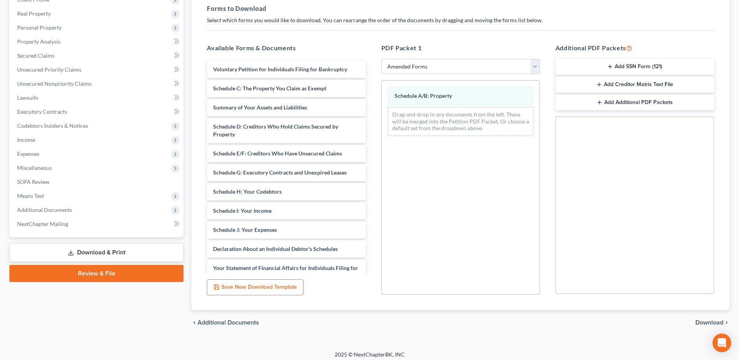
scroll to position [121, 0]
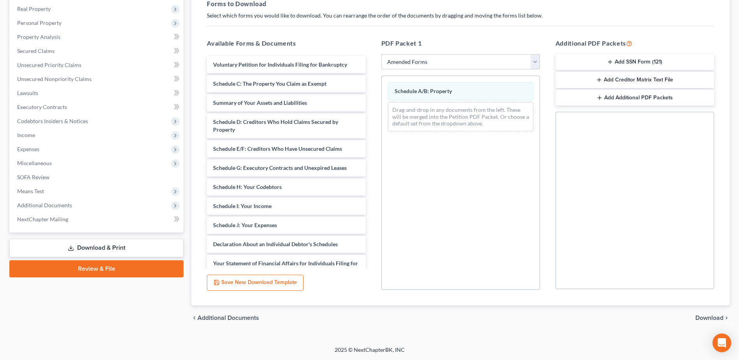
click at [707, 316] on span "Download" at bounding box center [710, 318] width 28 height 6
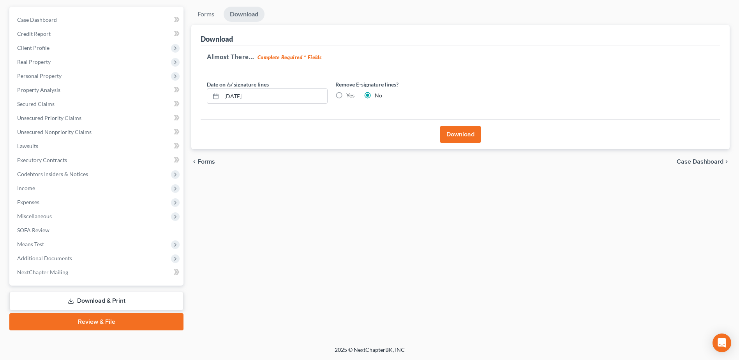
scroll to position [68, 0]
click at [454, 129] on button "Download" at bounding box center [460, 134] width 41 height 17
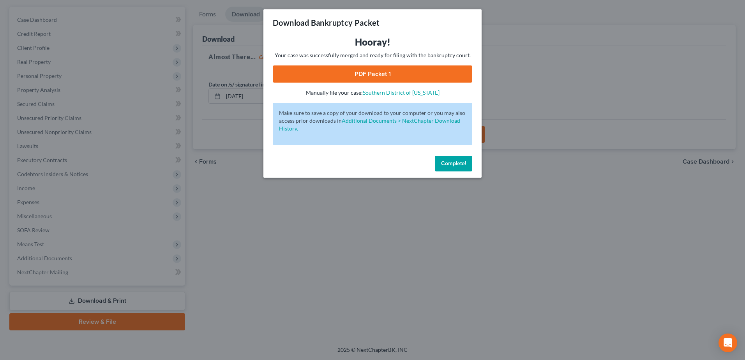
click at [400, 69] on link "PDF Packet 1" at bounding box center [373, 73] width 200 height 17
click at [397, 74] on link "PDF Packet 1" at bounding box center [373, 73] width 200 height 17
drag, startPoint x: 440, startPoint y: 168, endPoint x: 409, endPoint y: 157, distance: 33.0
click at [440, 168] on button "Complete!" at bounding box center [453, 164] width 37 height 16
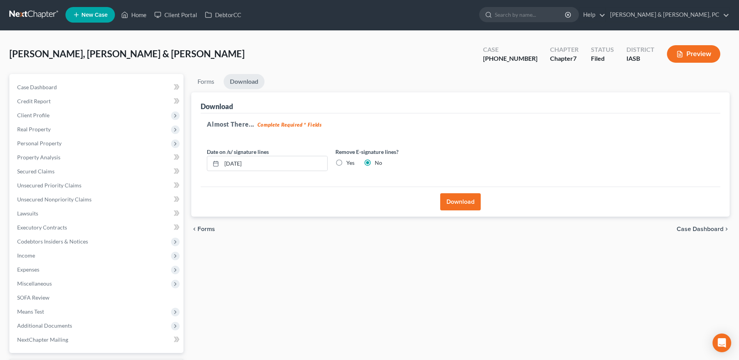
scroll to position [0, 0]
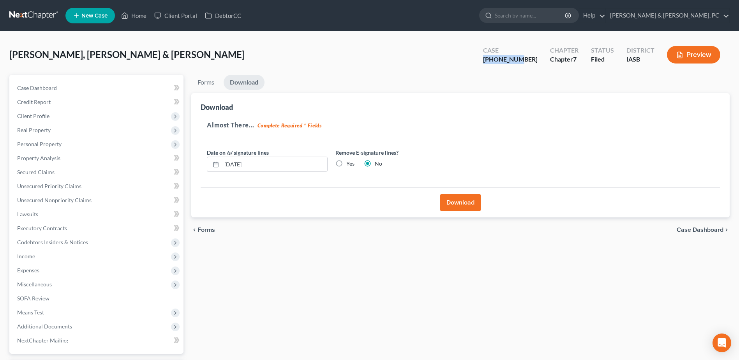
drag, startPoint x: 541, startPoint y: 60, endPoint x: 495, endPoint y: 60, distance: 45.6
click at [495, 60] on div "Kaleponi, Michael & Ashley Upgraded Case 25-01292-7 Chapter Chapter 7 Status Fi…" at bounding box center [369, 58] width 721 height 34
copy div "[PHONE_NUMBER]"
